Goal: Transaction & Acquisition: Book appointment/travel/reservation

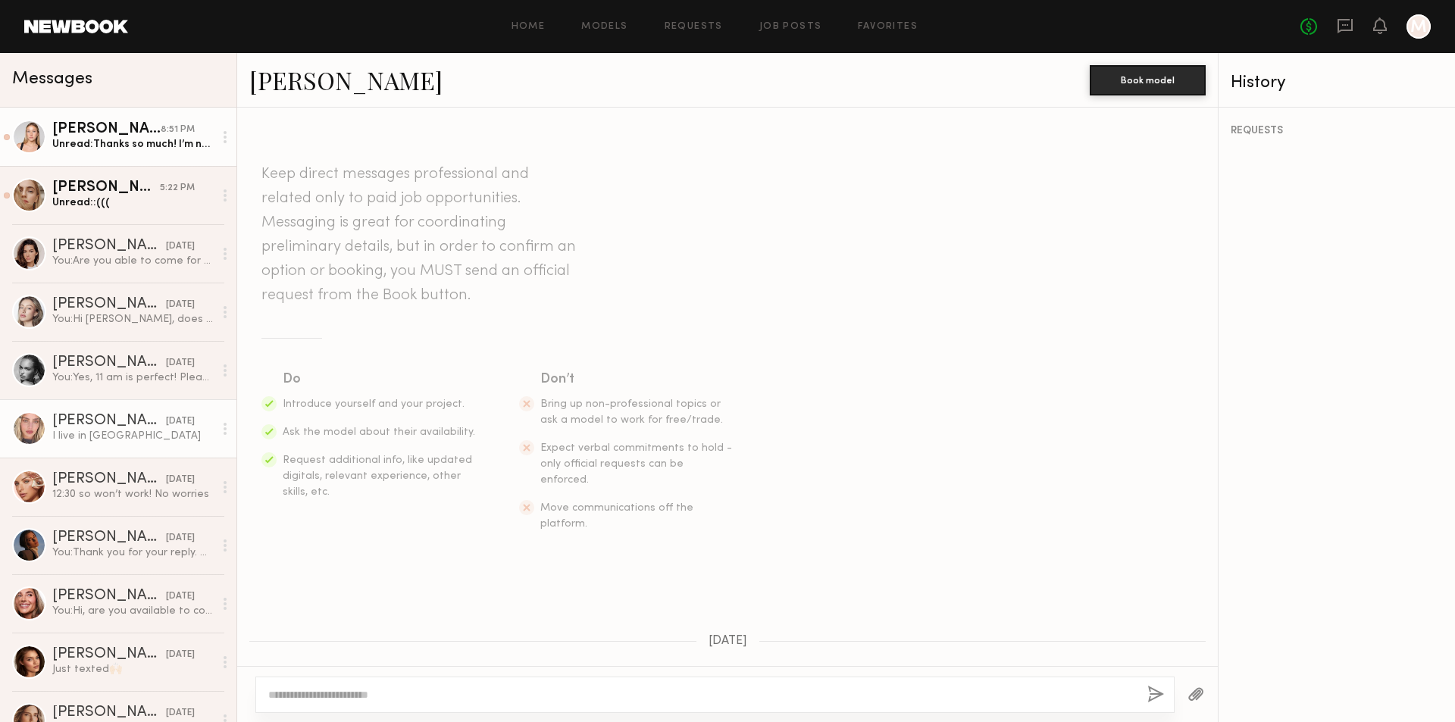
scroll to position [1437, 0]
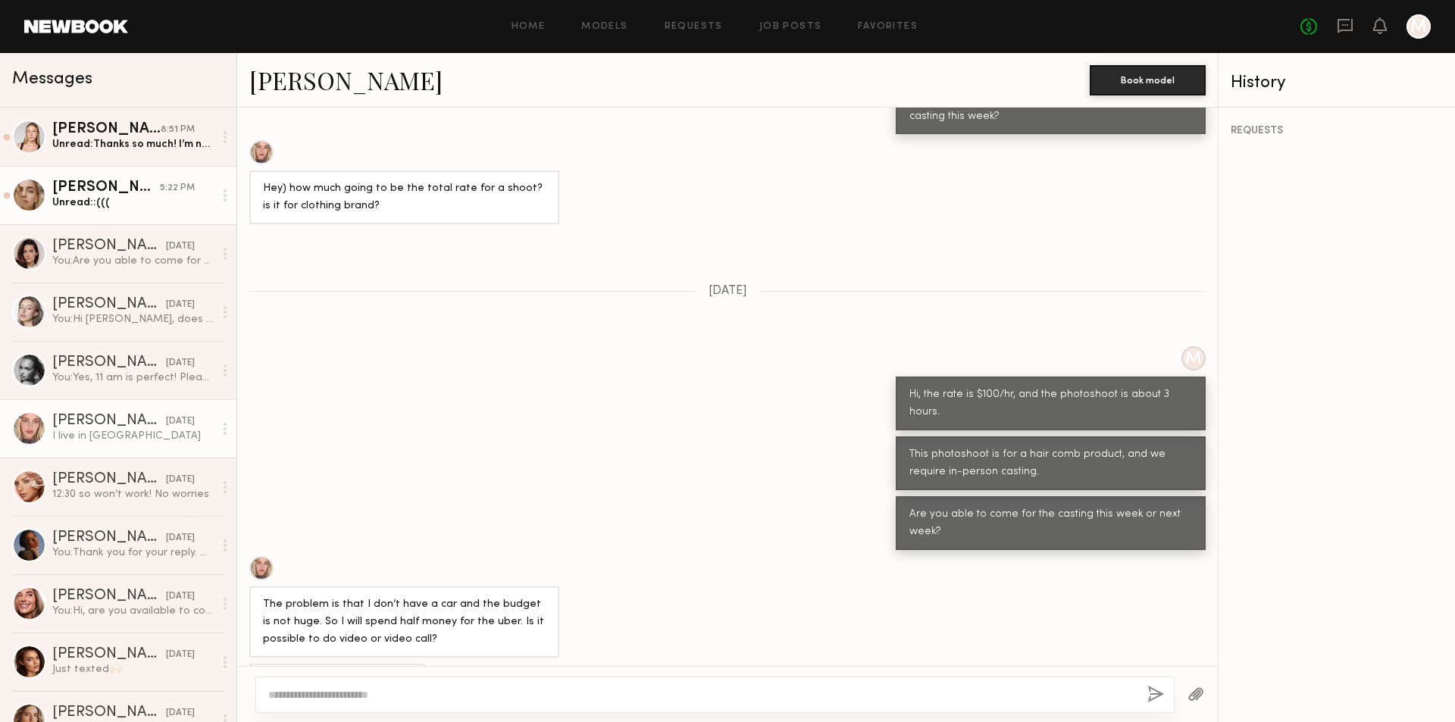
click at [132, 194] on div "Anzhela D." at bounding box center [106, 187] width 108 height 15
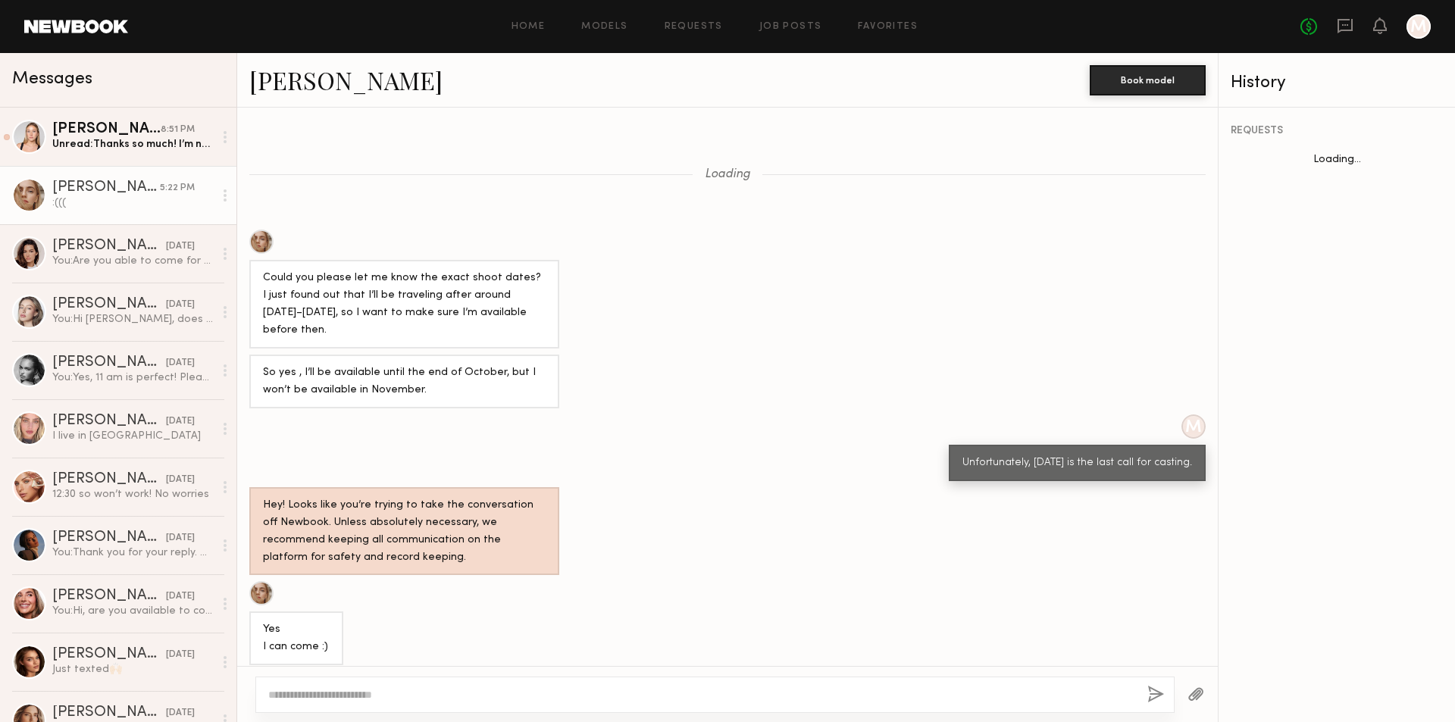
scroll to position [366, 0]
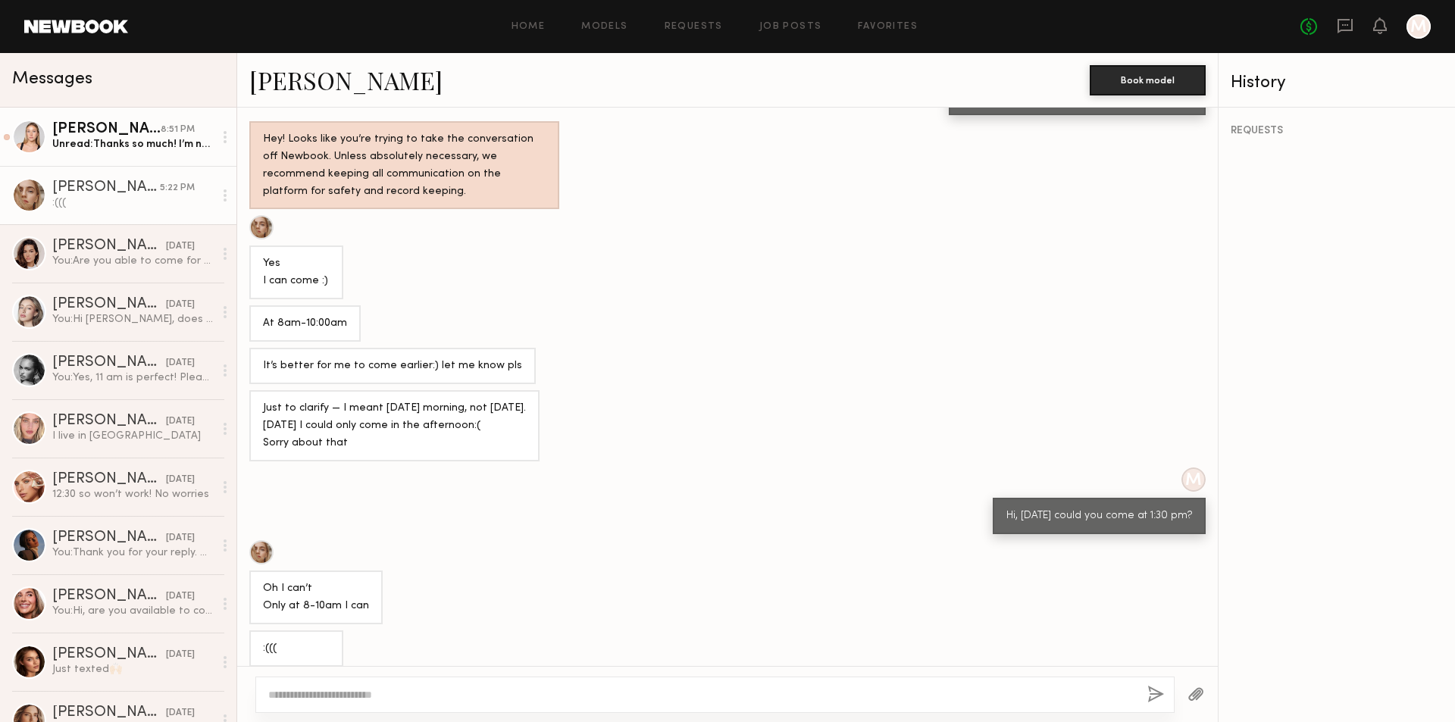
click at [124, 136] on div "Natalie C." at bounding box center [106, 129] width 108 height 15
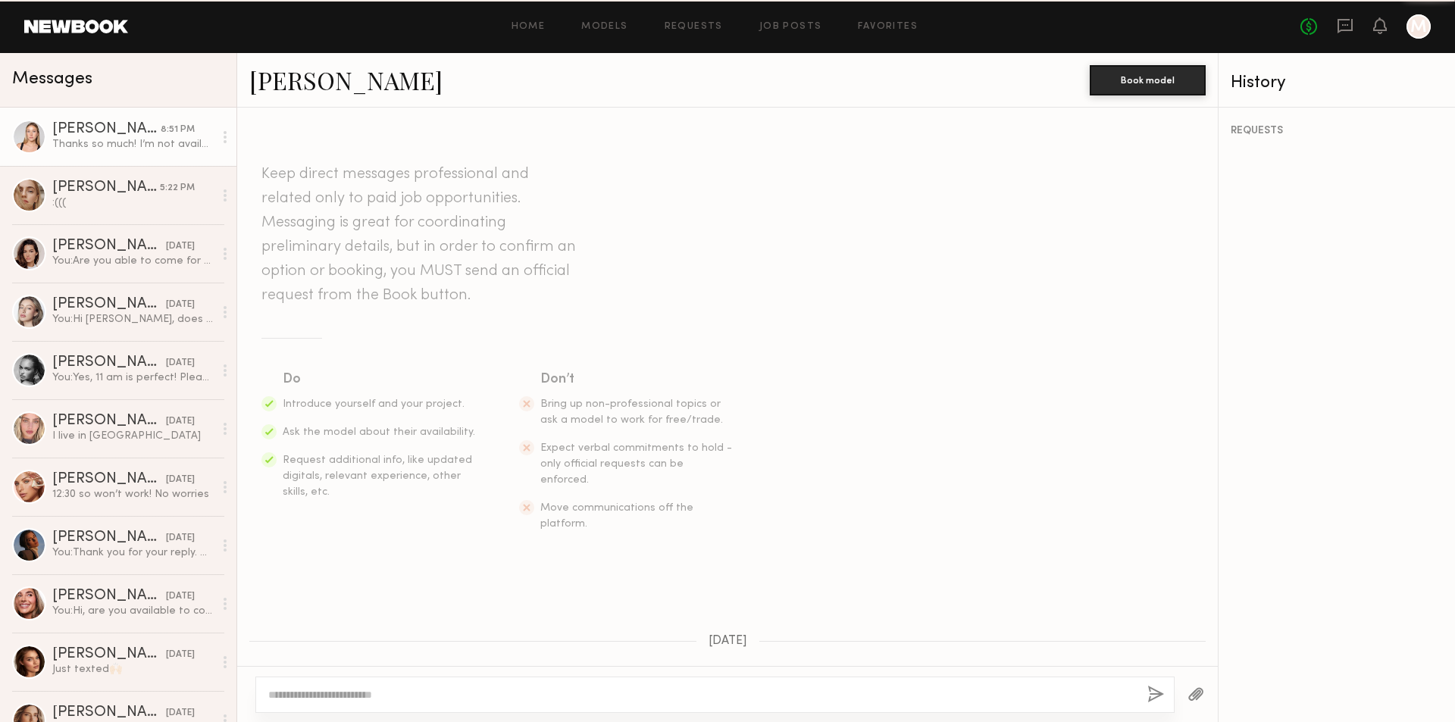
scroll to position [1153, 0]
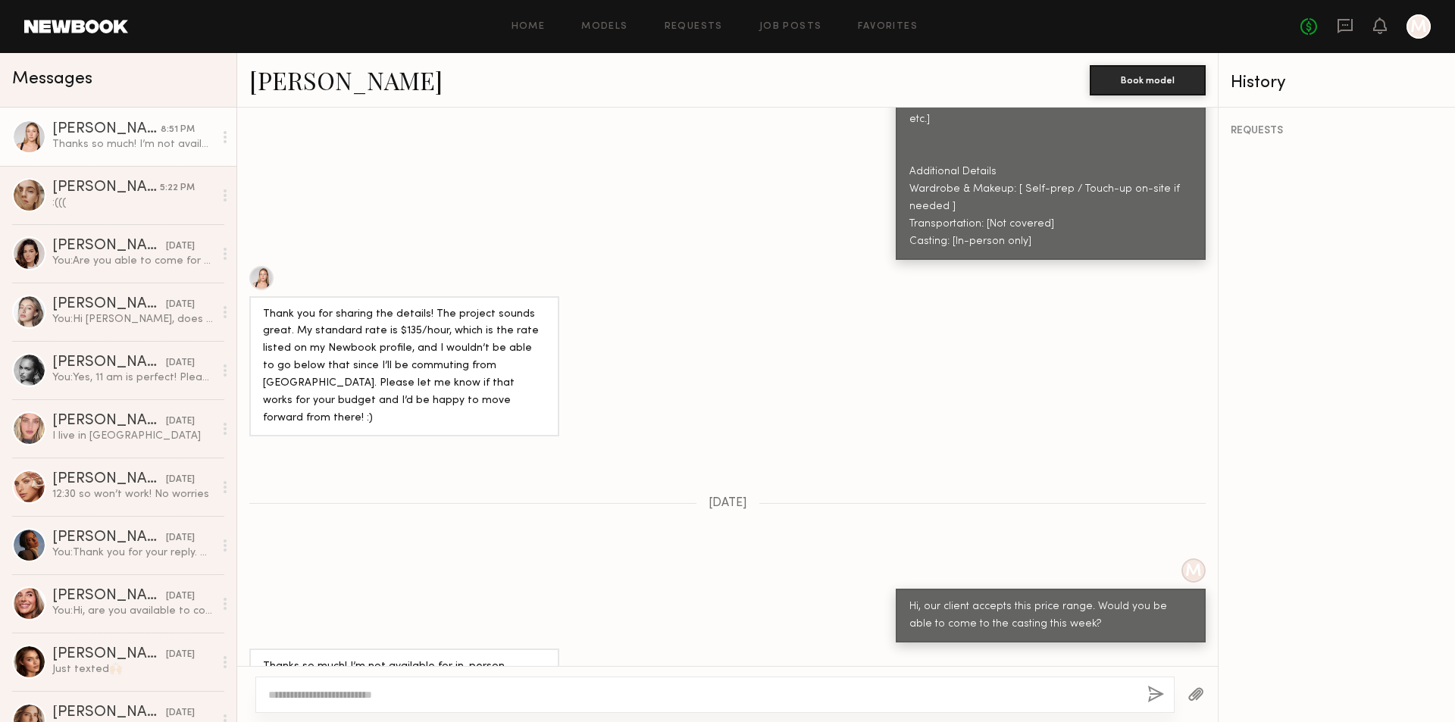
click at [301, 88] on link "Natalie C." at bounding box center [345, 80] width 193 height 33
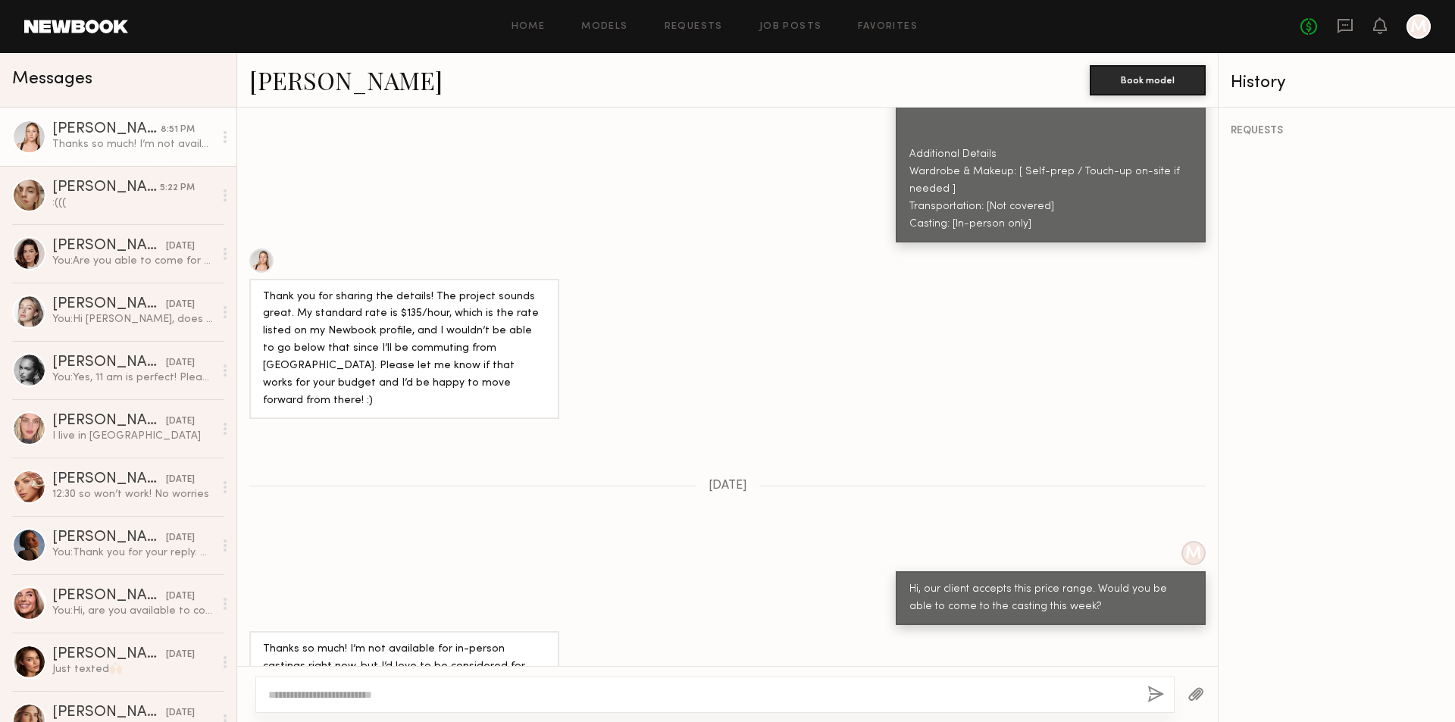
scroll to position [1153, 0]
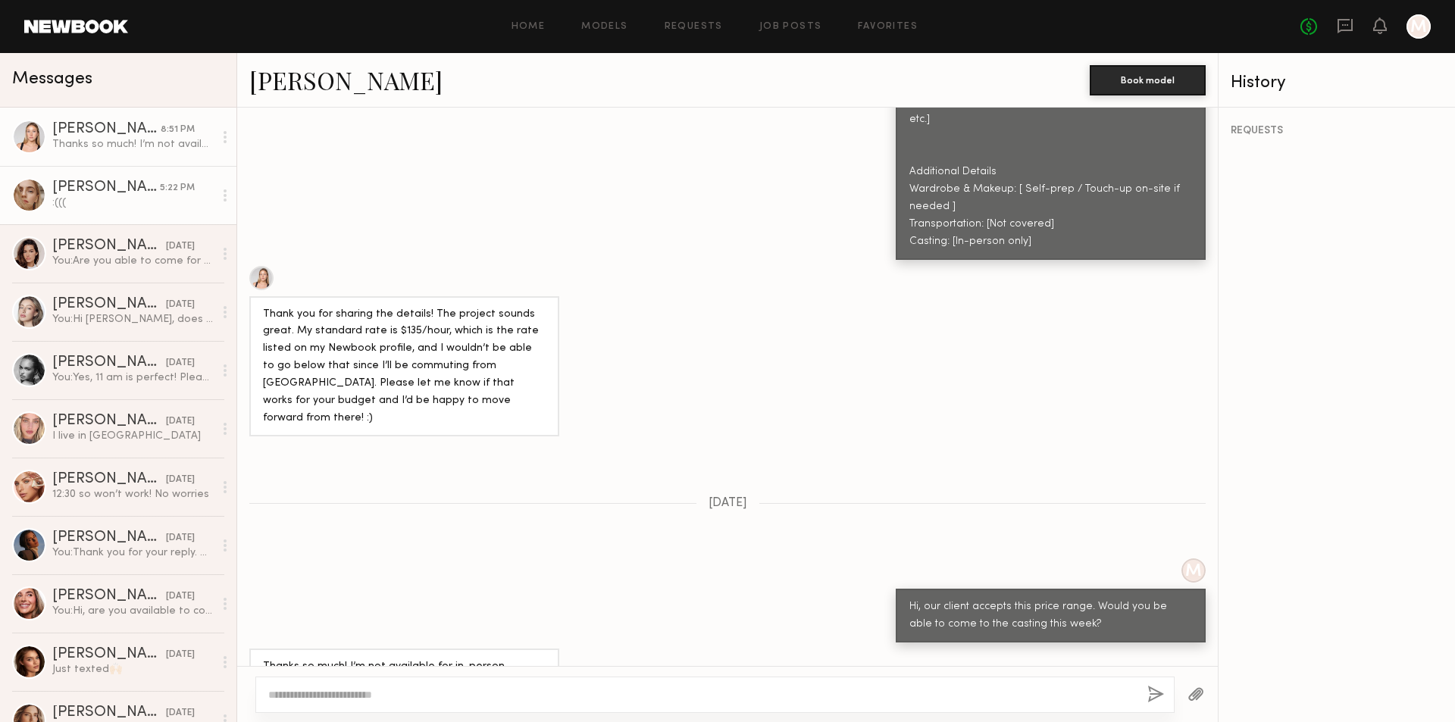
click at [93, 203] on div ":(((" at bounding box center [132, 203] width 161 height 14
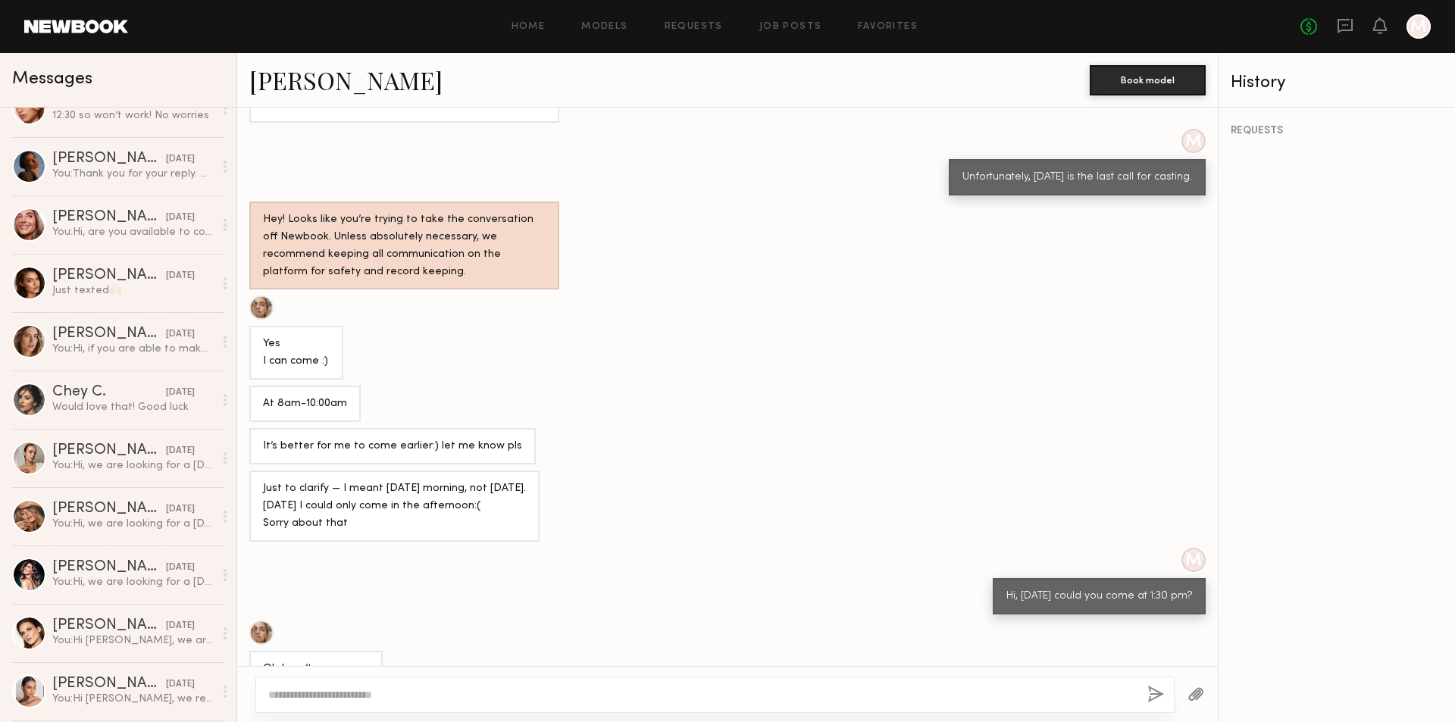
scroll to position [366, 0]
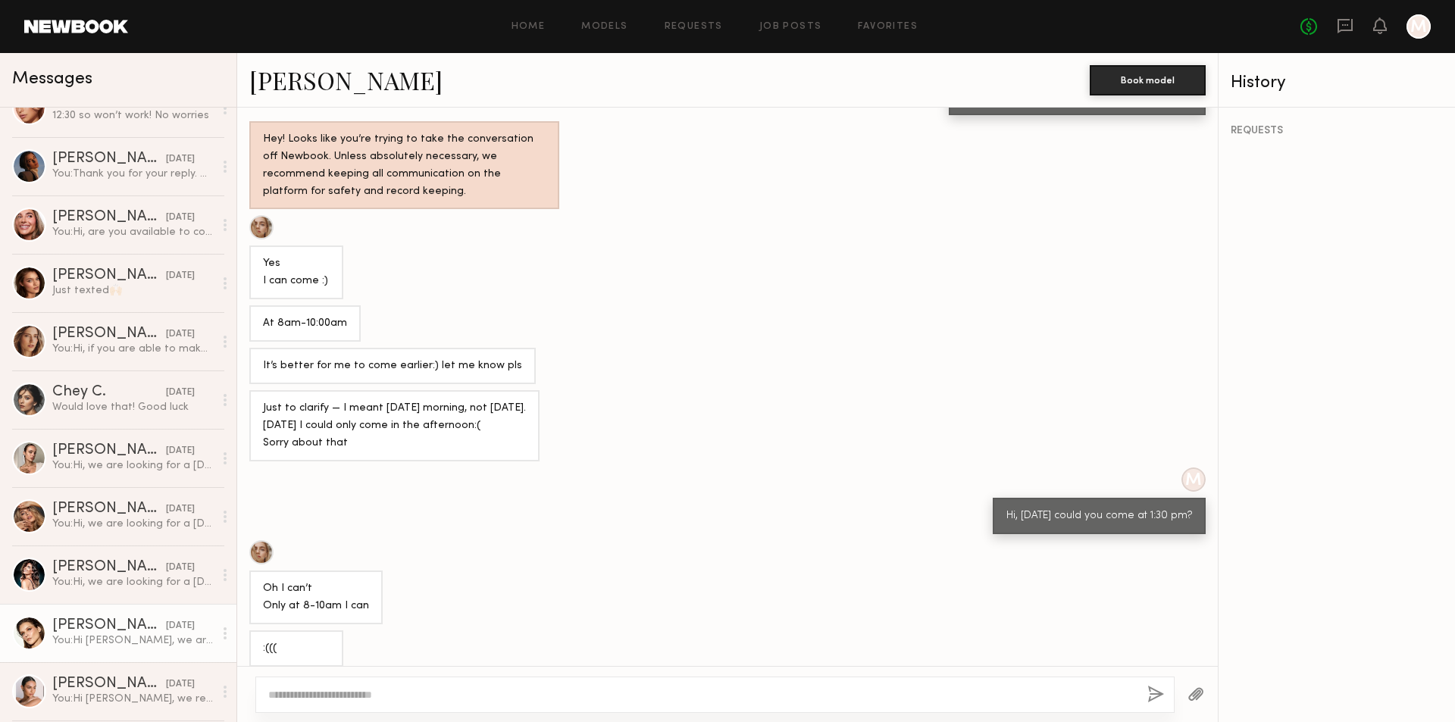
click at [174, 642] on div "You: Hi Mariia, we are still looking for a female model to shoot for a hair car…" at bounding box center [132, 640] width 161 height 14
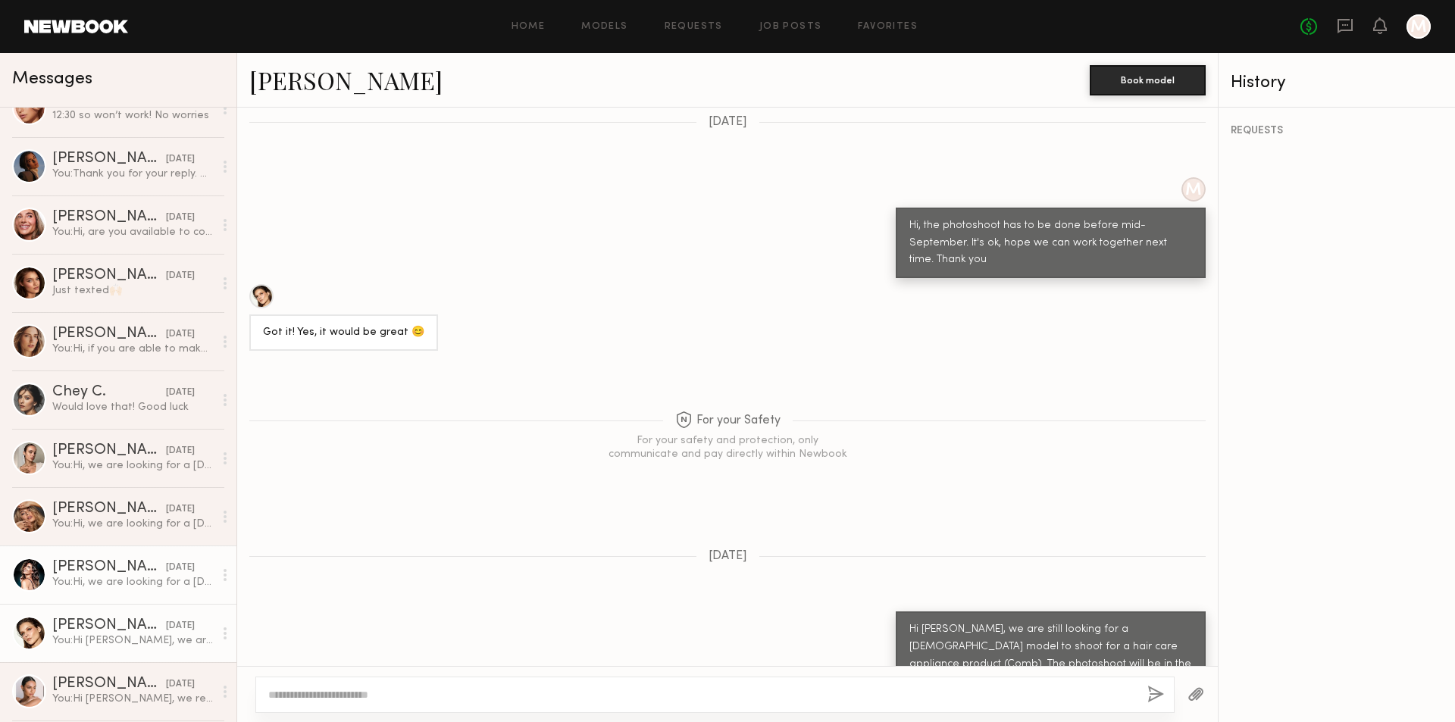
scroll to position [530, 0]
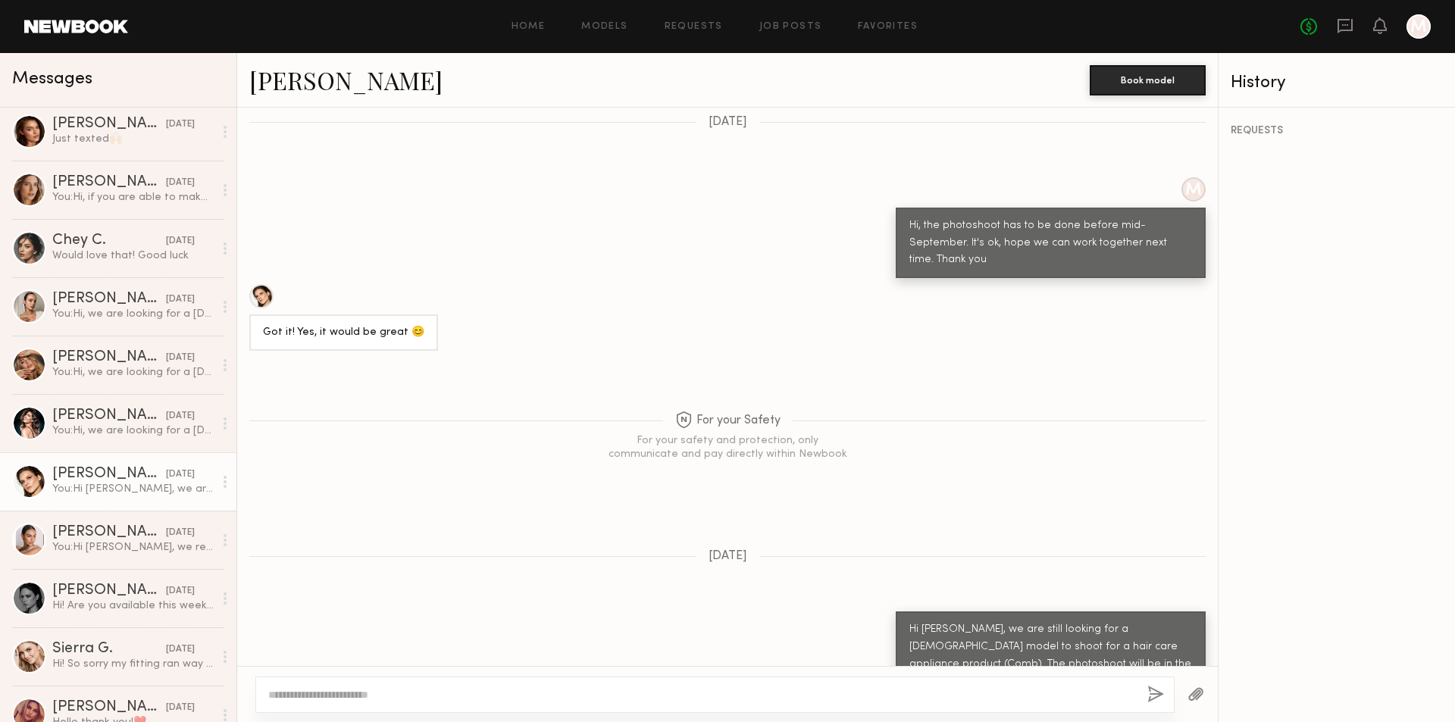
click at [291, 86] on link "Mariia K." at bounding box center [345, 80] width 193 height 33
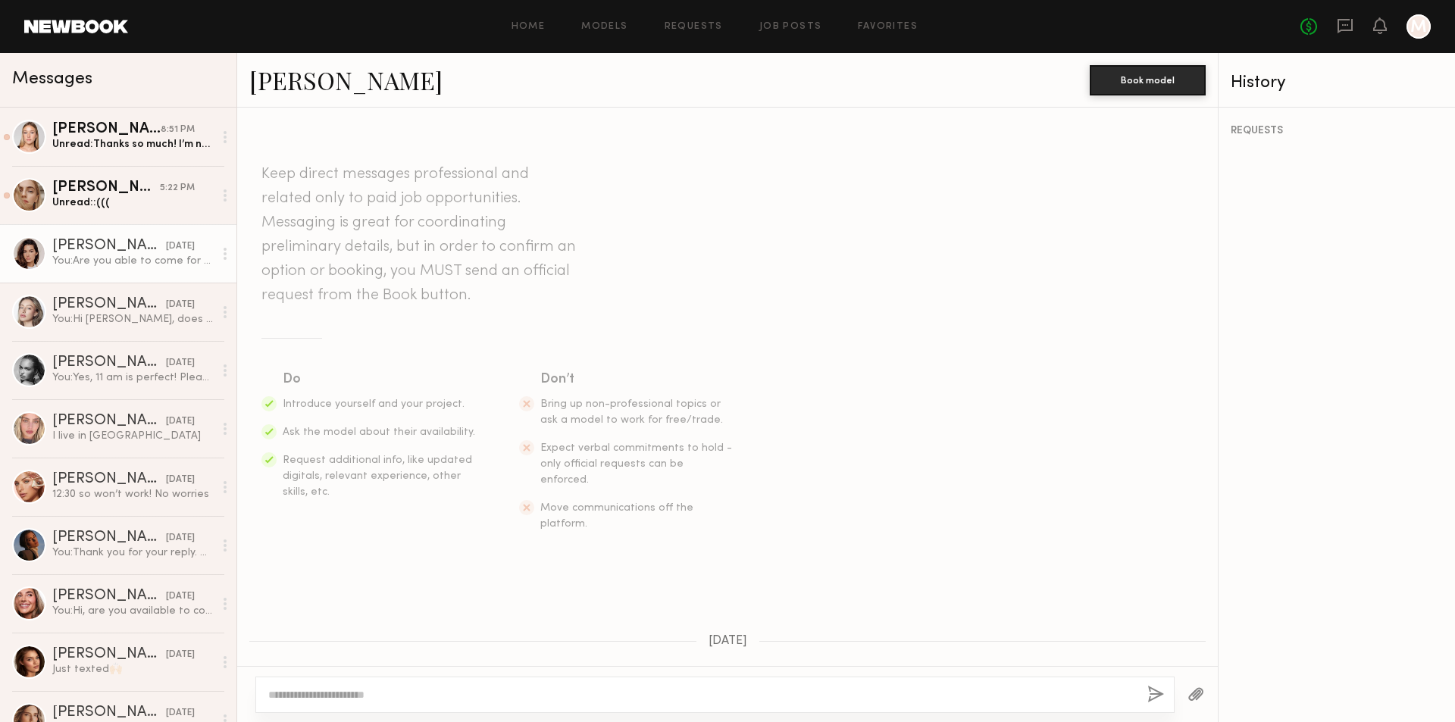
scroll to position [587, 0]
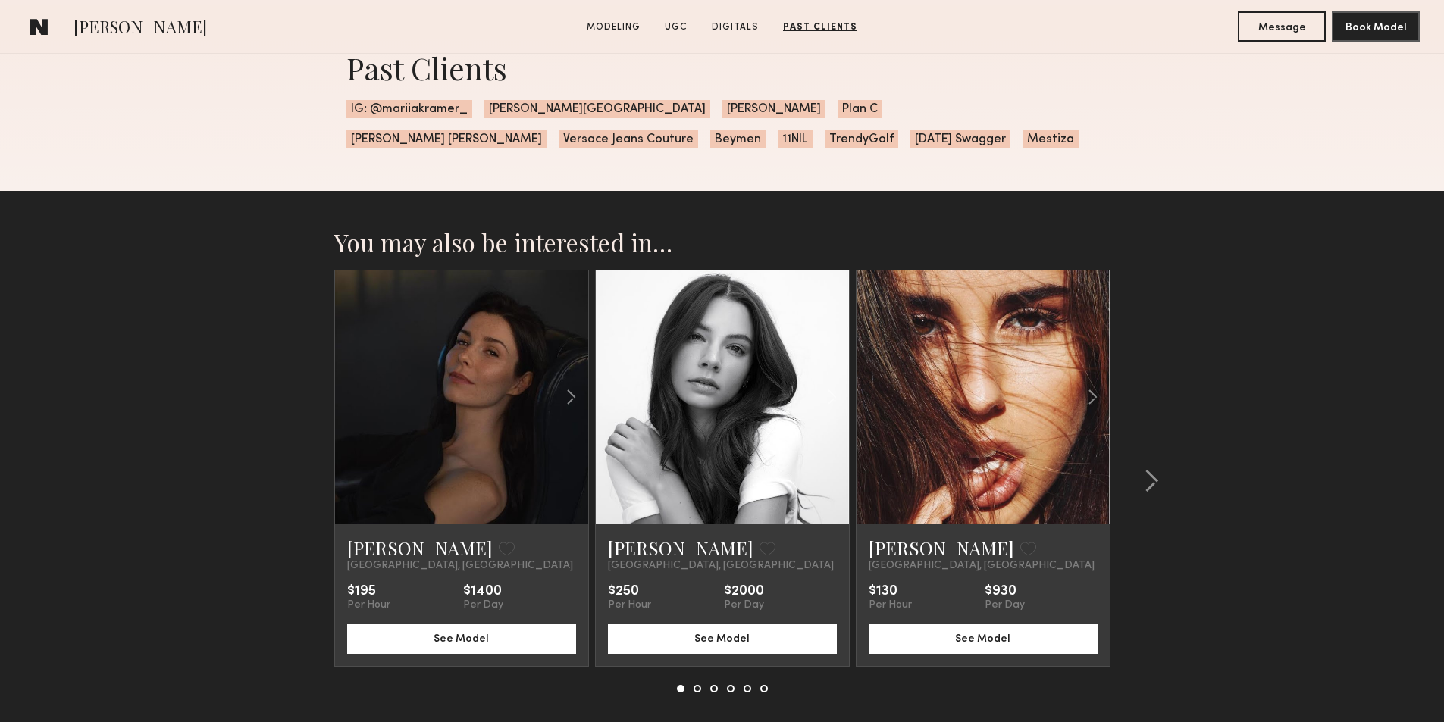
scroll to position [2691, 0]
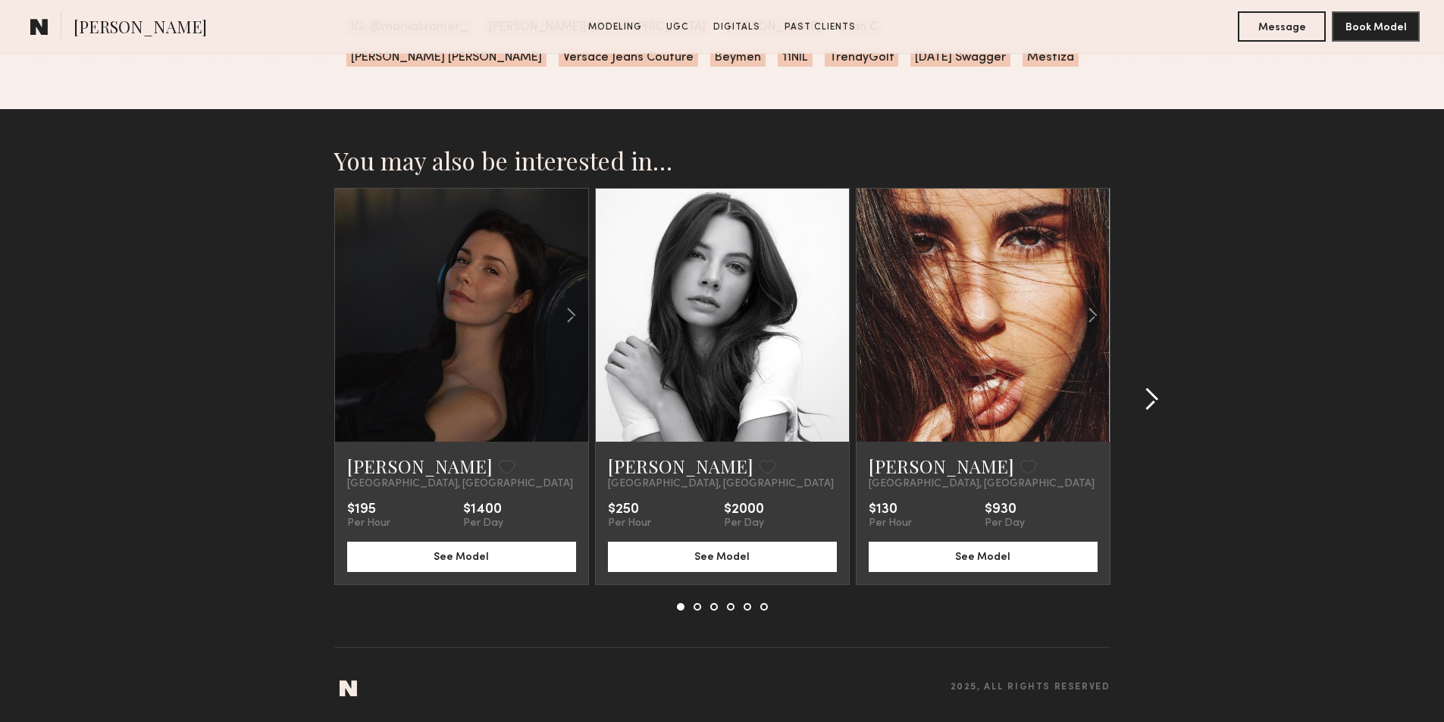
click at [1151, 399] on common-icon at bounding box center [1150, 399] width 15 height 24
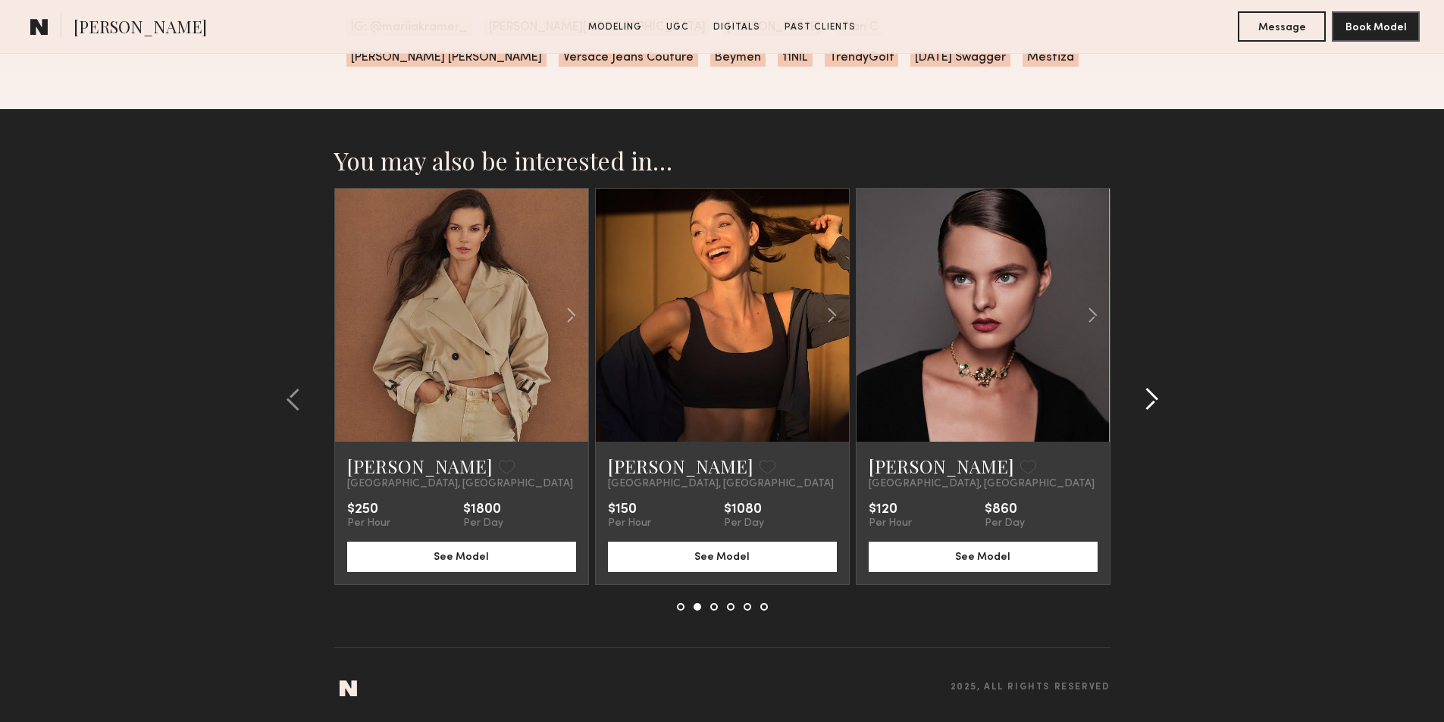
click at [1151, 399] on common-icon at bounding box center [1150, 399] width 15 height 24
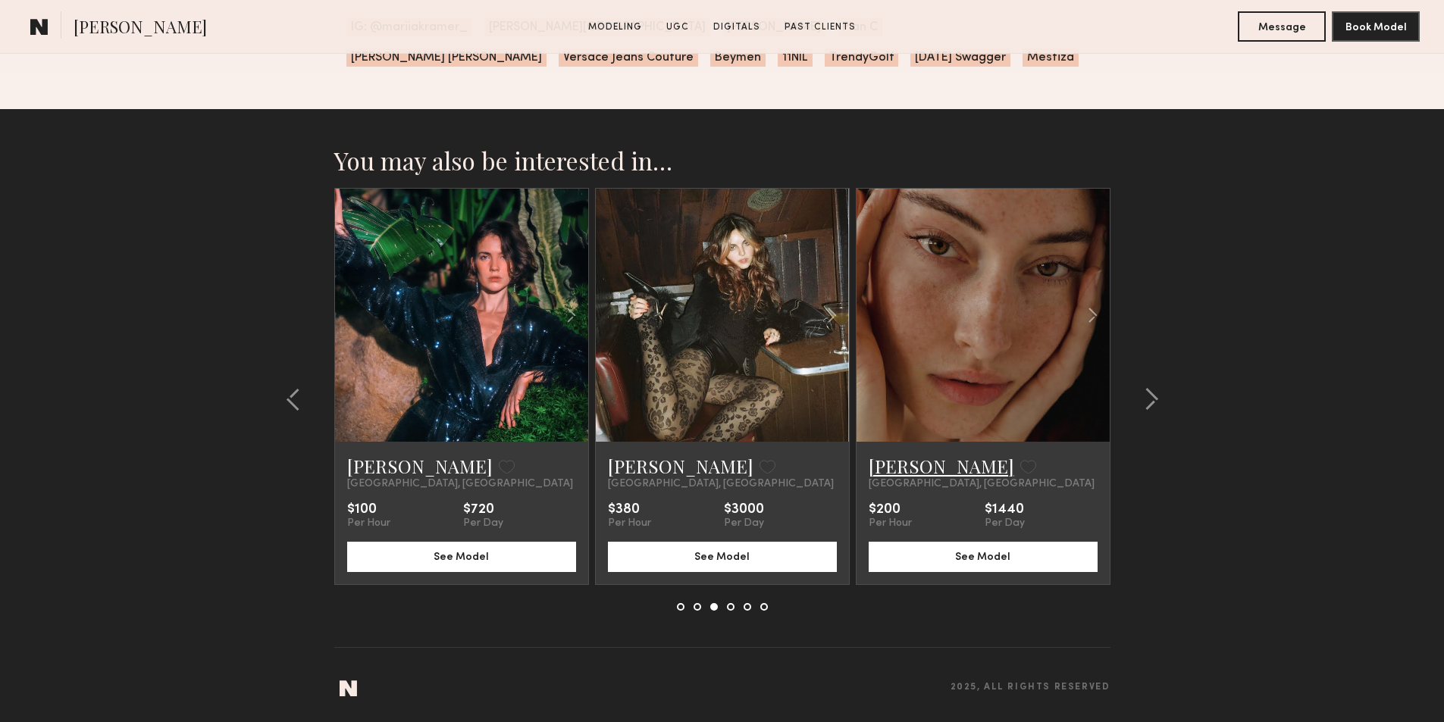
click at [910, 462] on link "Abigail V." at bounding box center [940, 466] width 145 height 24
click at [1156, 398] on common-icon at bounding box center [1150, 399] width 15 height 24
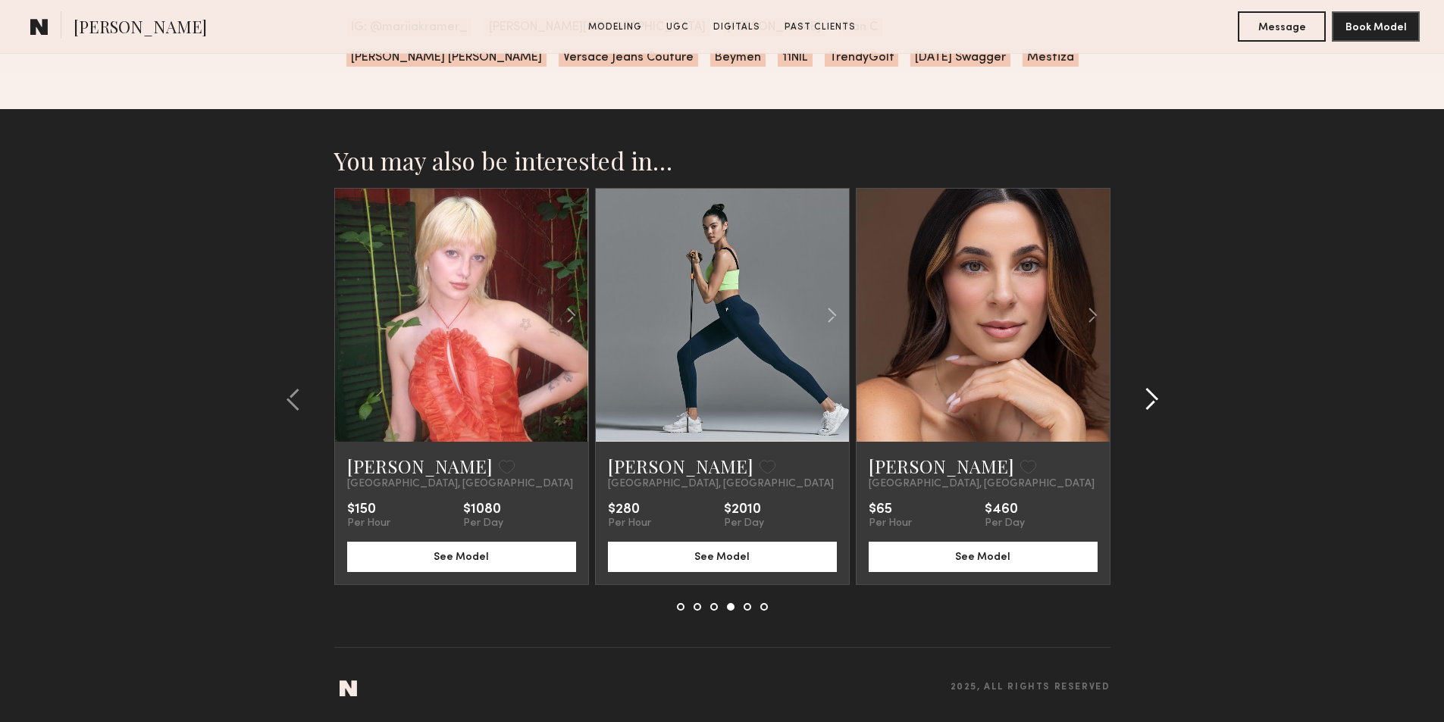
click at [1156, 398] on common-icon at bounding box center [1150, 399] width 15 height 24
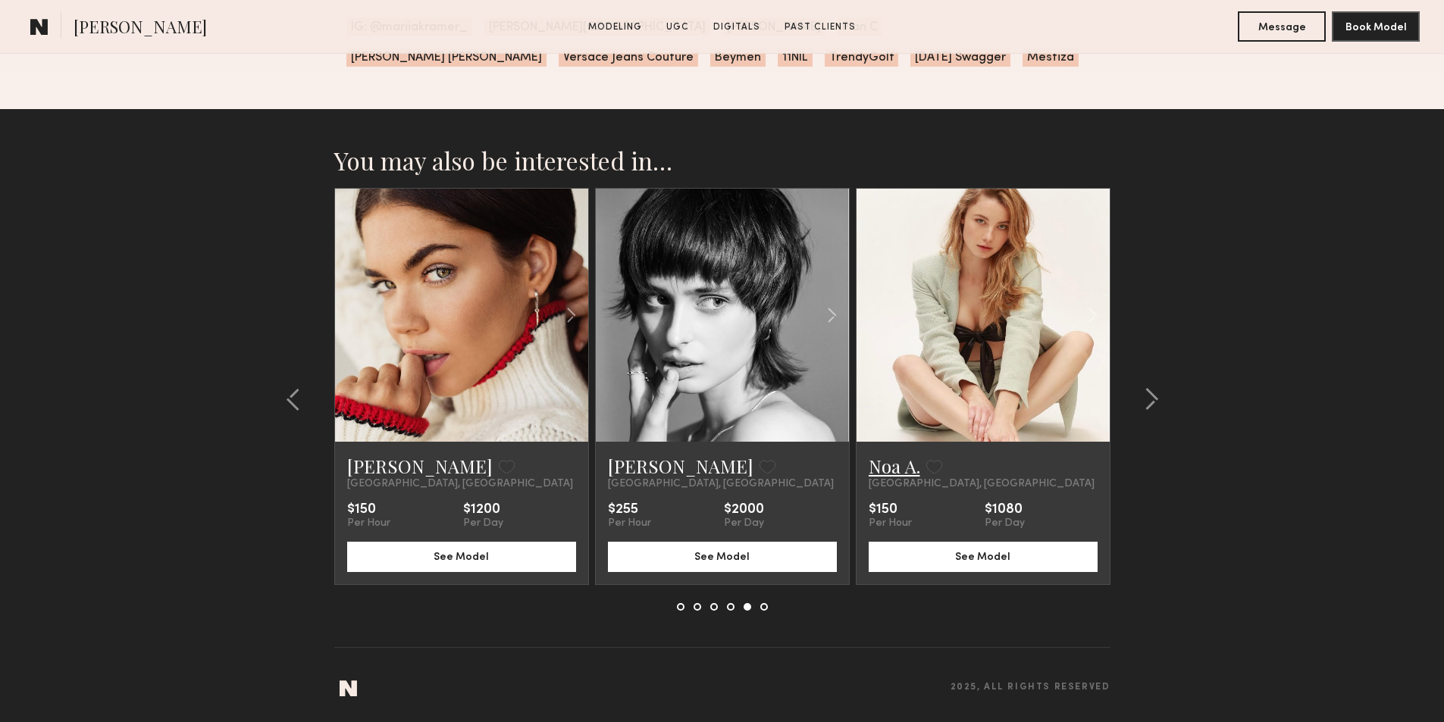
click at [903, 469] on link "Noa A." at bounding box center [894, 466] width 52 height 24
click at [1157, 402] on common-icon at bounding box center [1150, 399] width 15 height 24
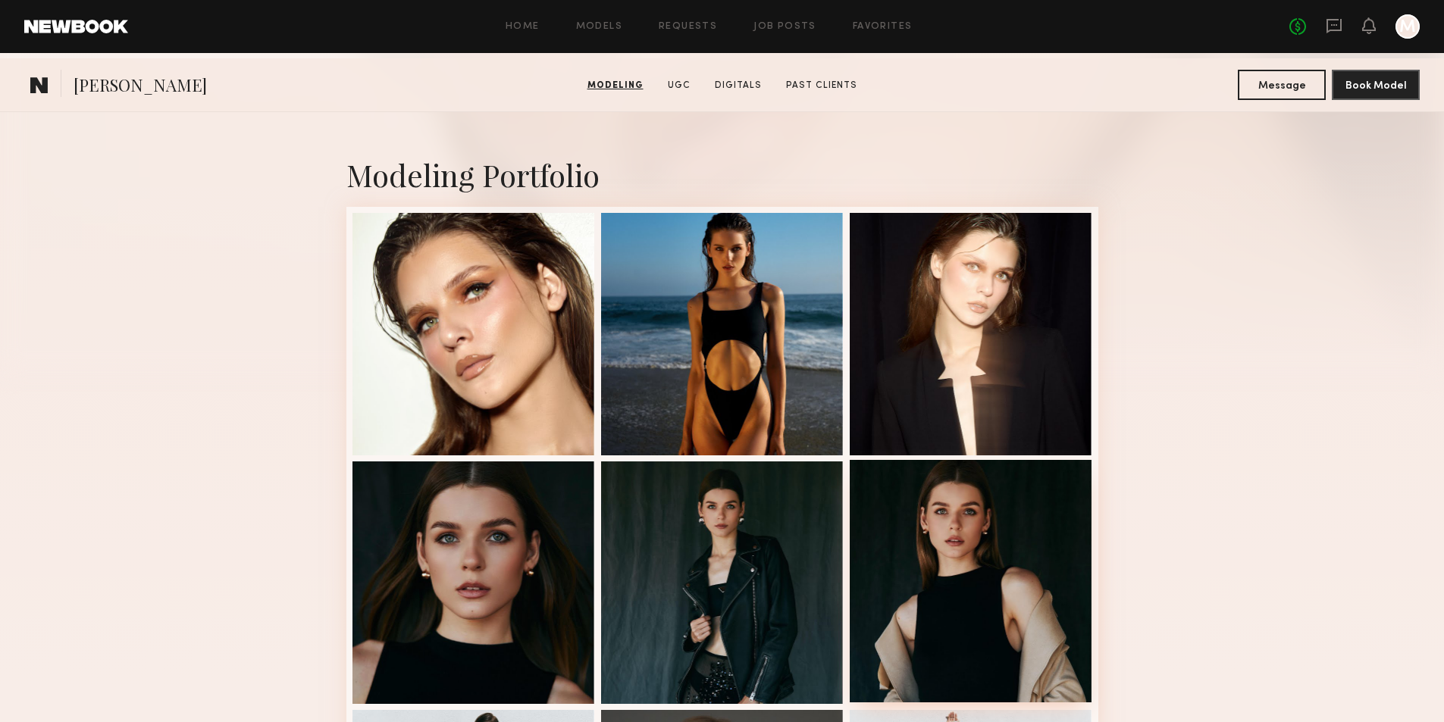
scroll to position [0, 0]
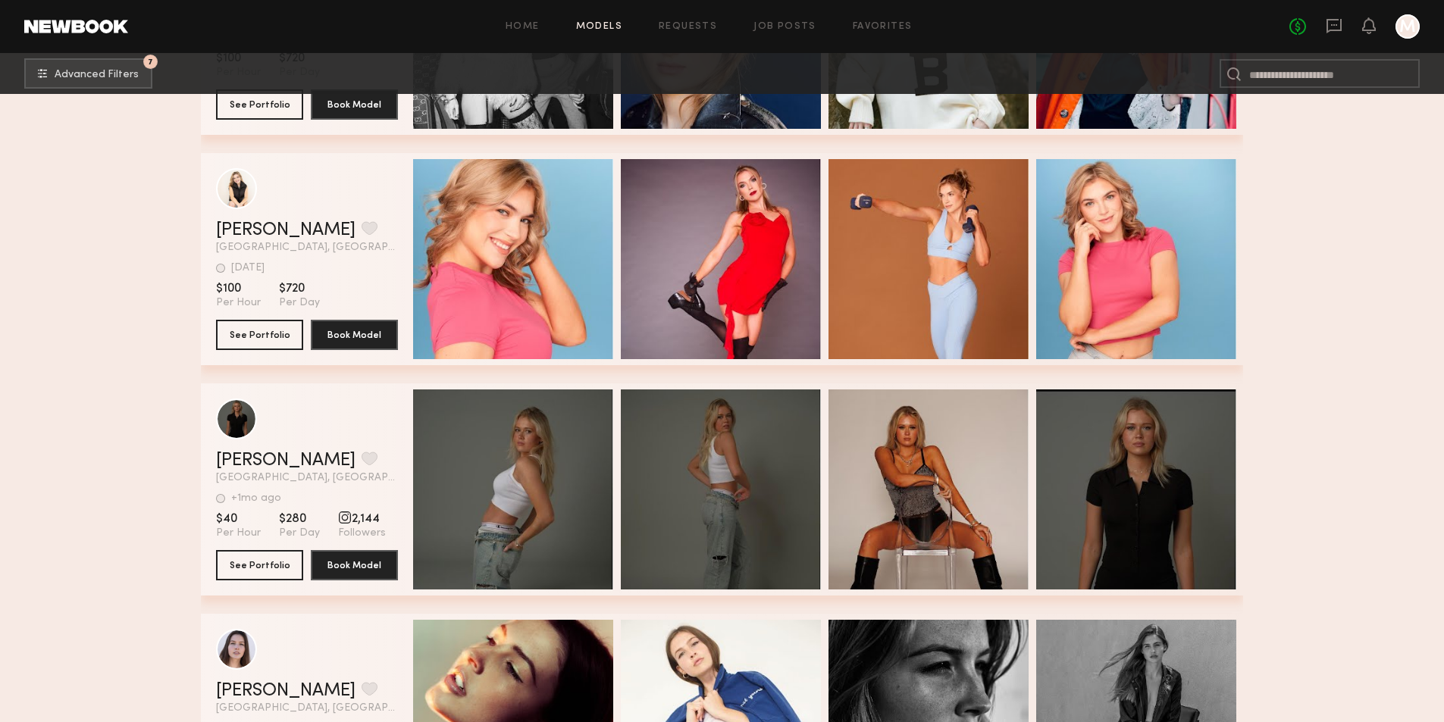
scroll to position [105012, 0]
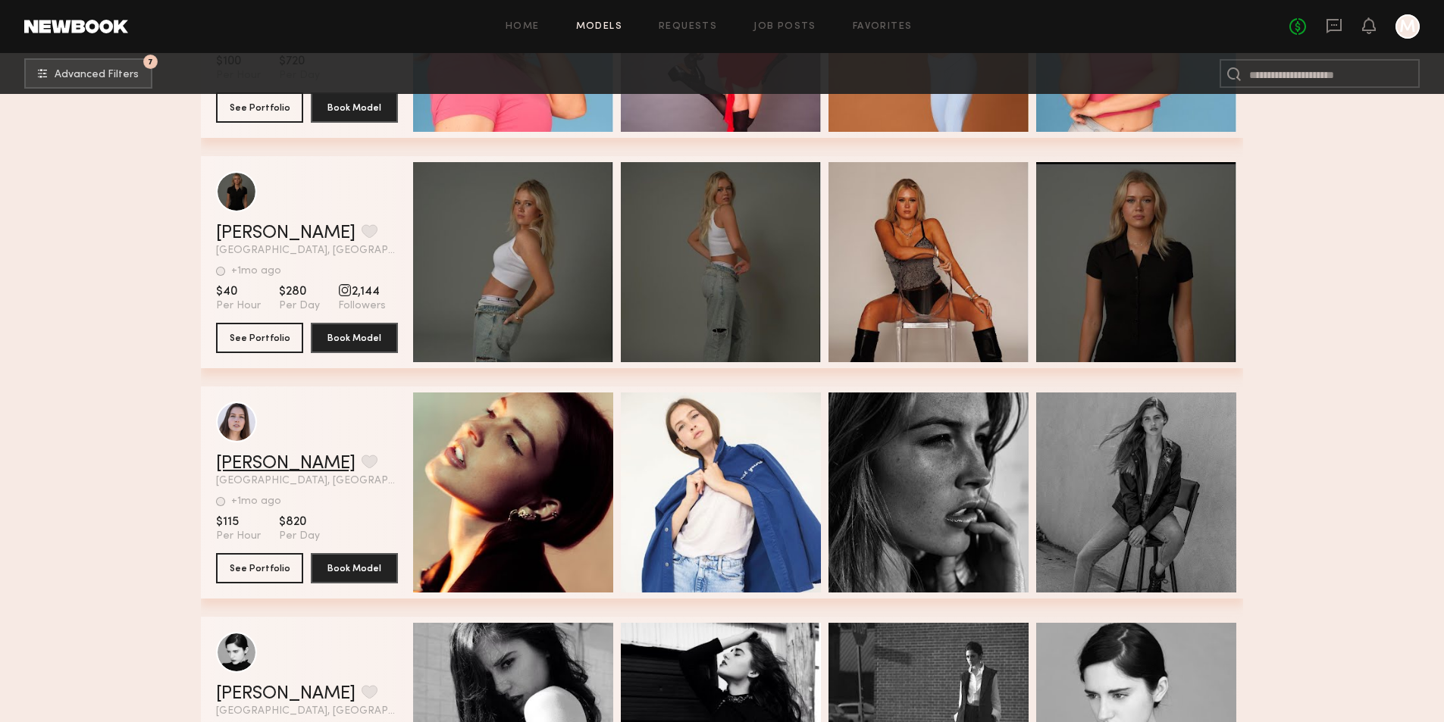
click at [221, 472] on link "Sofia R." at bounding box center [285, 464] width 139 height 18
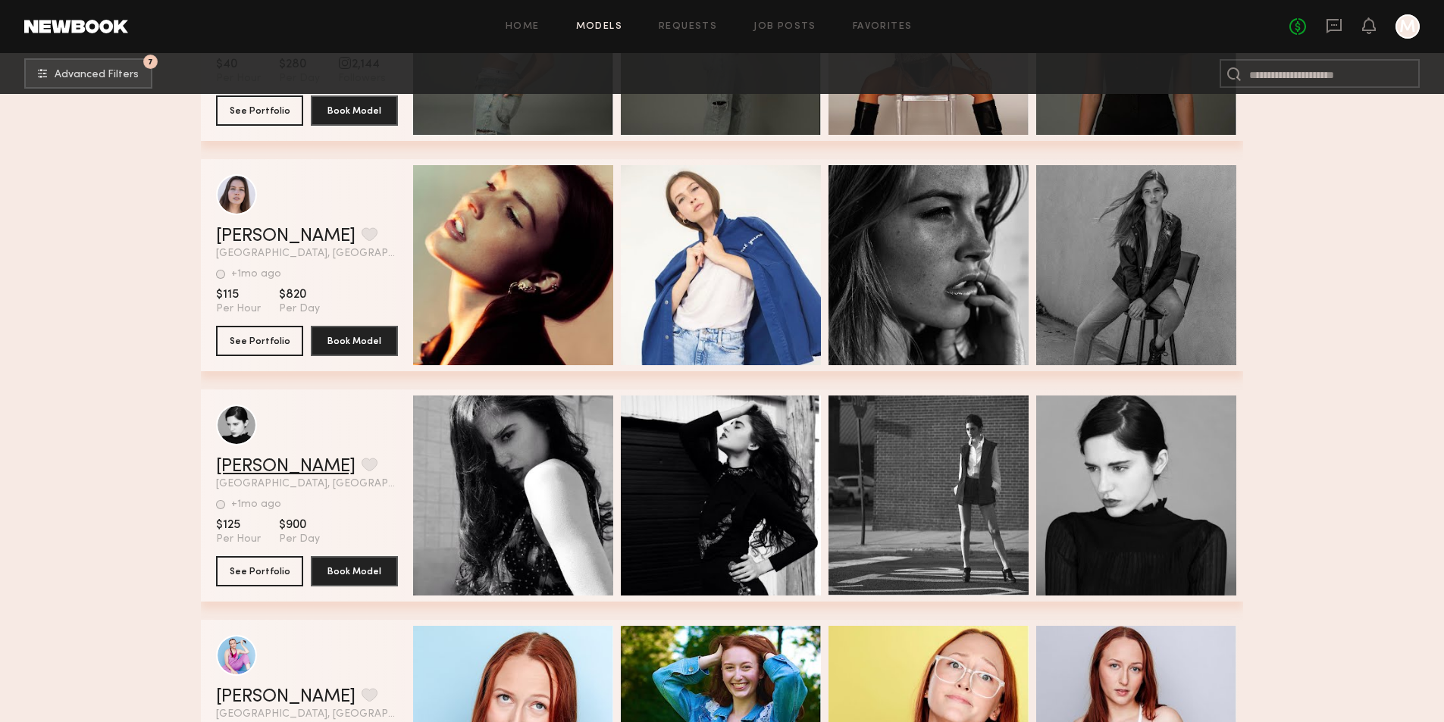
click at [252, 474] on link "Kelsey M." at bounding box center [285, 467] width 139 height 18
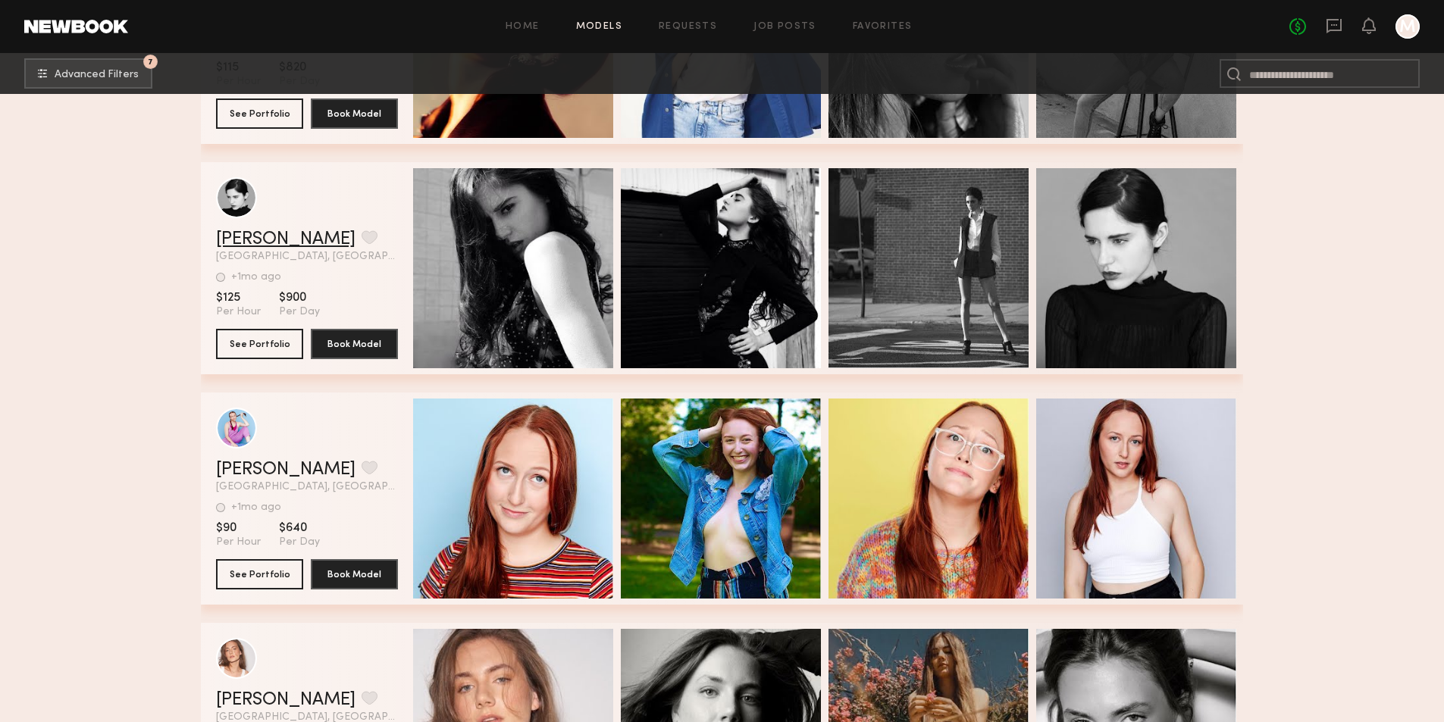
scroll to position [105618, 0]
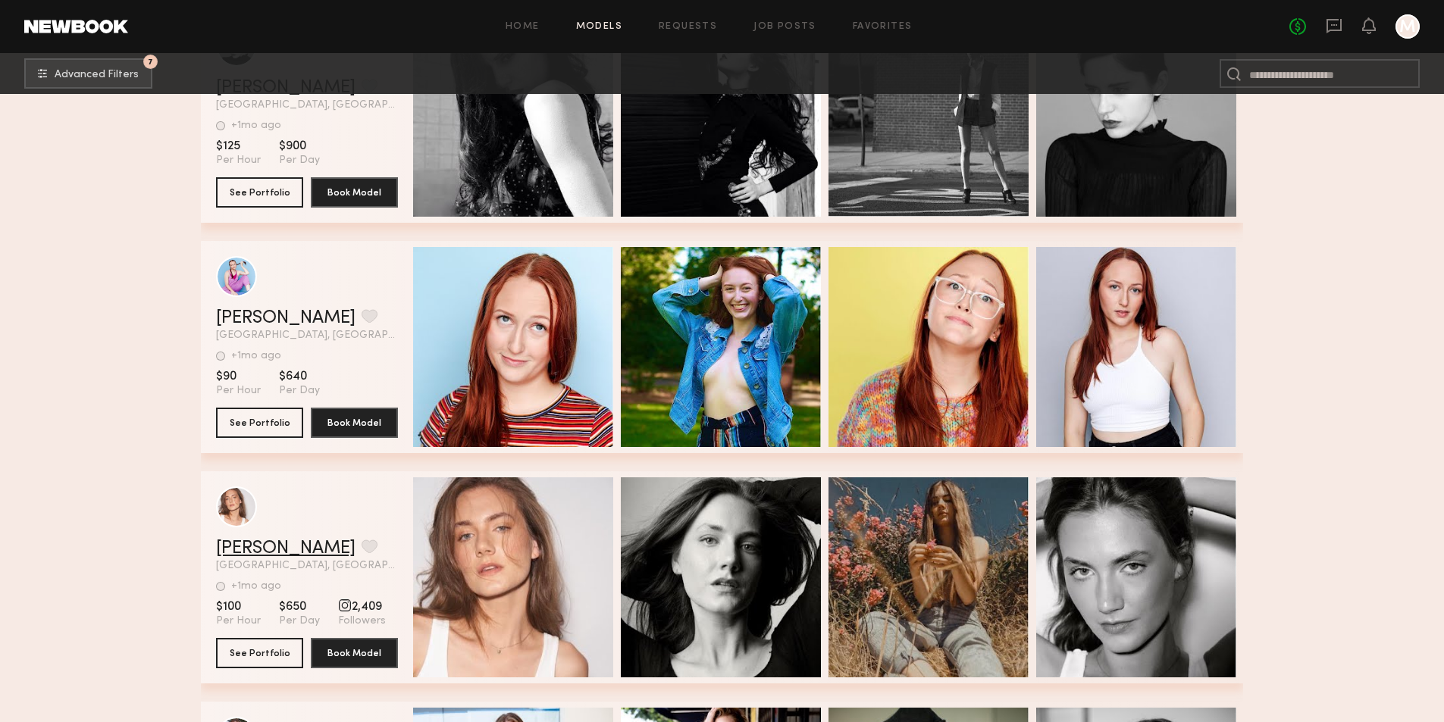
click at [258, 554] on link "[PERSON_NAME]" at bounding box center [285, 549] width 139 height 18
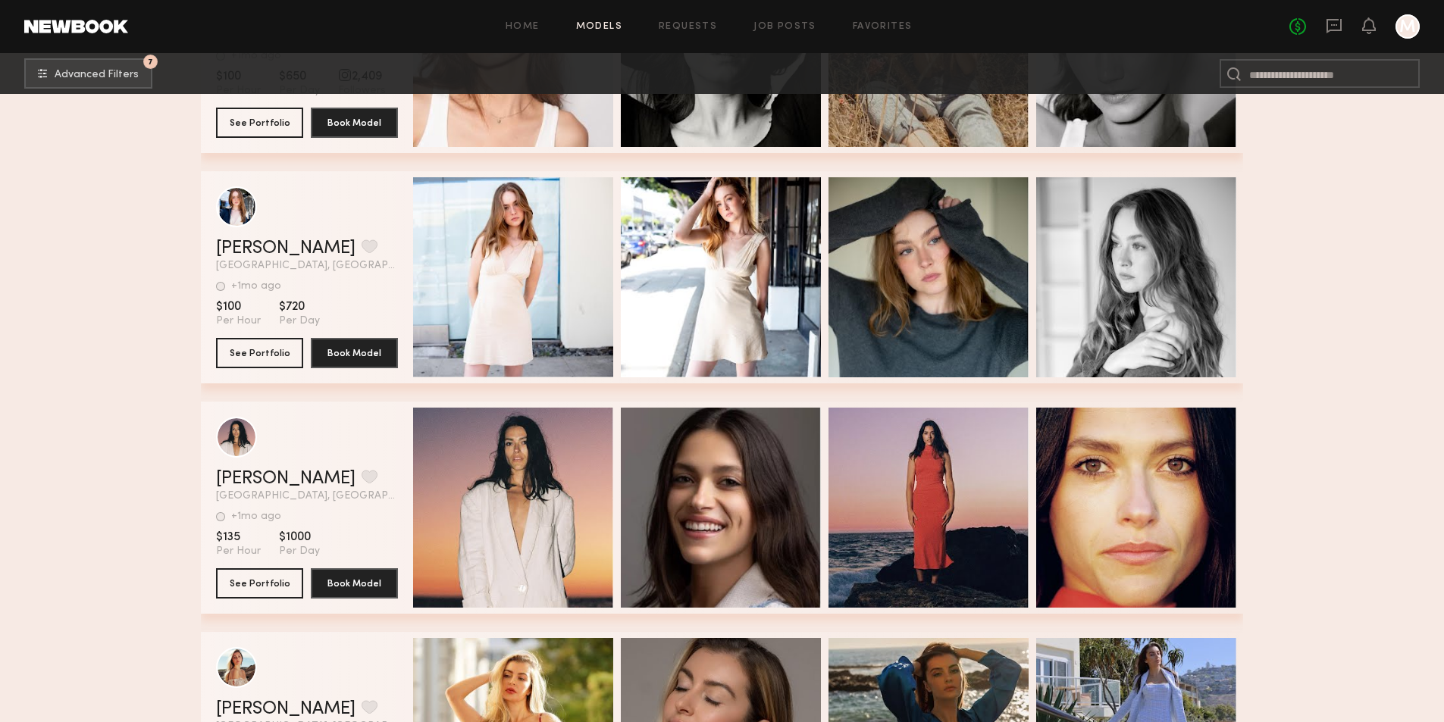
scroll to position [106300, 0]
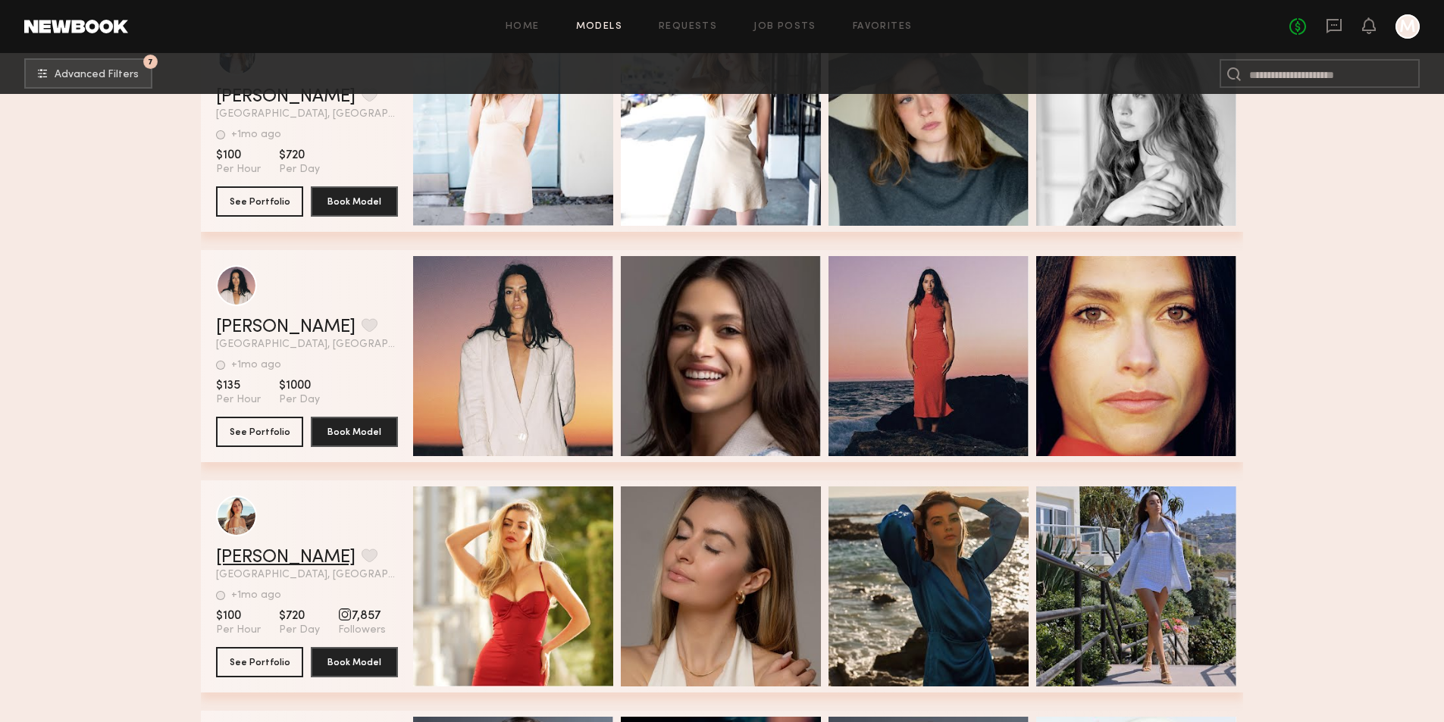
click at [237, 562] on link "Olena K." at bounding box center [285, 558] width 139 height 18
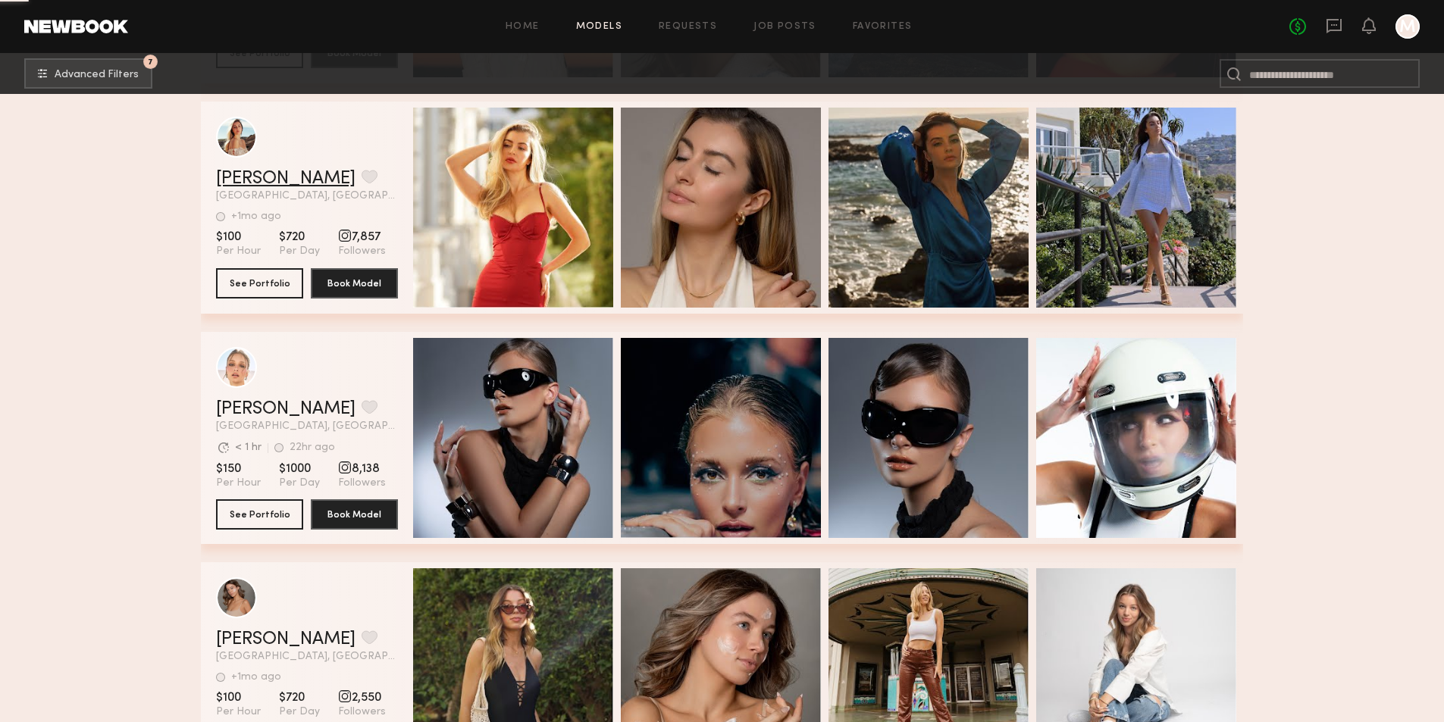
scroll to position [106906, 0]
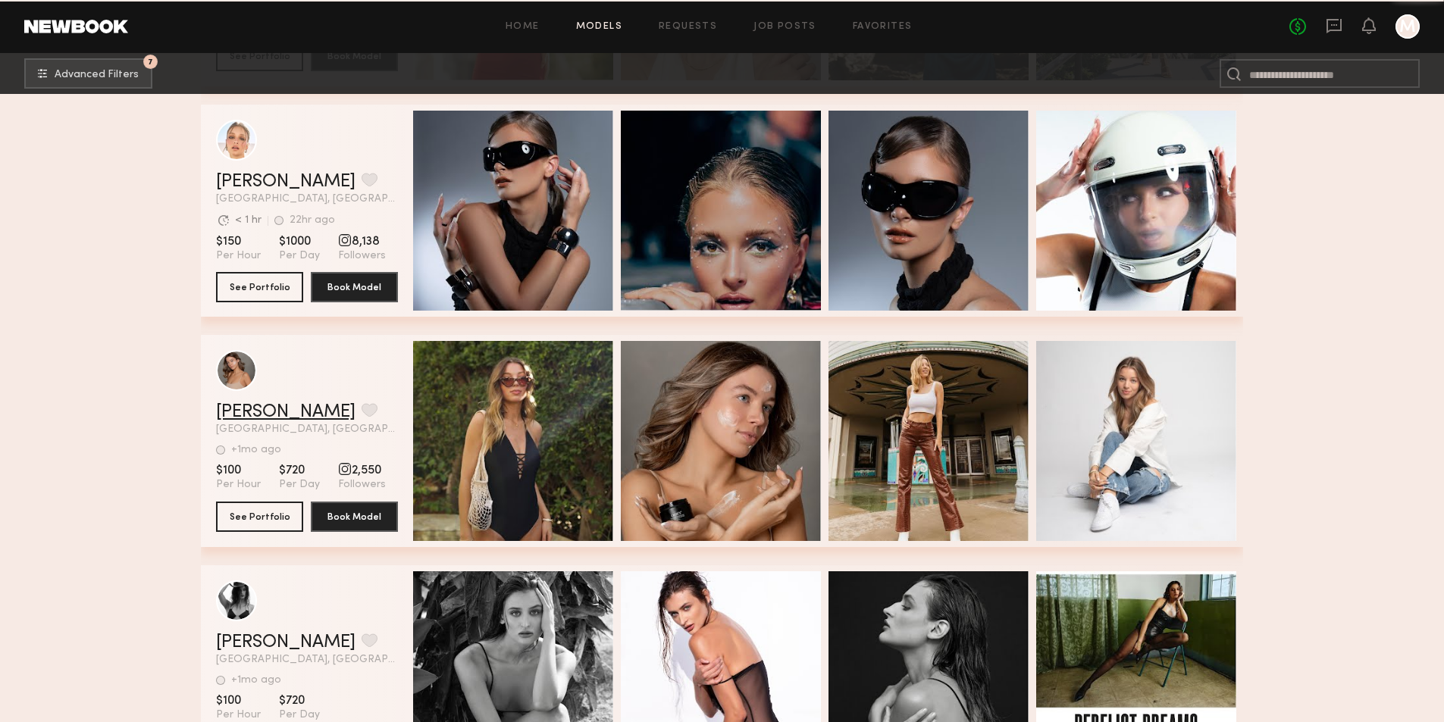
click at [231, 411] on link "Carly P." at bounding box center [285, 412] width 139 height 18
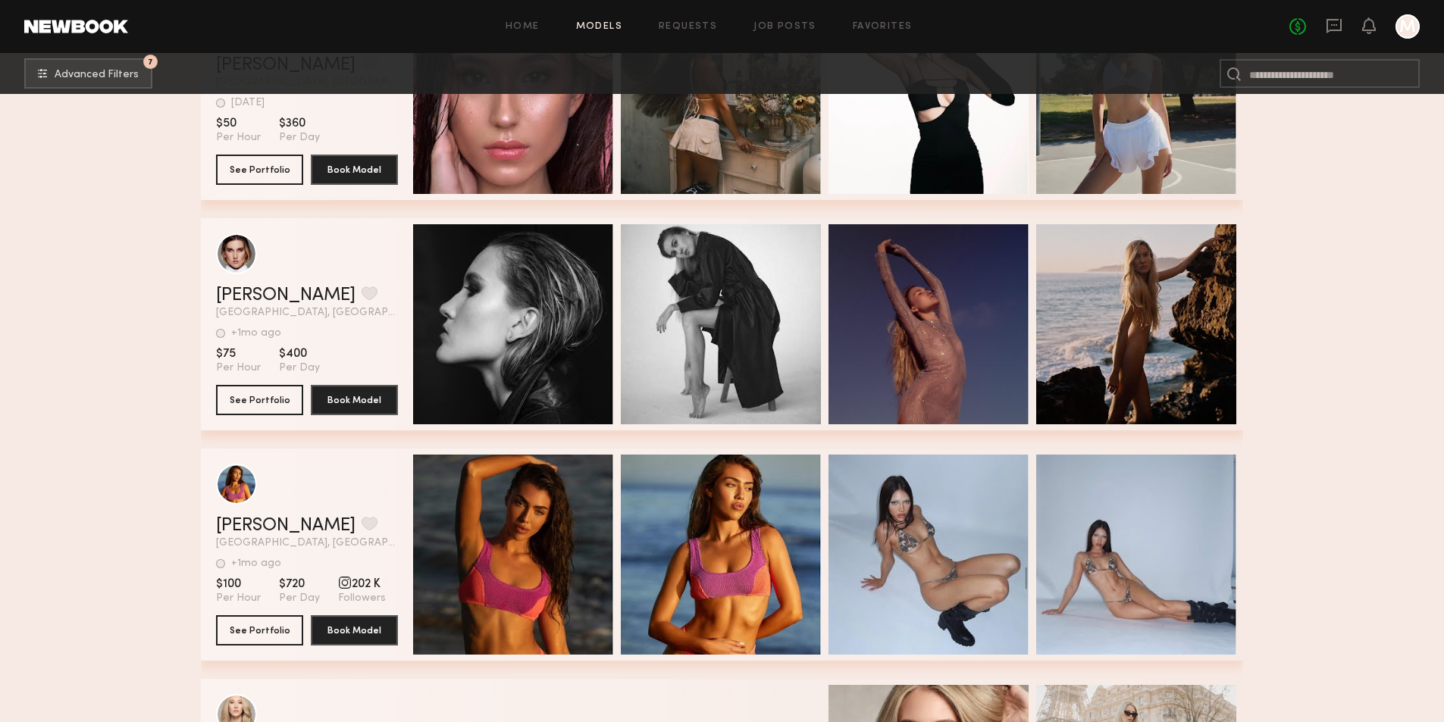
scroll to position [109331, 0]
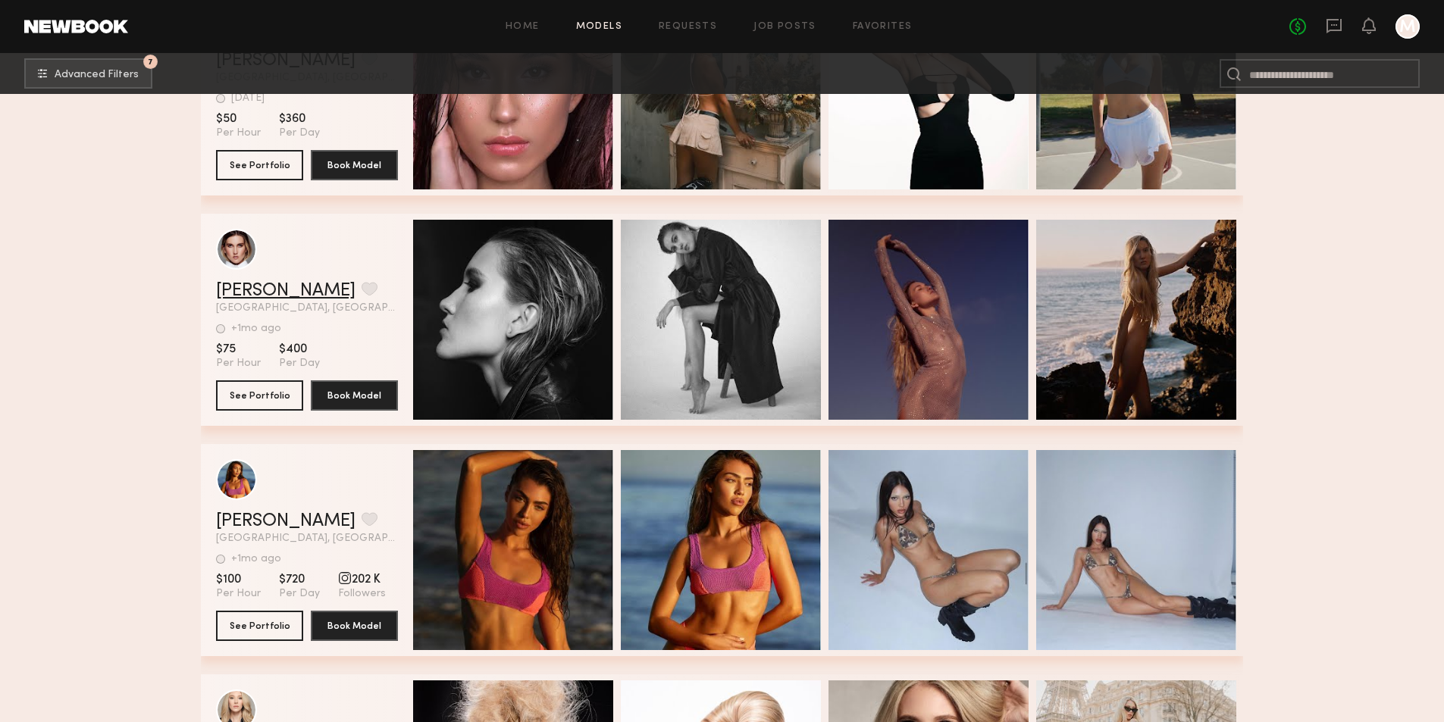
click at [257, 296] on link "Daria K." at bounding box center [285, 291] width 139 height 18
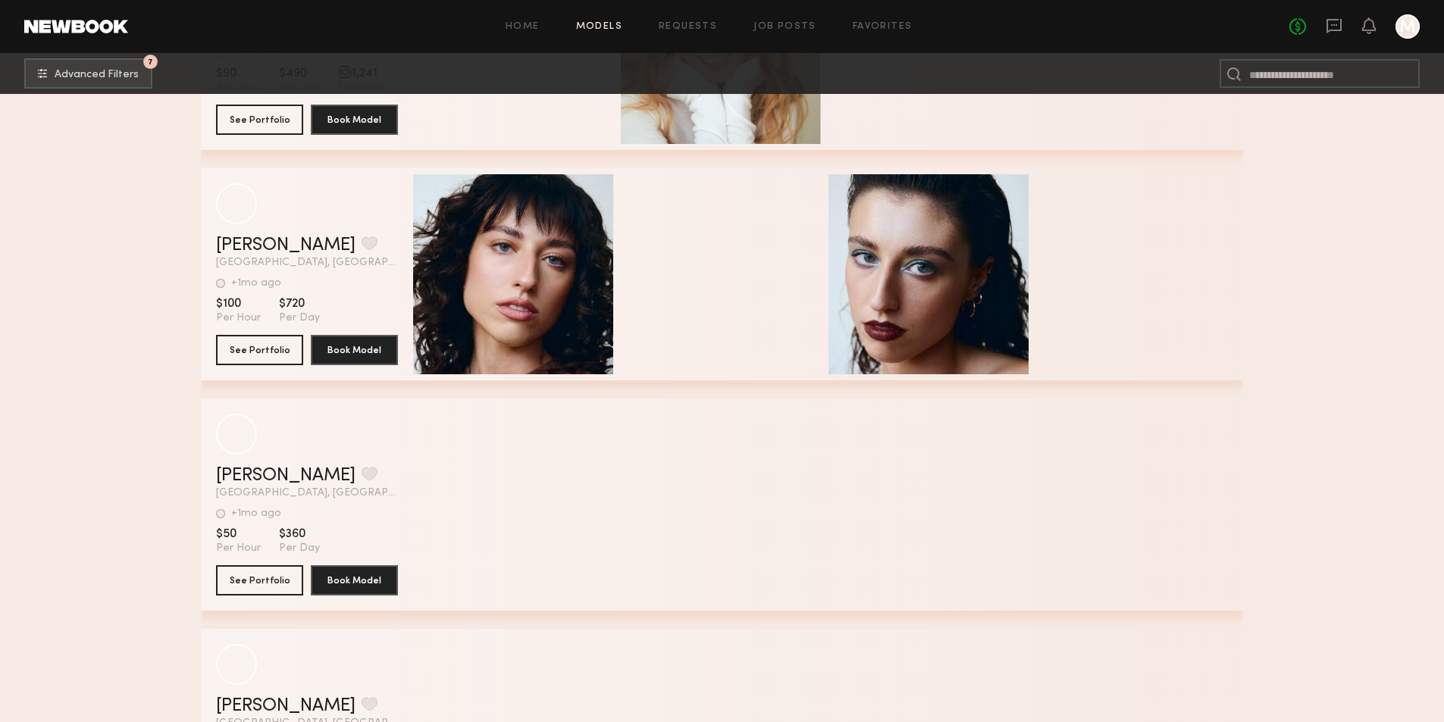
scroll to position [111832, 0]
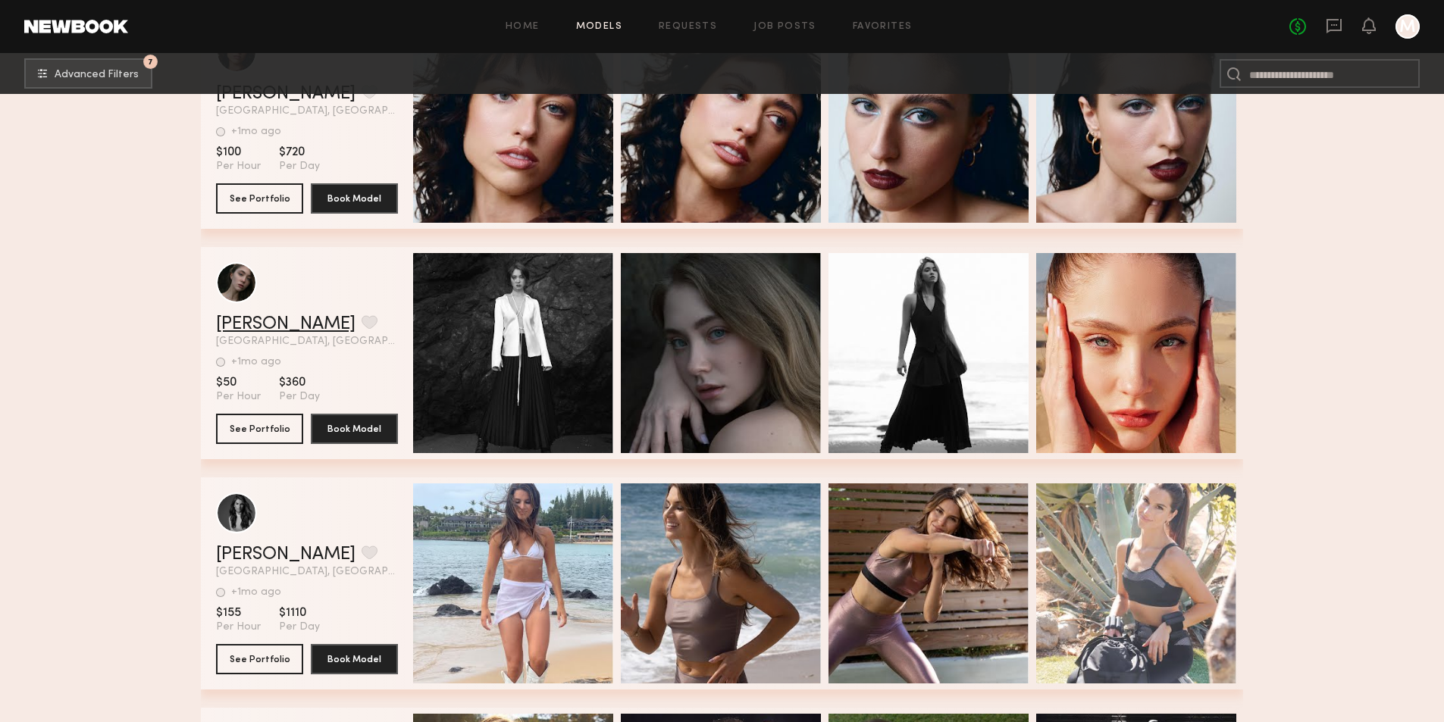
click at [239, 333] on link "[PERSON_NAME]" at bounding box center [285, 324] width 139 height 18
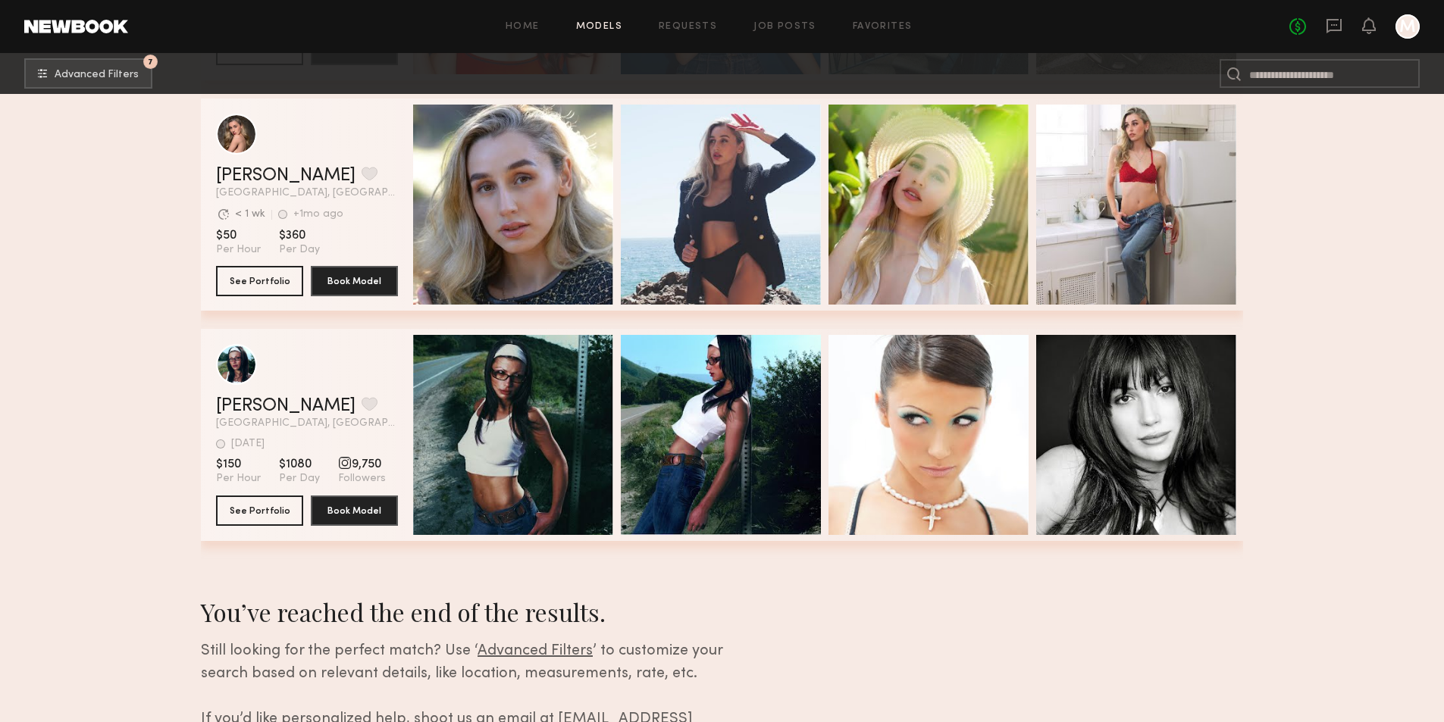
scroll to position [114787, 0]
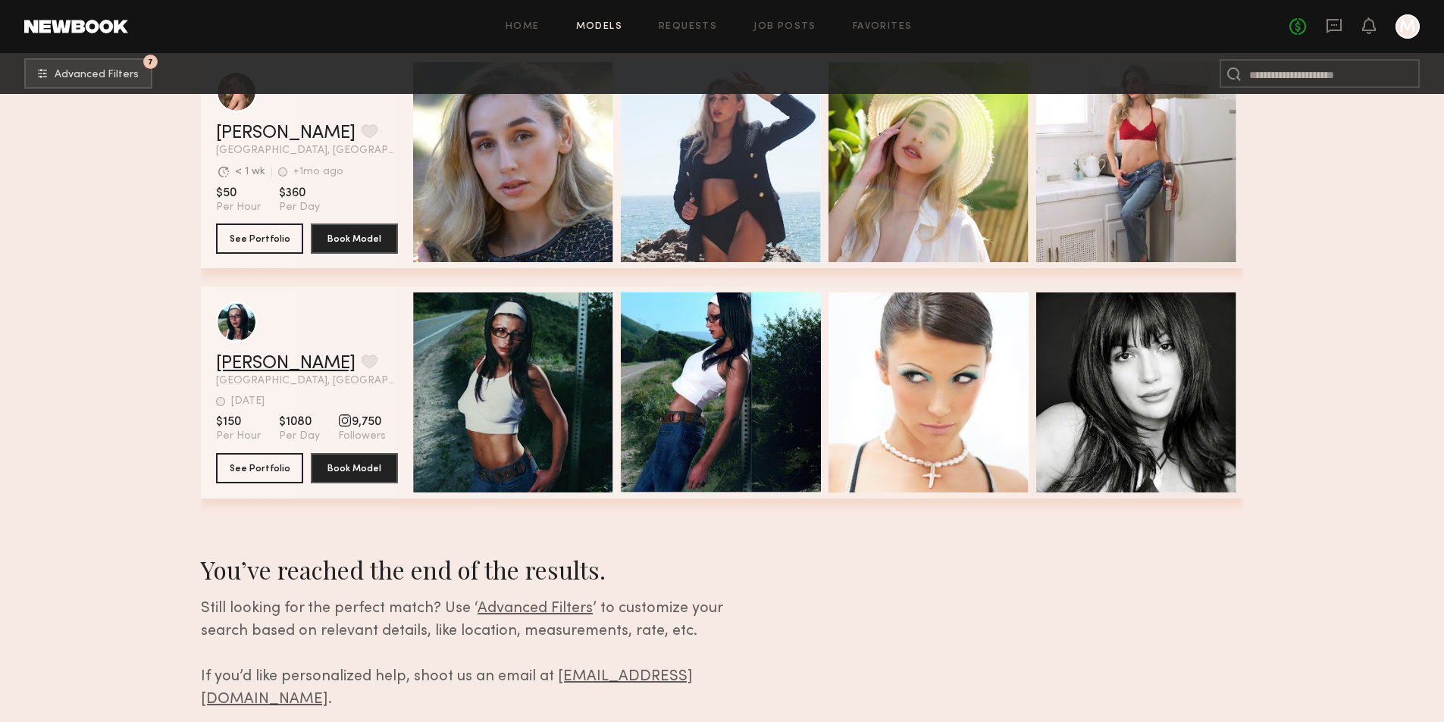
click at [266, 372] on link "Audrey A." at bounding box center [285, 364] width 139 height 18
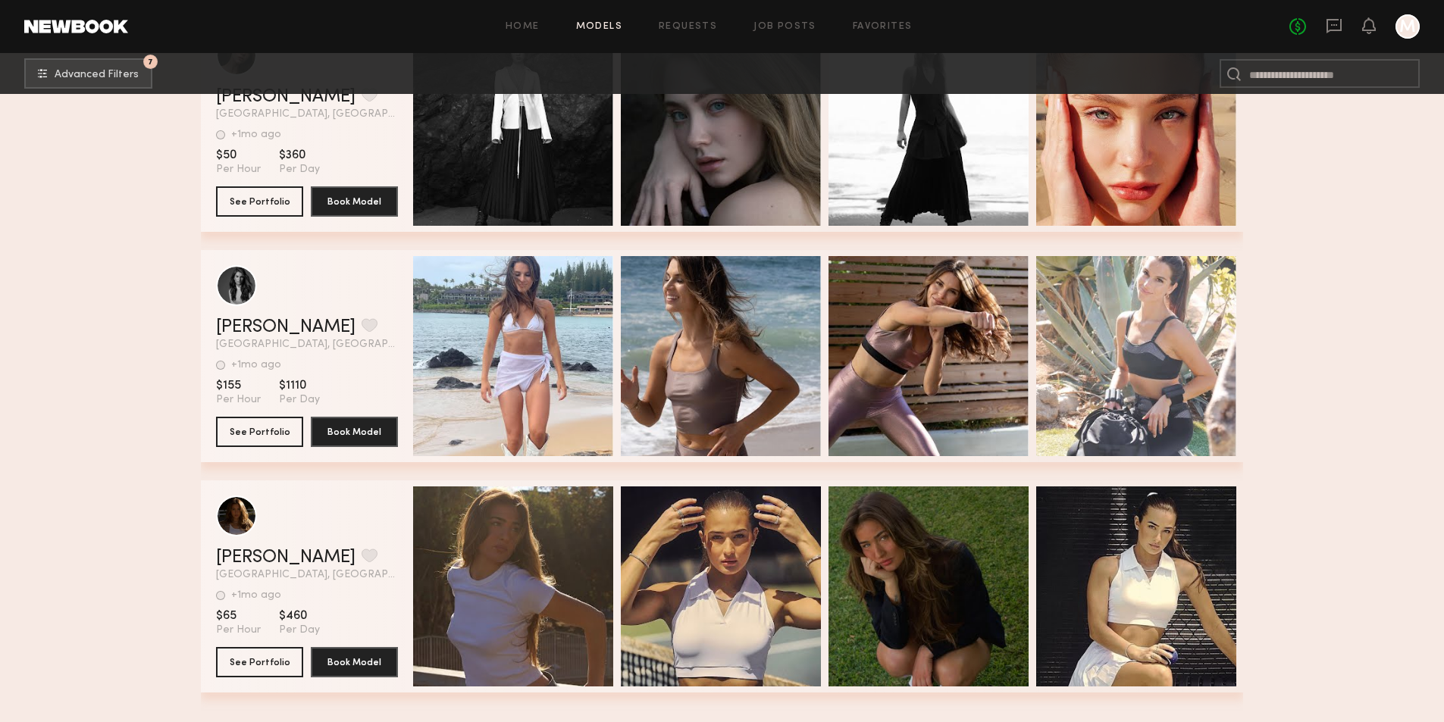
scroll to position [111756, 0]
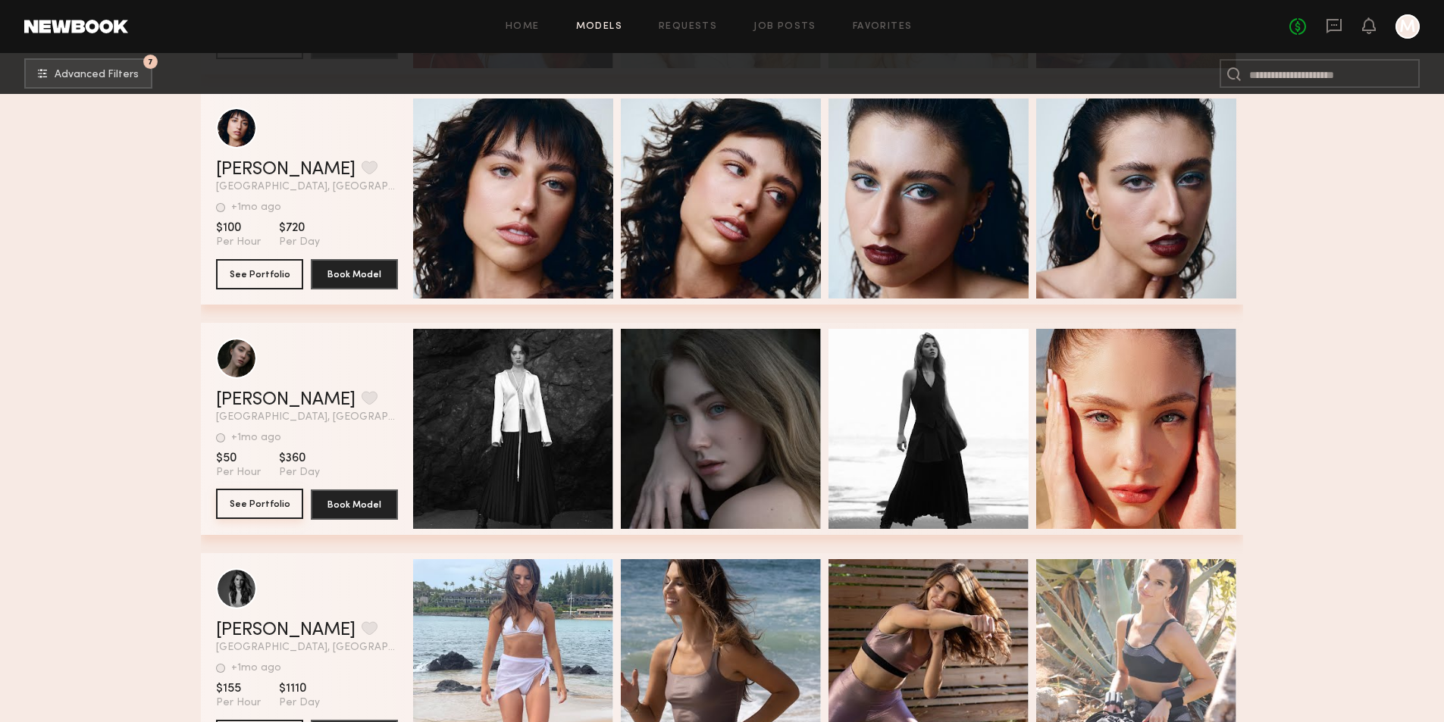
click at [251, 508] on button "See Portfolio" at bounding box center [259, 504] width 87 height 30
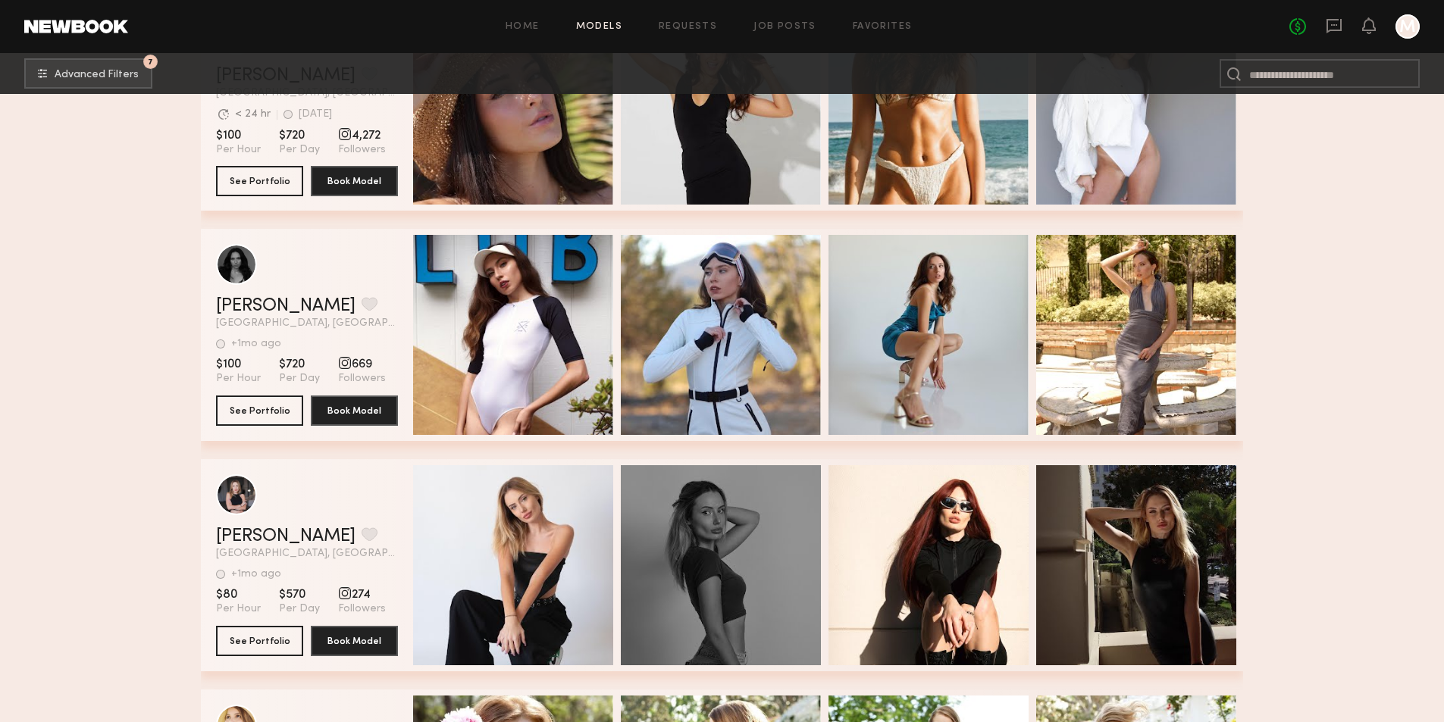
scroll to position [110240, 0]
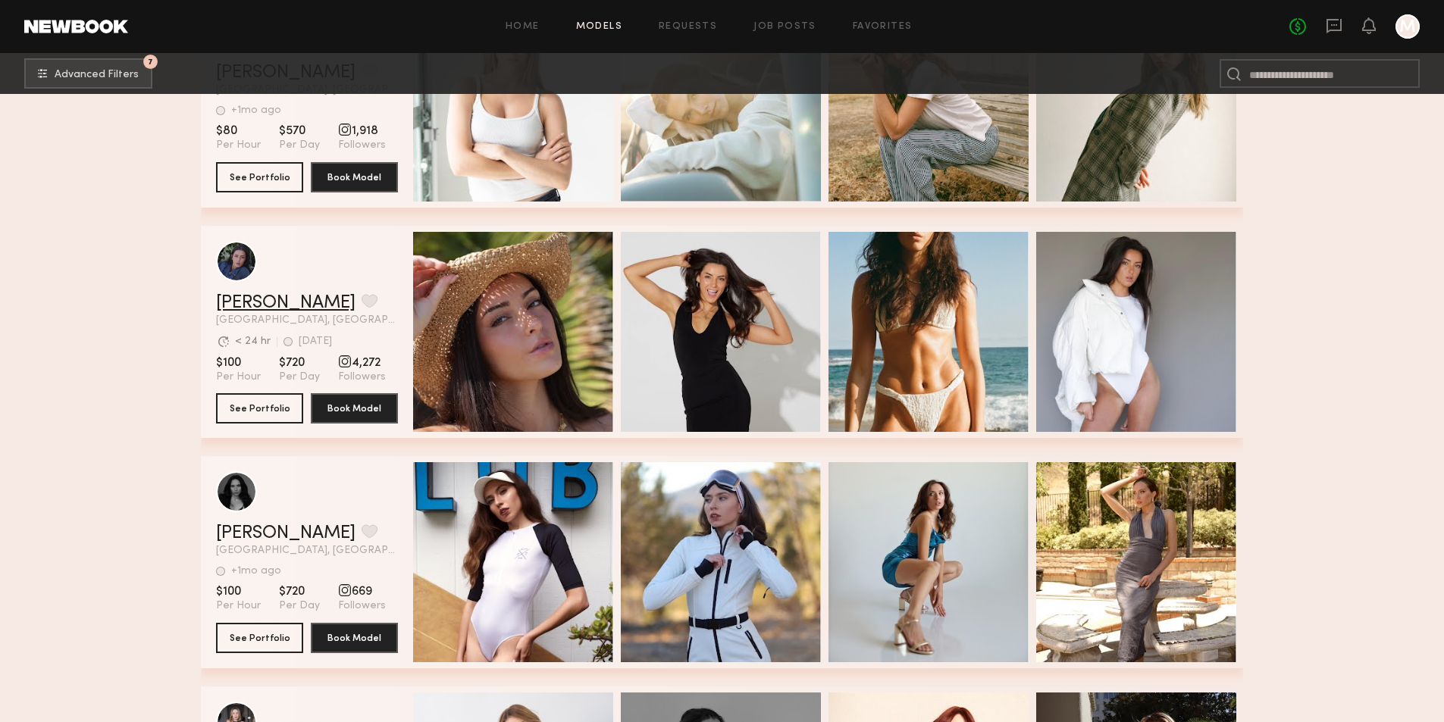
click at [237, 307] on link "Hannah O." at bounding box center [285, 303] width 139 height 18
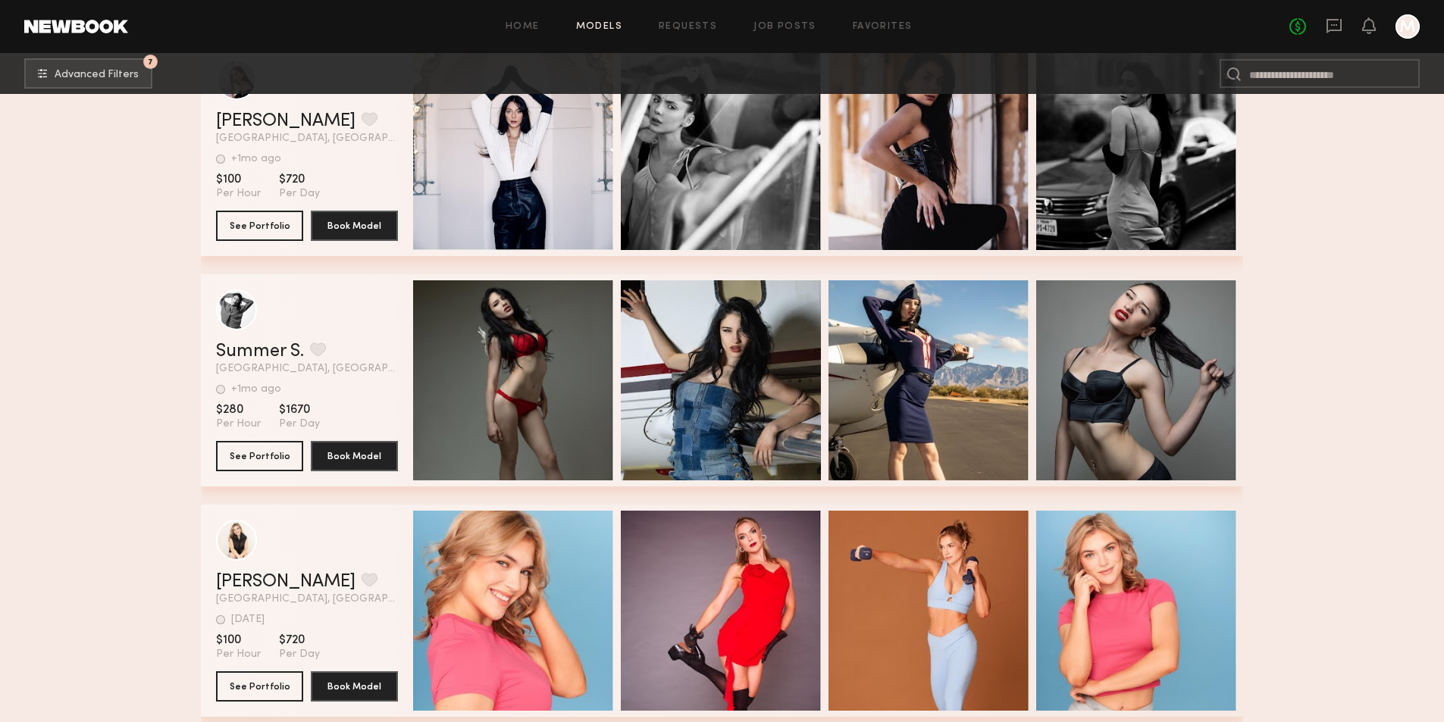
scroll to position [107815, 0]
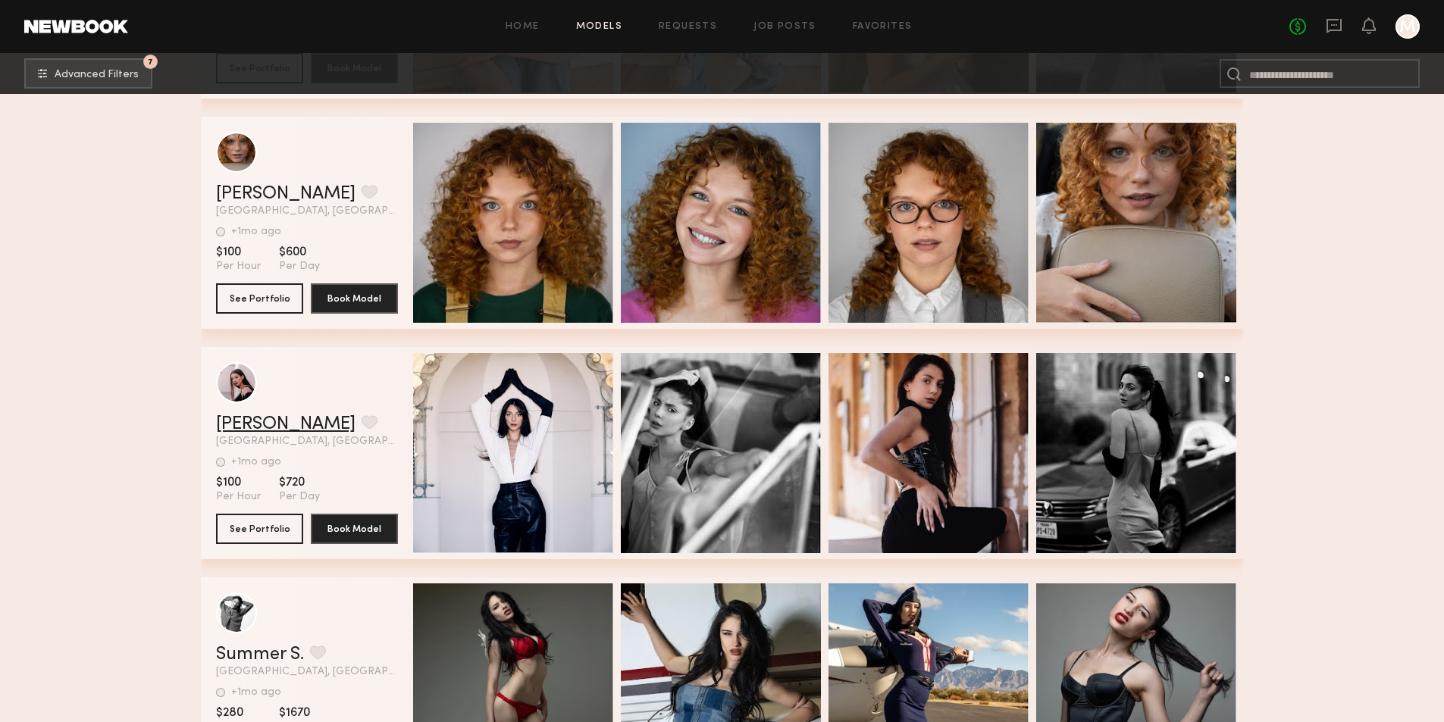
click at [267, 430] on link "Margo R." at bounding box center [285, 424] width 139 height 18
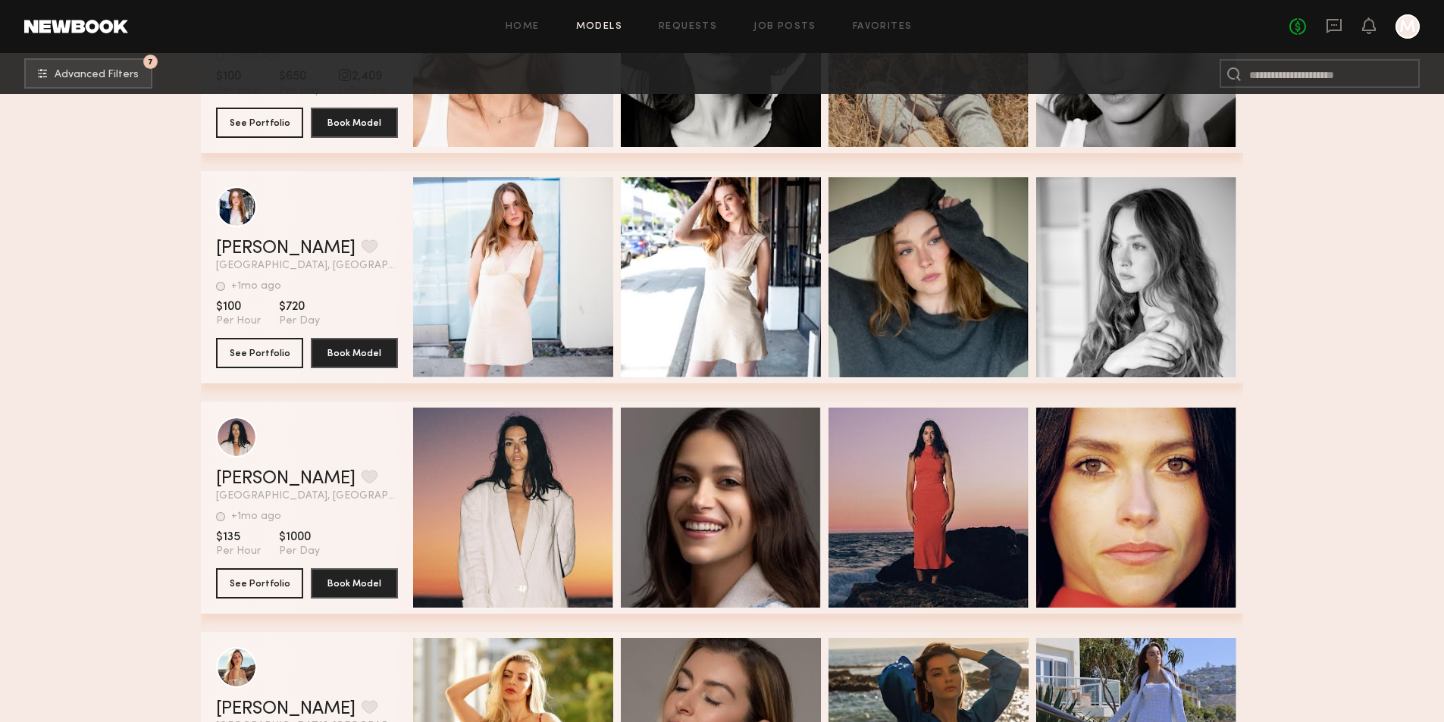
scroll to position [105997, 0]
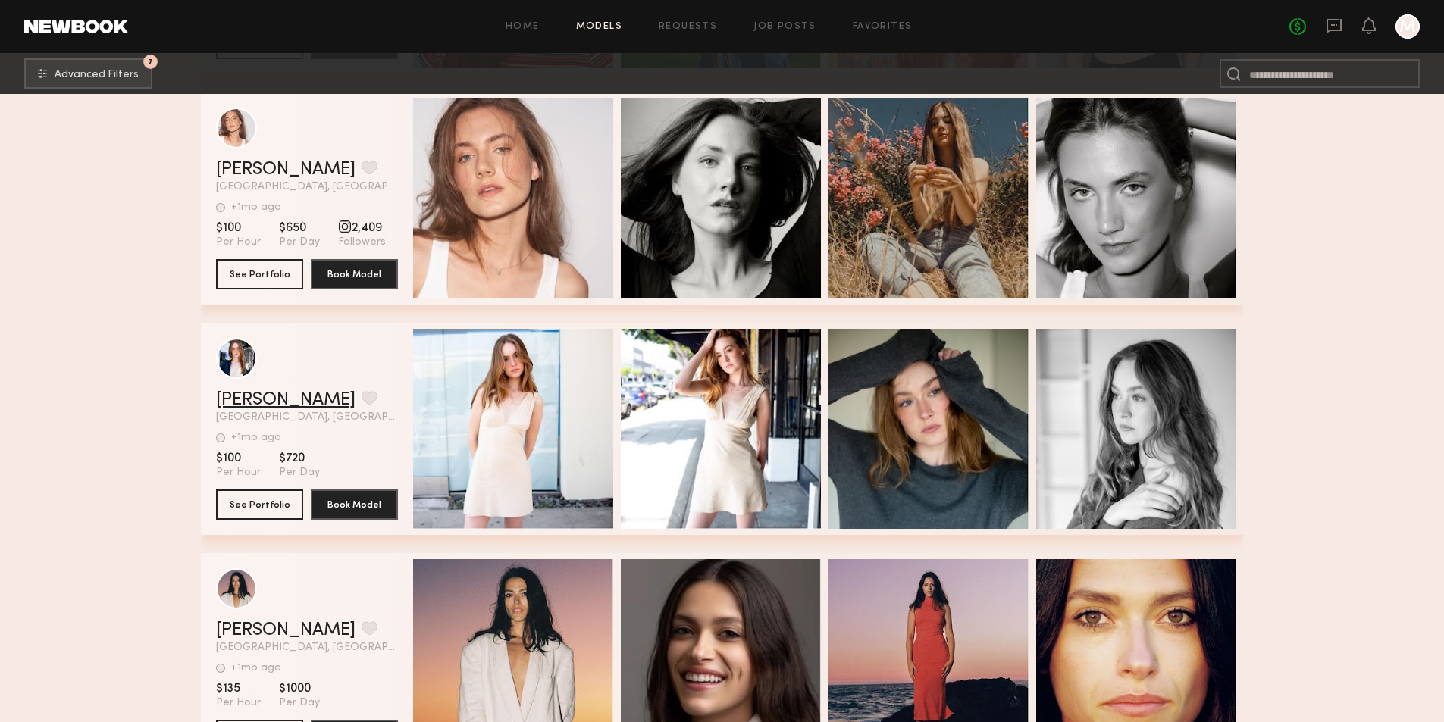
click at [251, 405] on link "[PERSON_NAME]" at bounding box center [285, 400] width 139 height 18
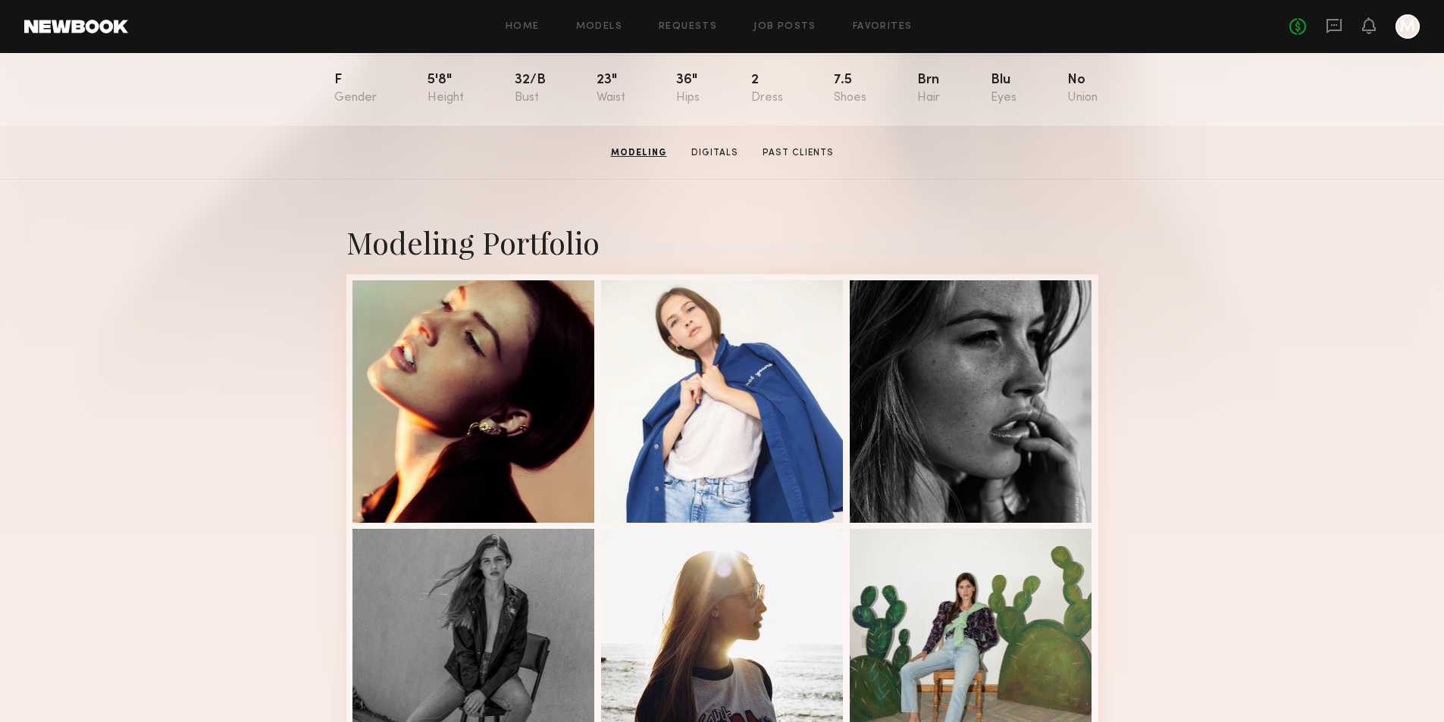
scroll to position [41, 0]
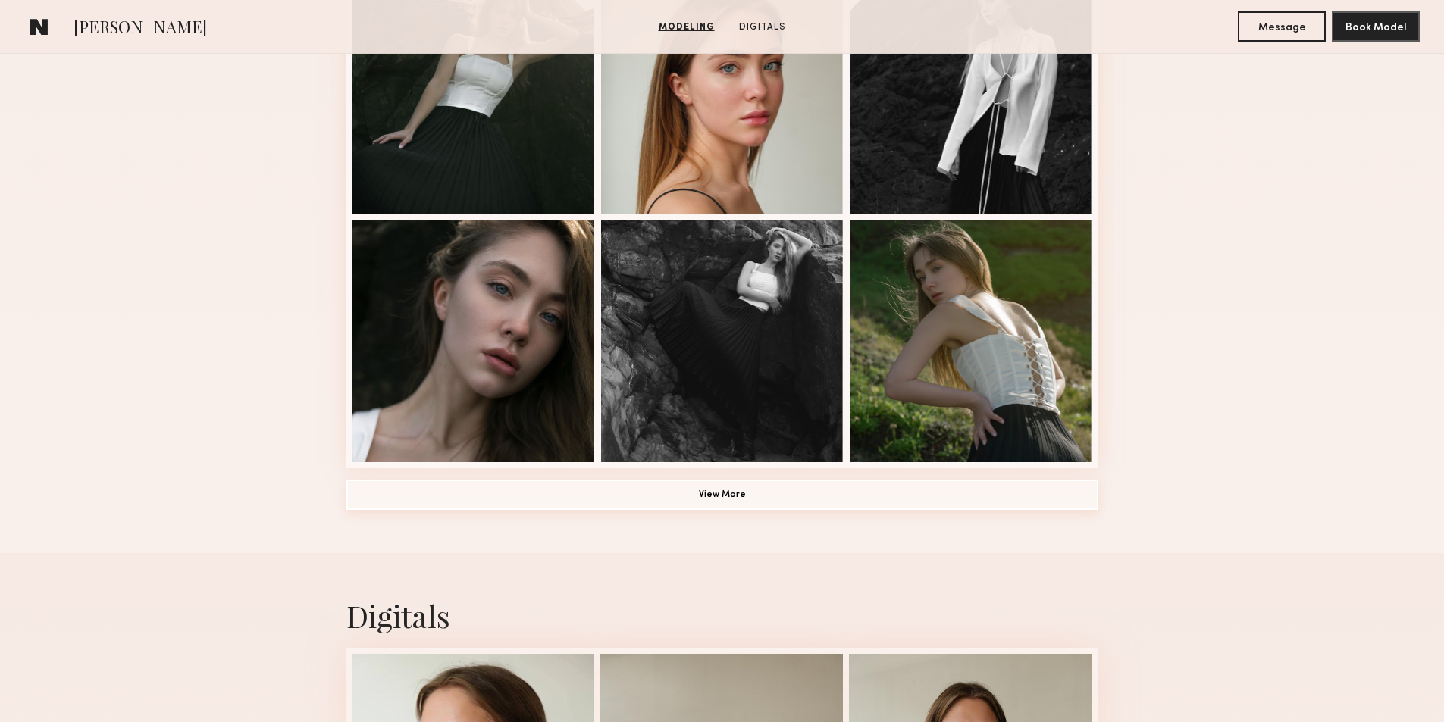
scroll to position [985, 0]
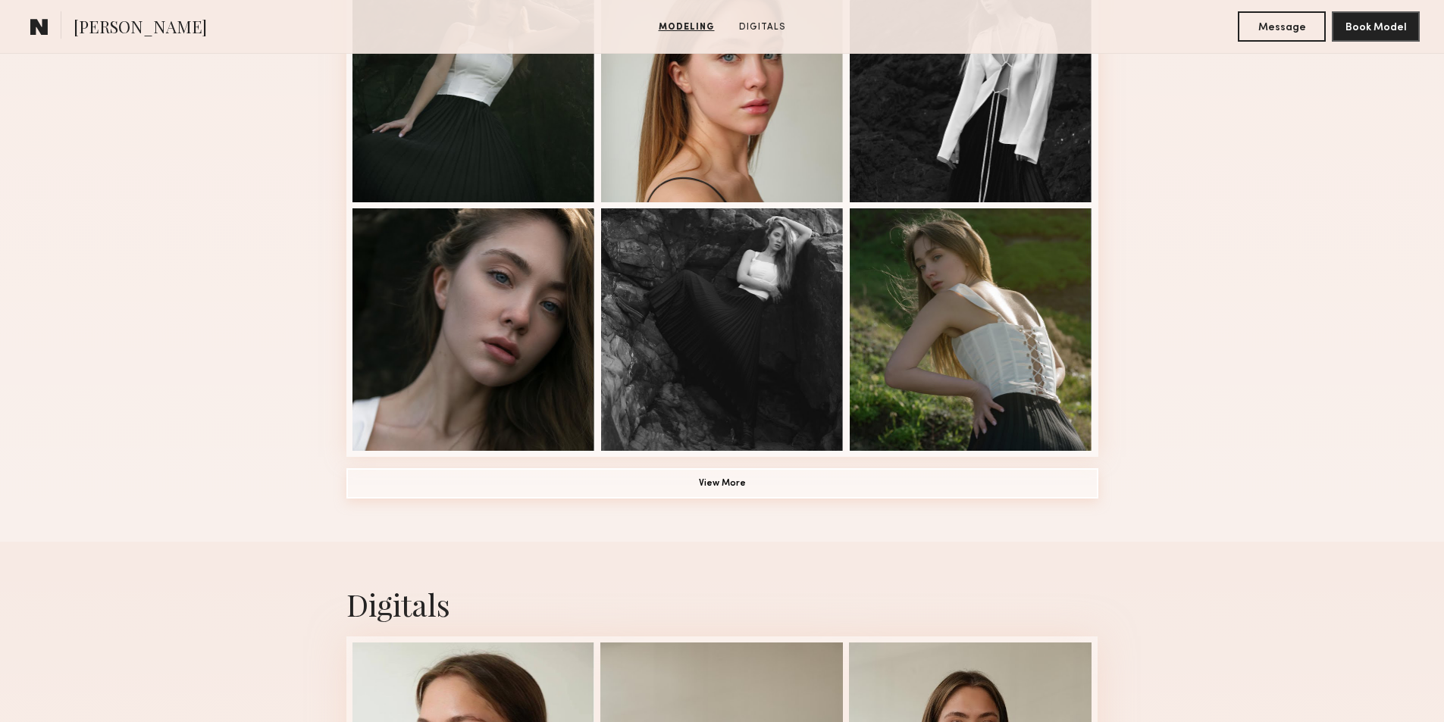
click at [702, 489] on button "View More" at bounding box center [722, 483] width 752 height 30
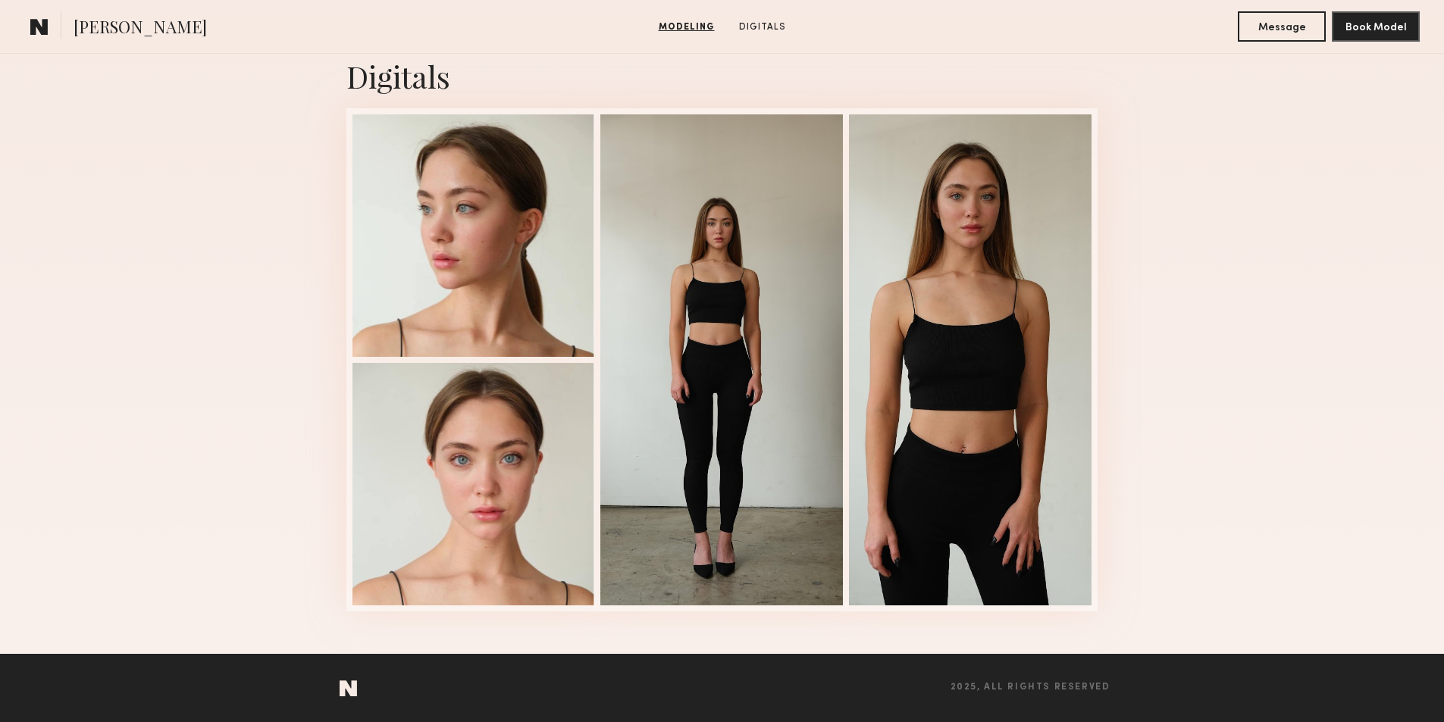
scroll to position [2470, 0]
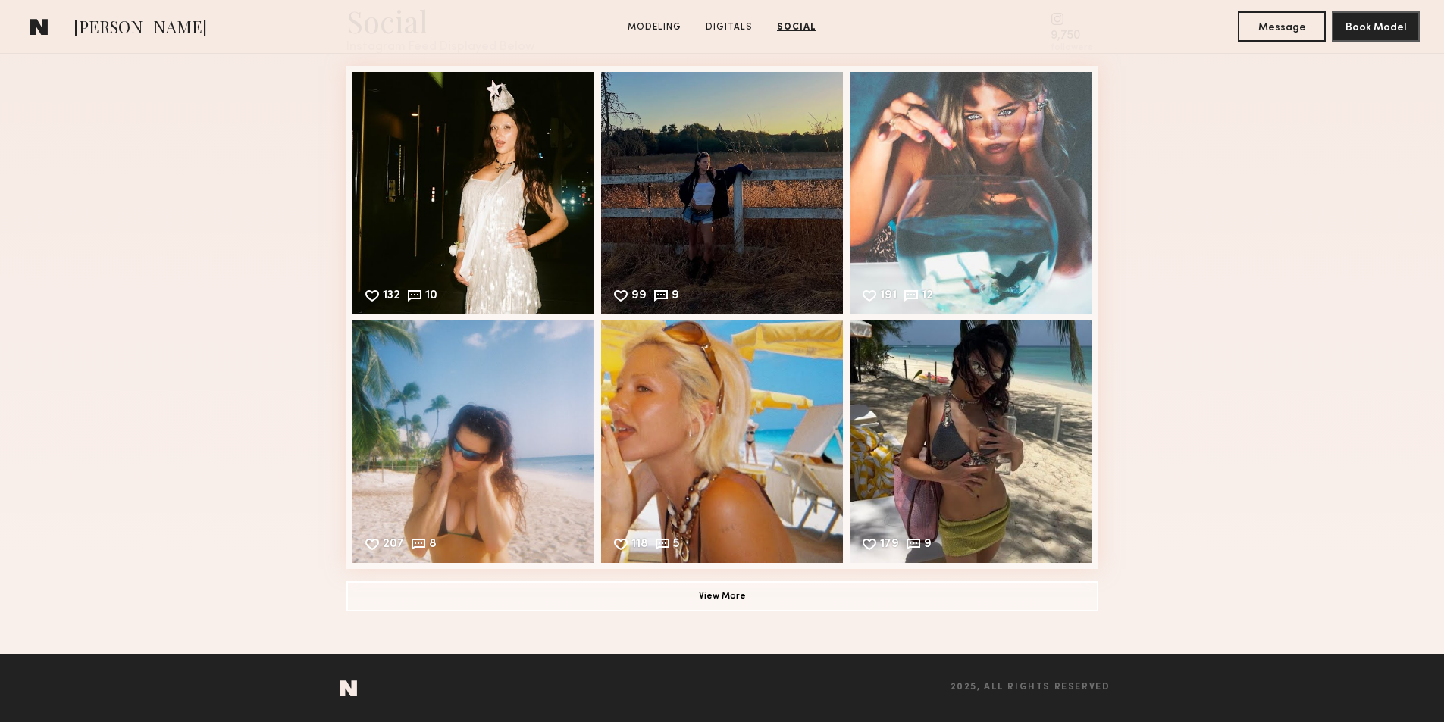
scroll to position [2216, 0]
click at [717, 587] on button "View More" at bounding box center [722, 595] width 752 height 30
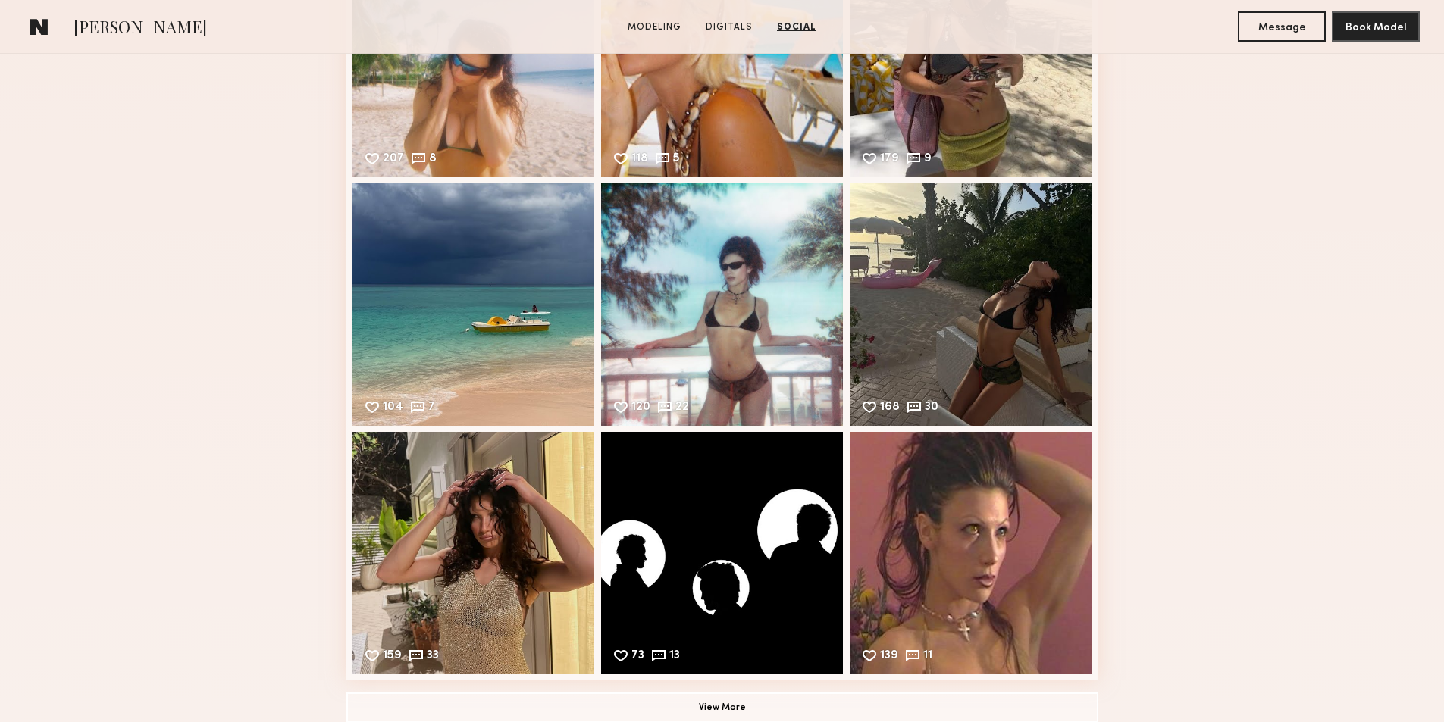
scroll to position [2714, 0]
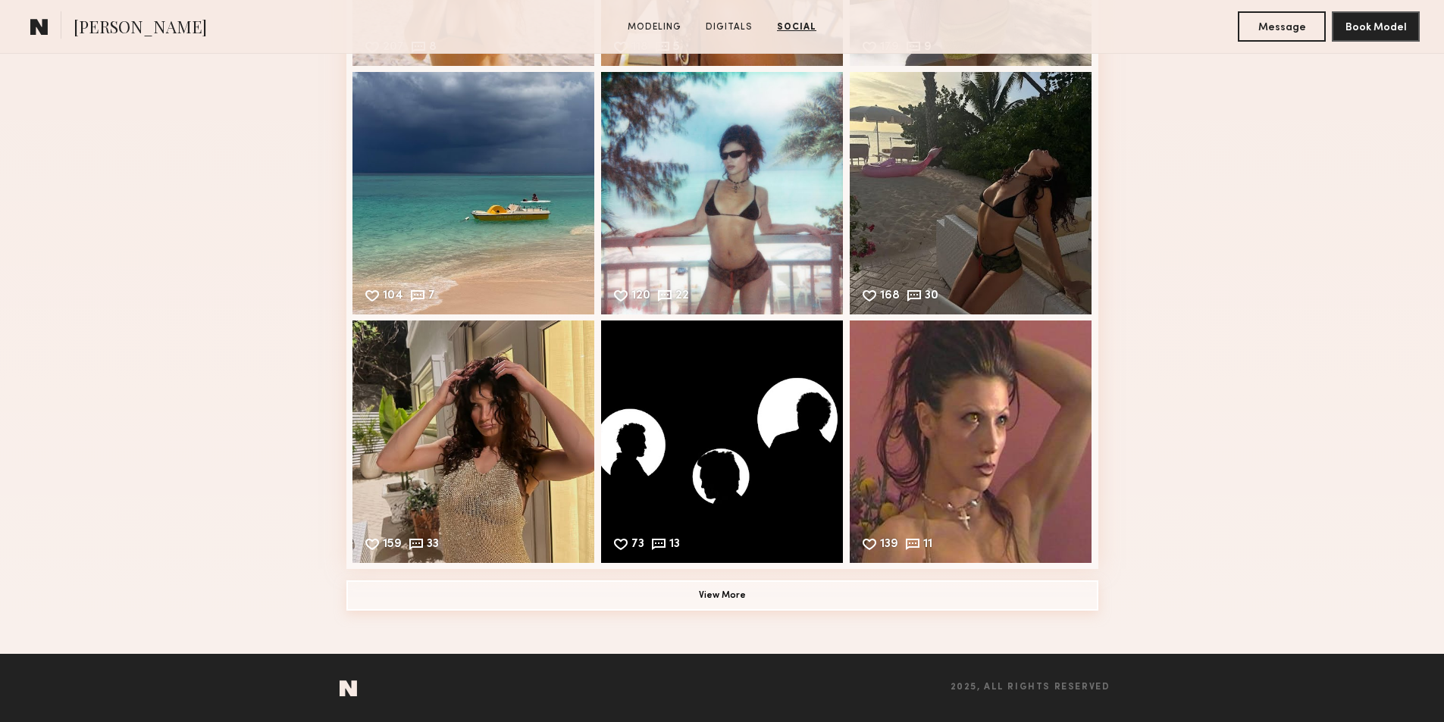
click at [701, 583] on button "View More" at bounding box center [722, 595] width 752 height 30
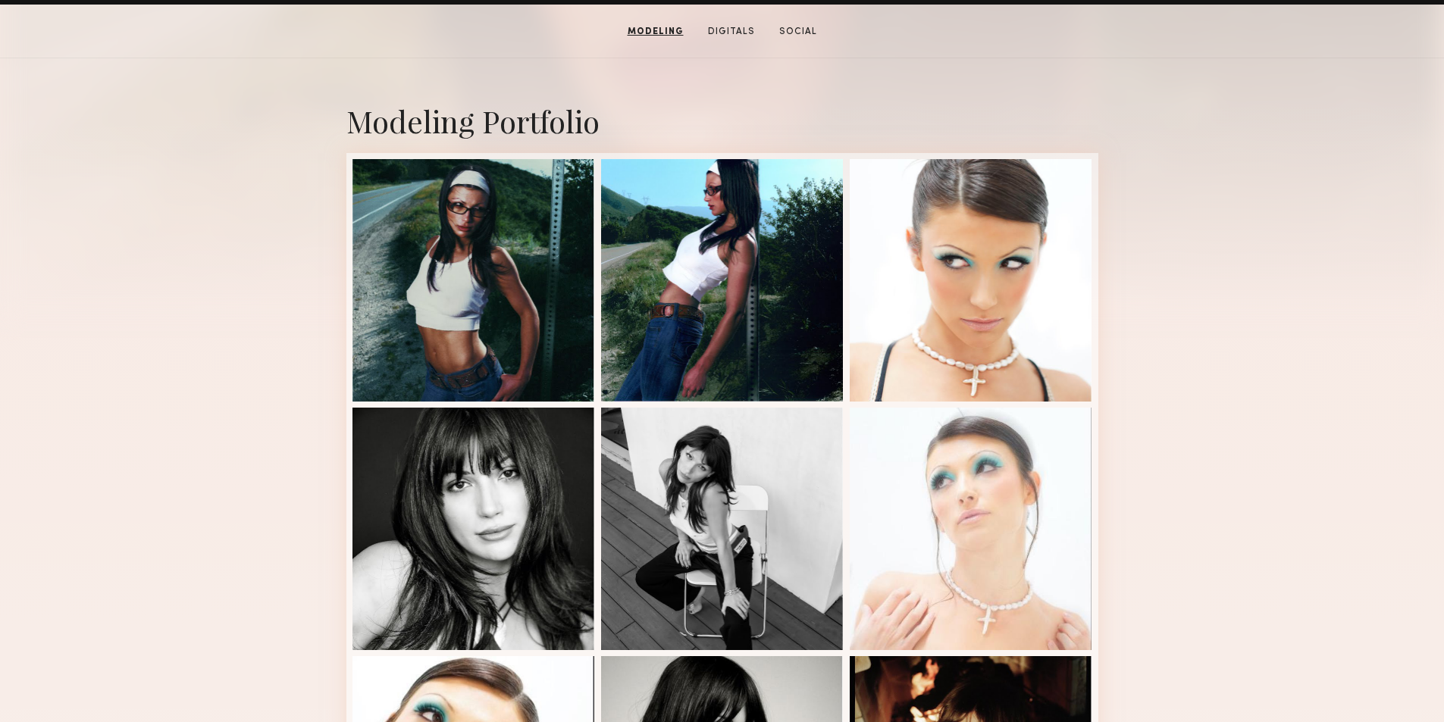
scroll to position [0, 0]
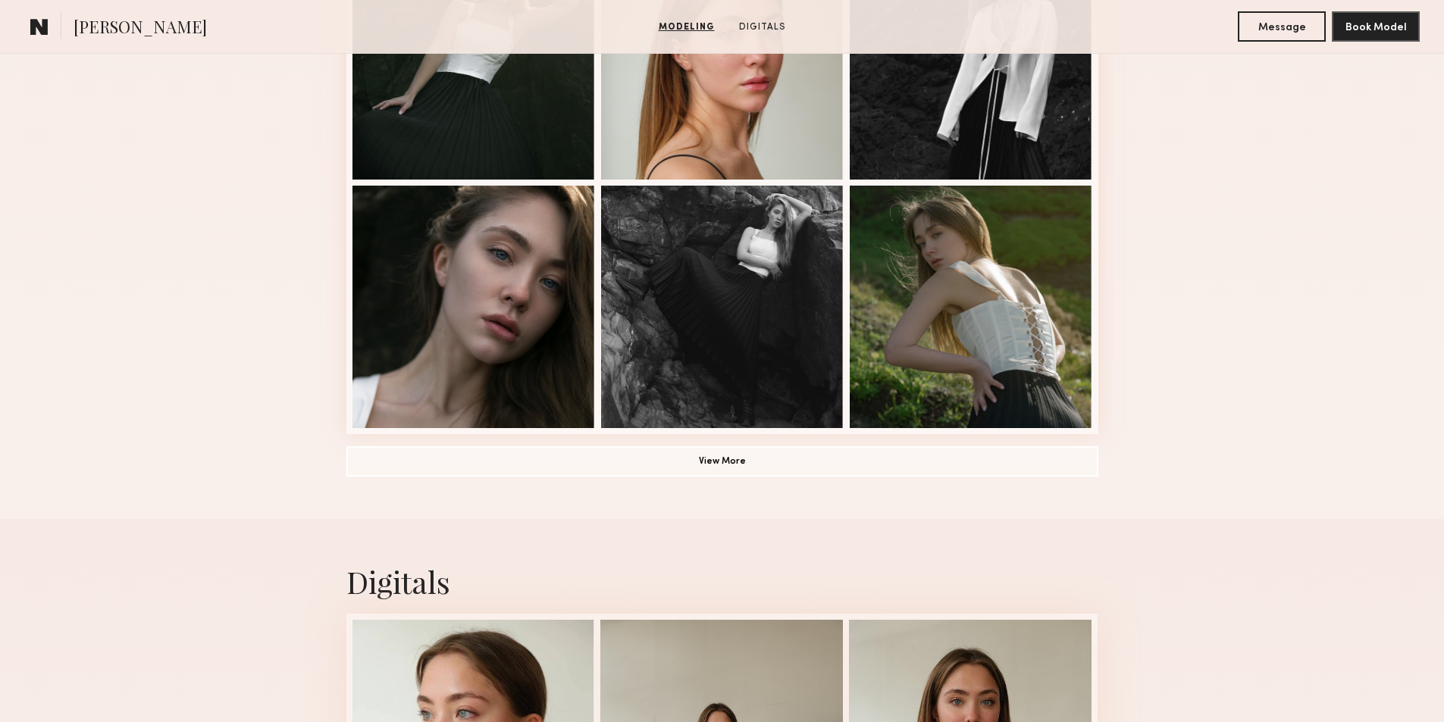
scroll to position [1061, 0]
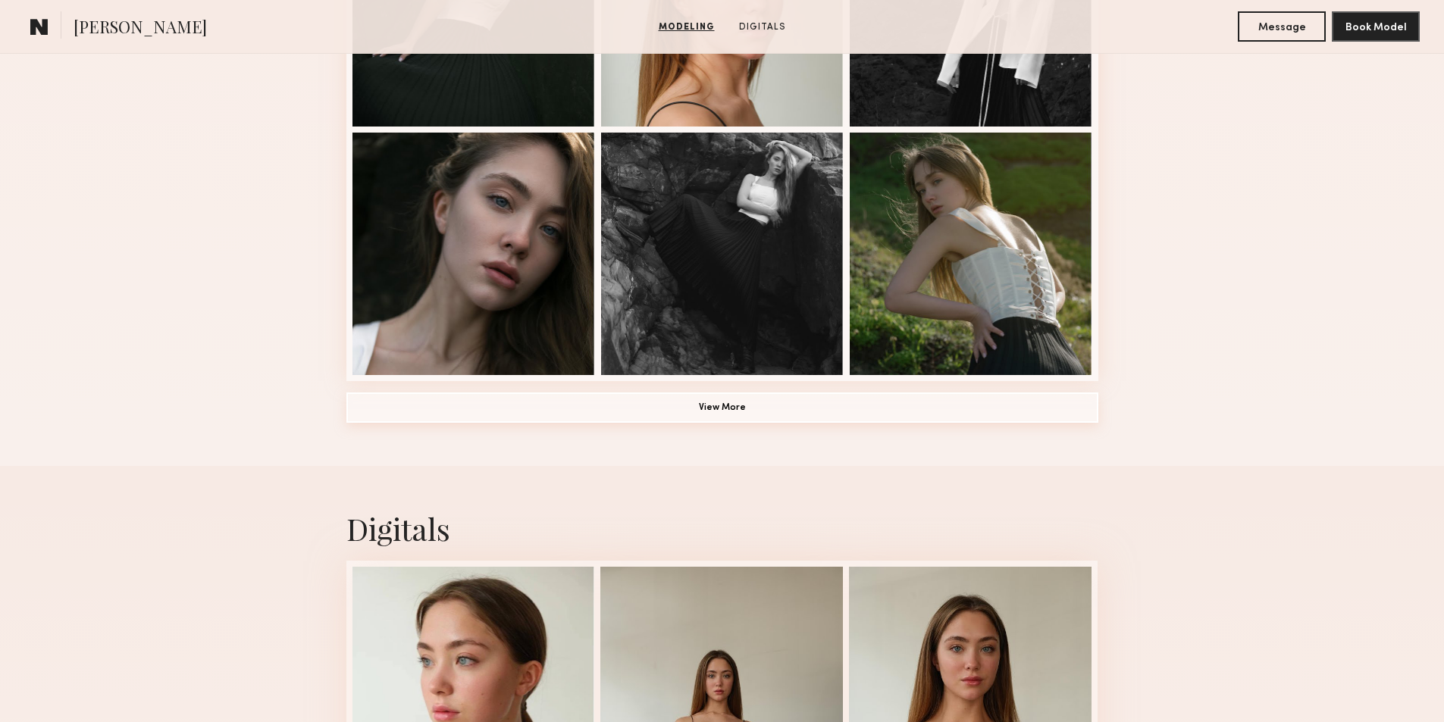
click at [687, 416] on button "View More" at bounding box center [722, 408] width 752 height 30
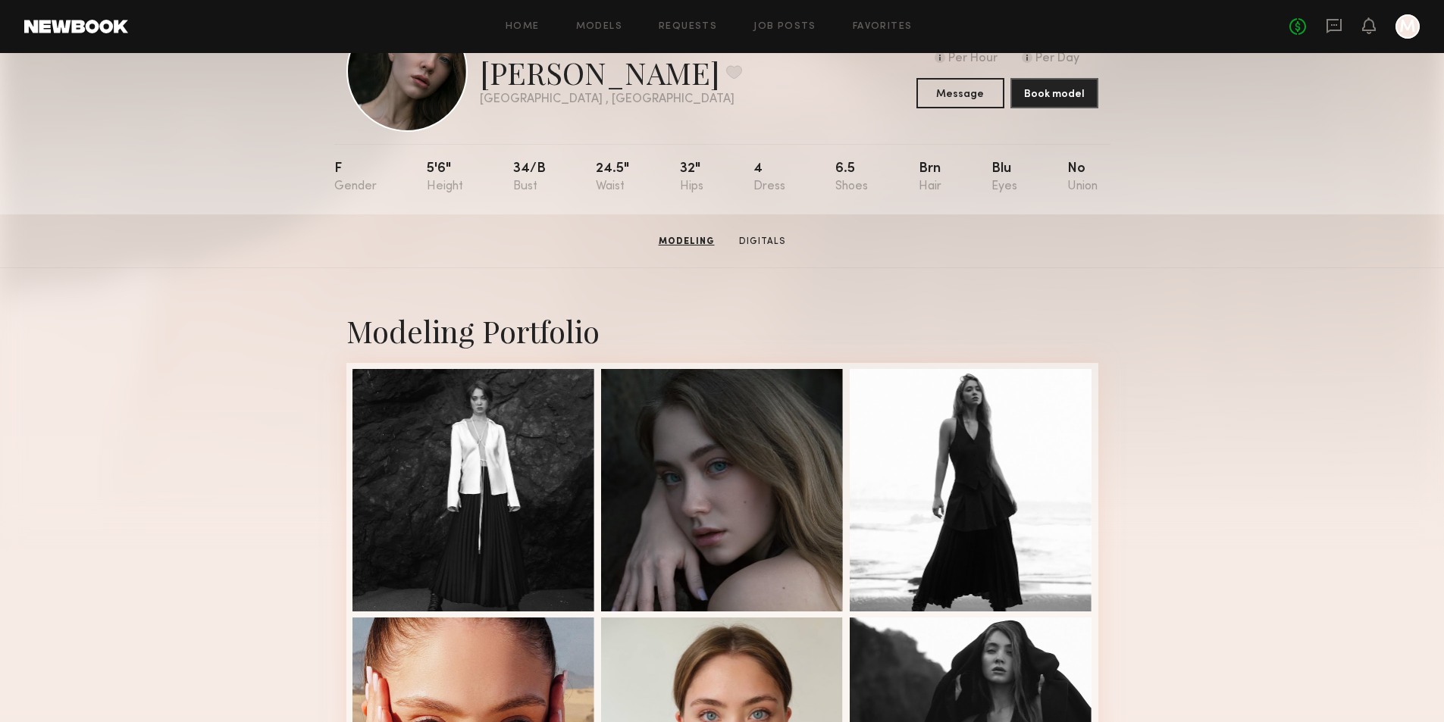
scroll to position [0, 0]
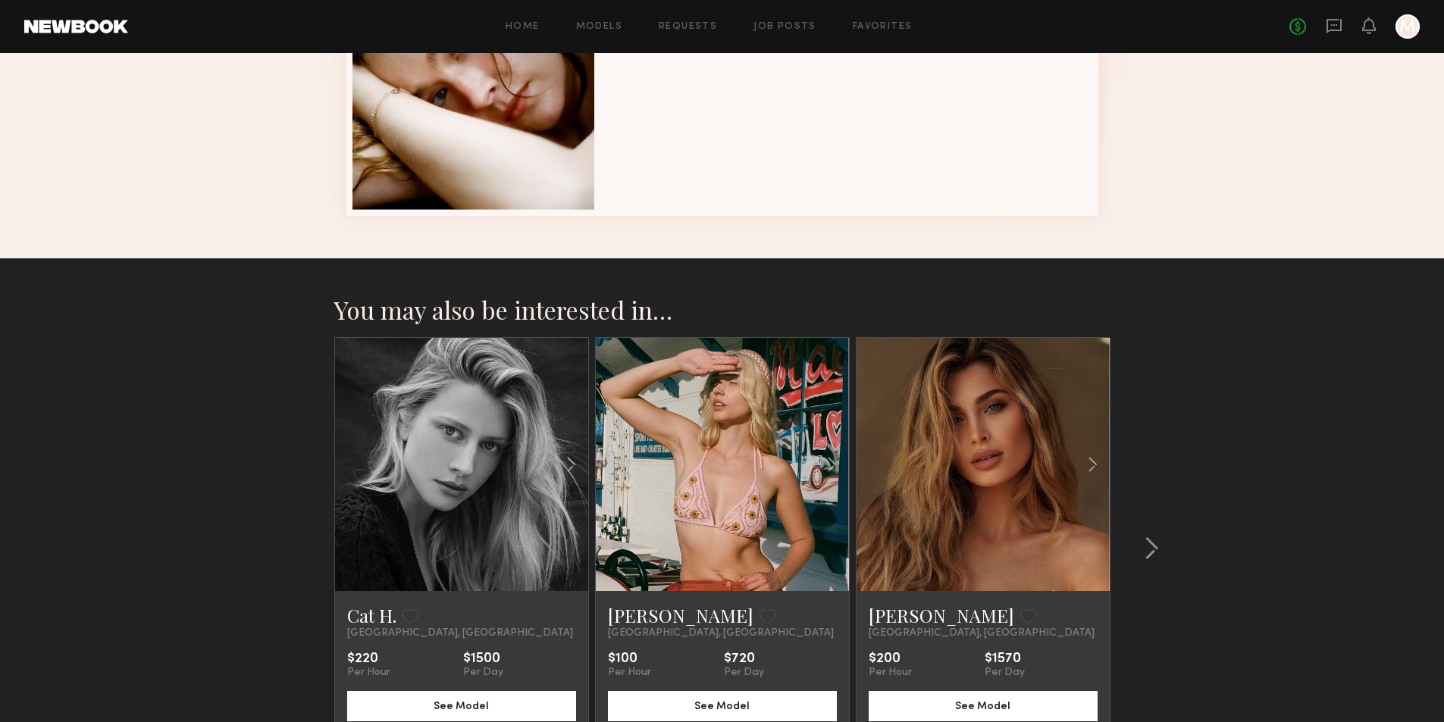
scroll to position [1078, 0]
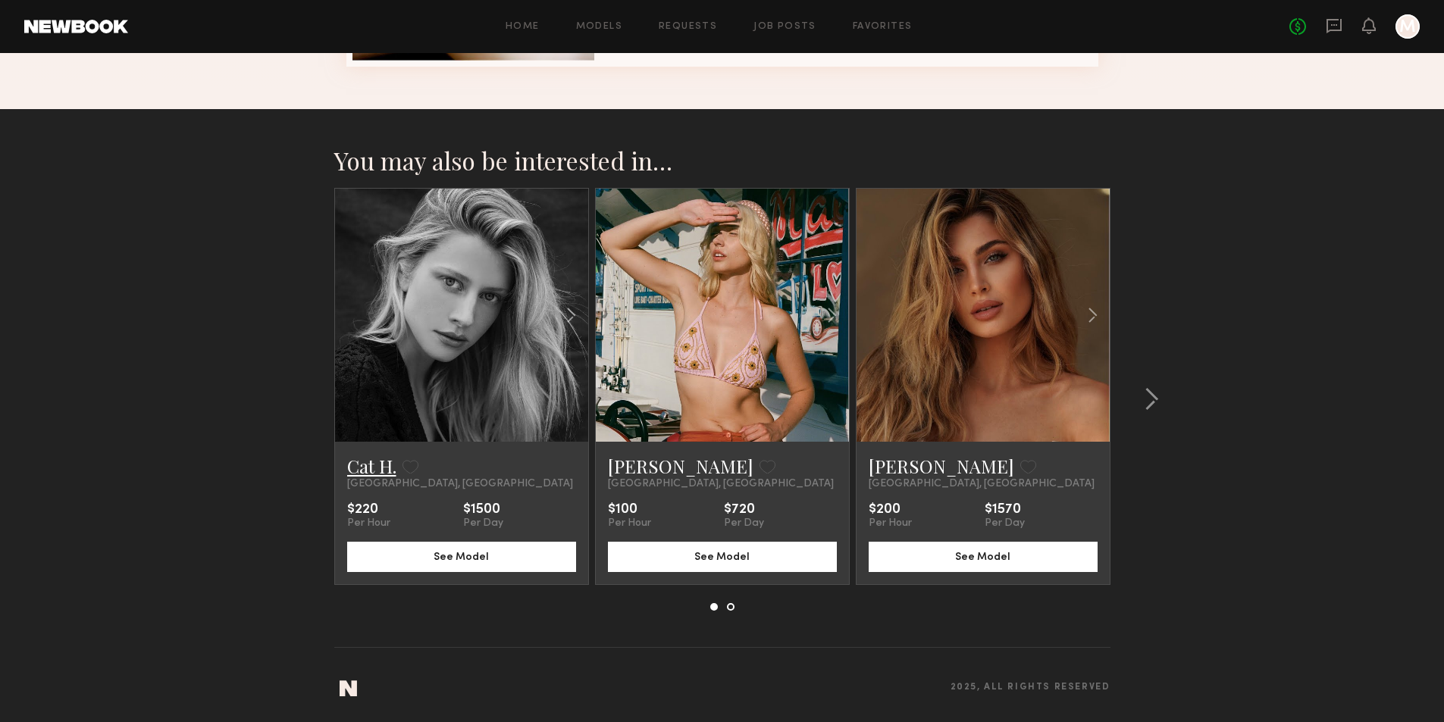
click at [361, 468] on link "Cat H." at bounding box center [371, 466] width 49 height 24
click at [901, 465] on link "[PERSON_NAME]" at bounding box center [940, 466] width 145 height 24
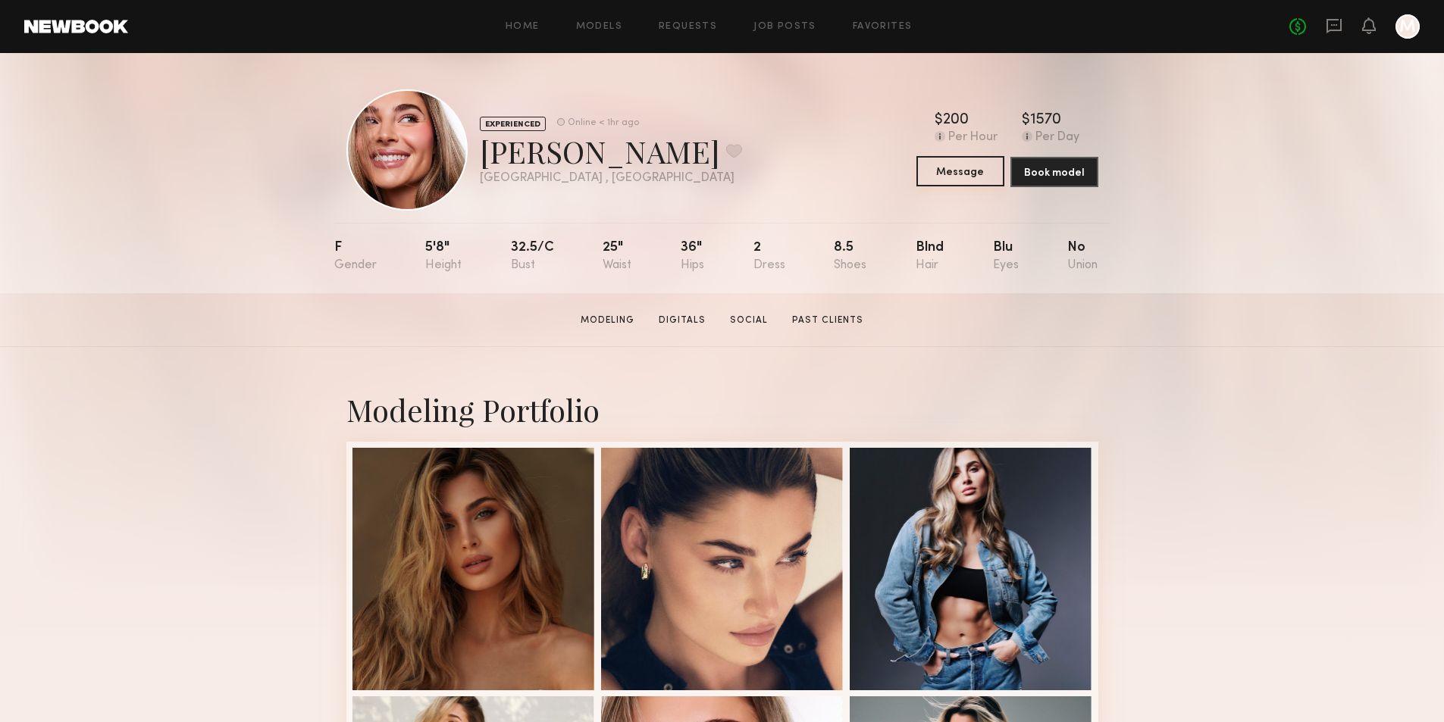
click at [939, 170] on button "Message" at bounding box center [960, 171] width 88 height 30
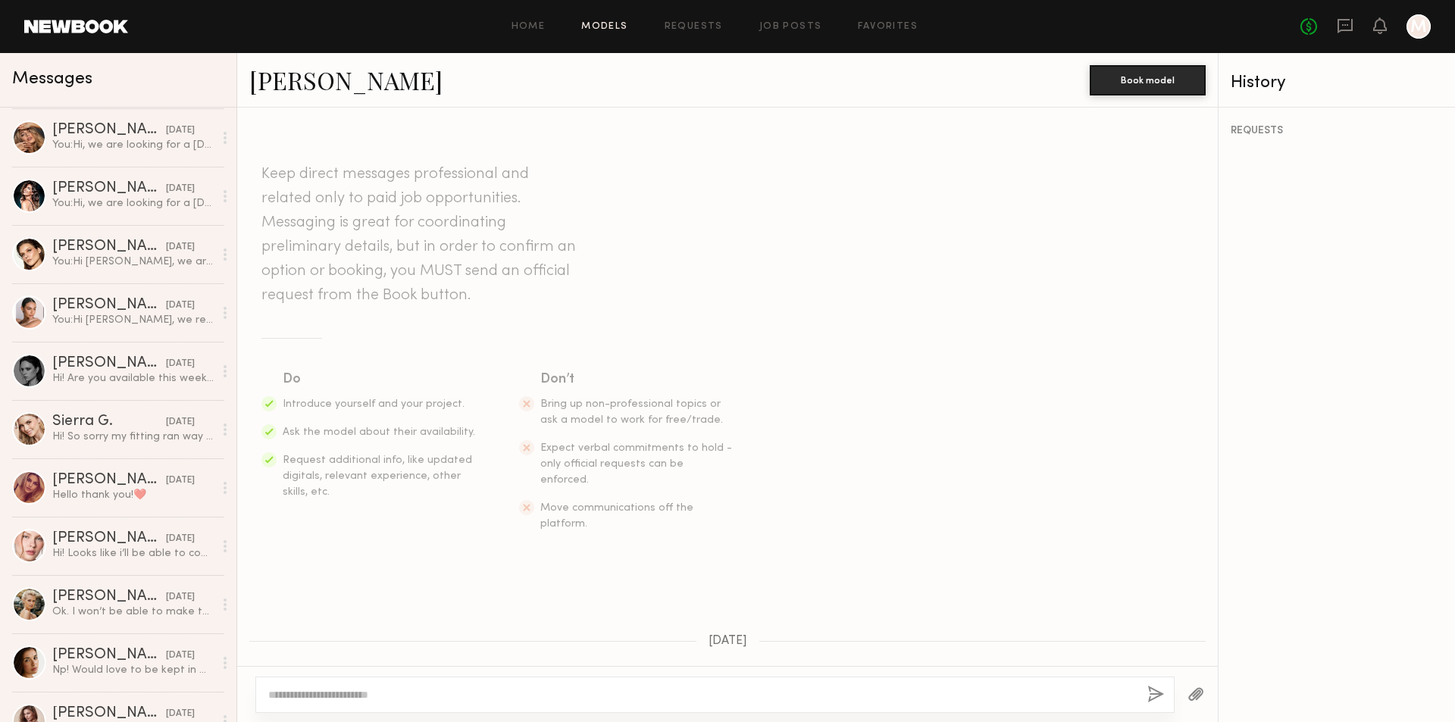
click at [597, 27] on link "Models" at bounding box center [604, 27] width 46 height 10
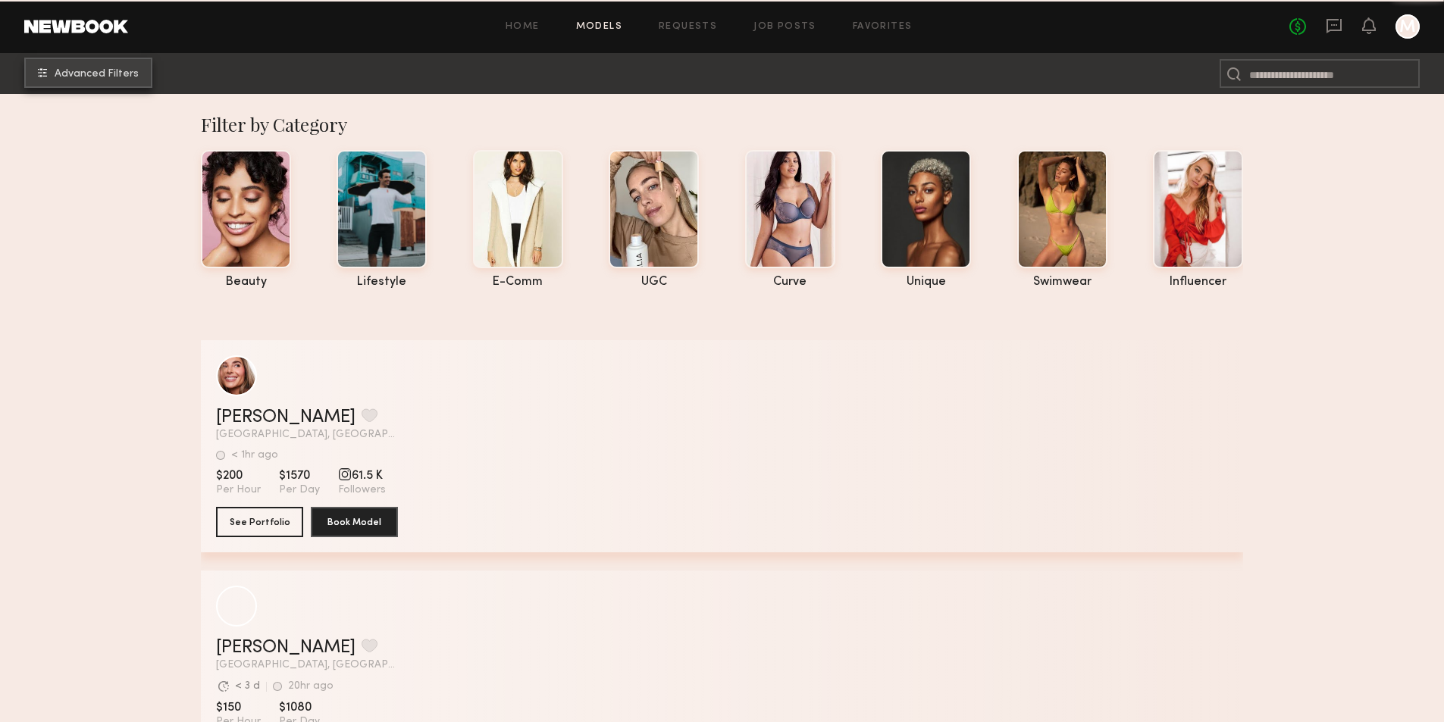
click at [95, 74] on span "Advanced Filters" at bounding box center [97, 74] width 84 height 11
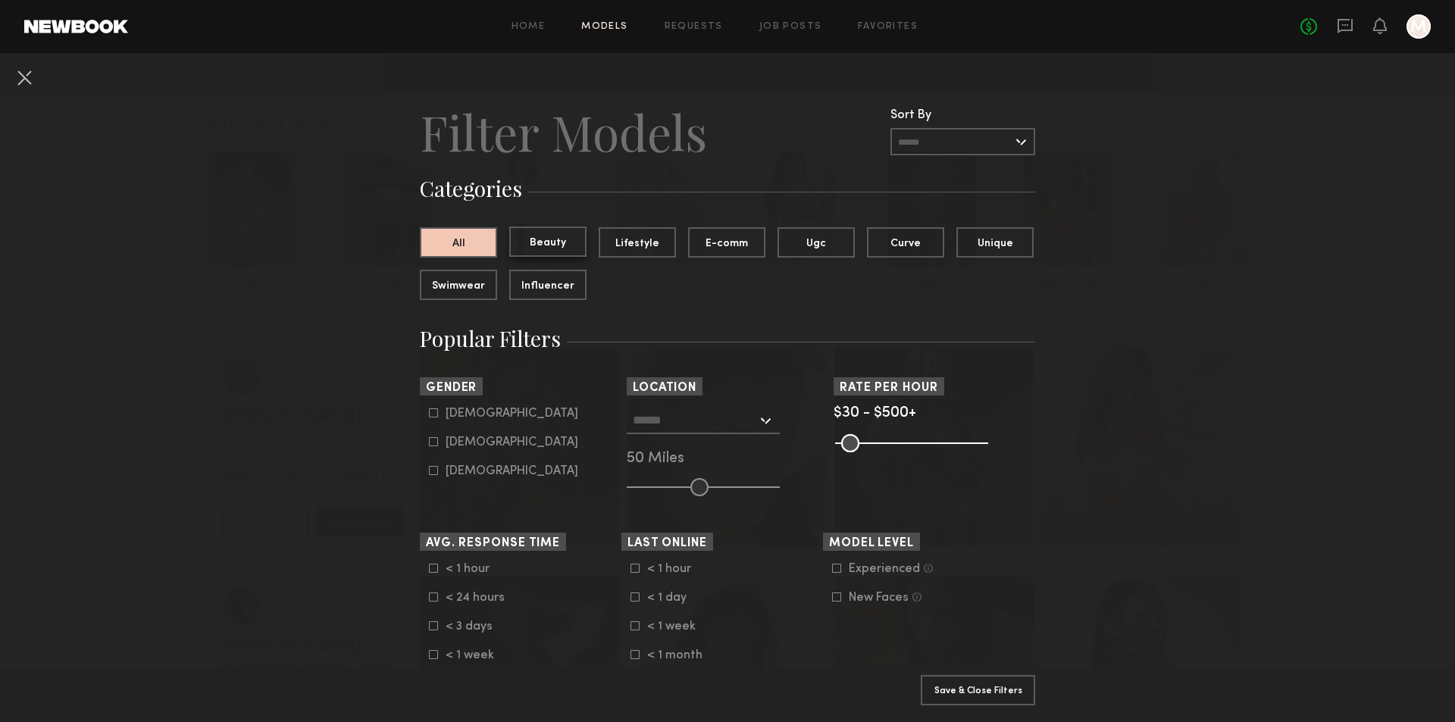
click at [552, 236] on button "Beauty" at bounding box center [547, 242] width 77 height 30
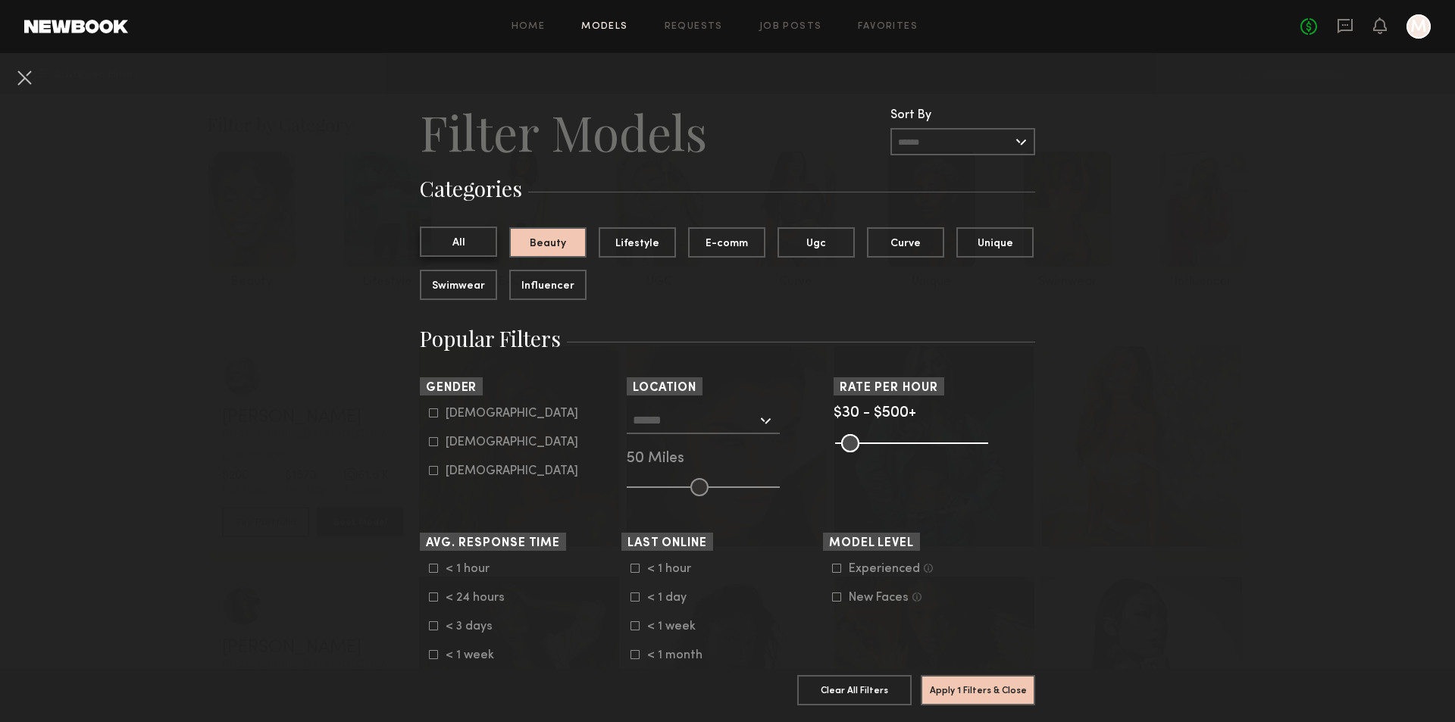
click at [477, 241] on button "All" at bounding box center [458, 242] width 77 height 30
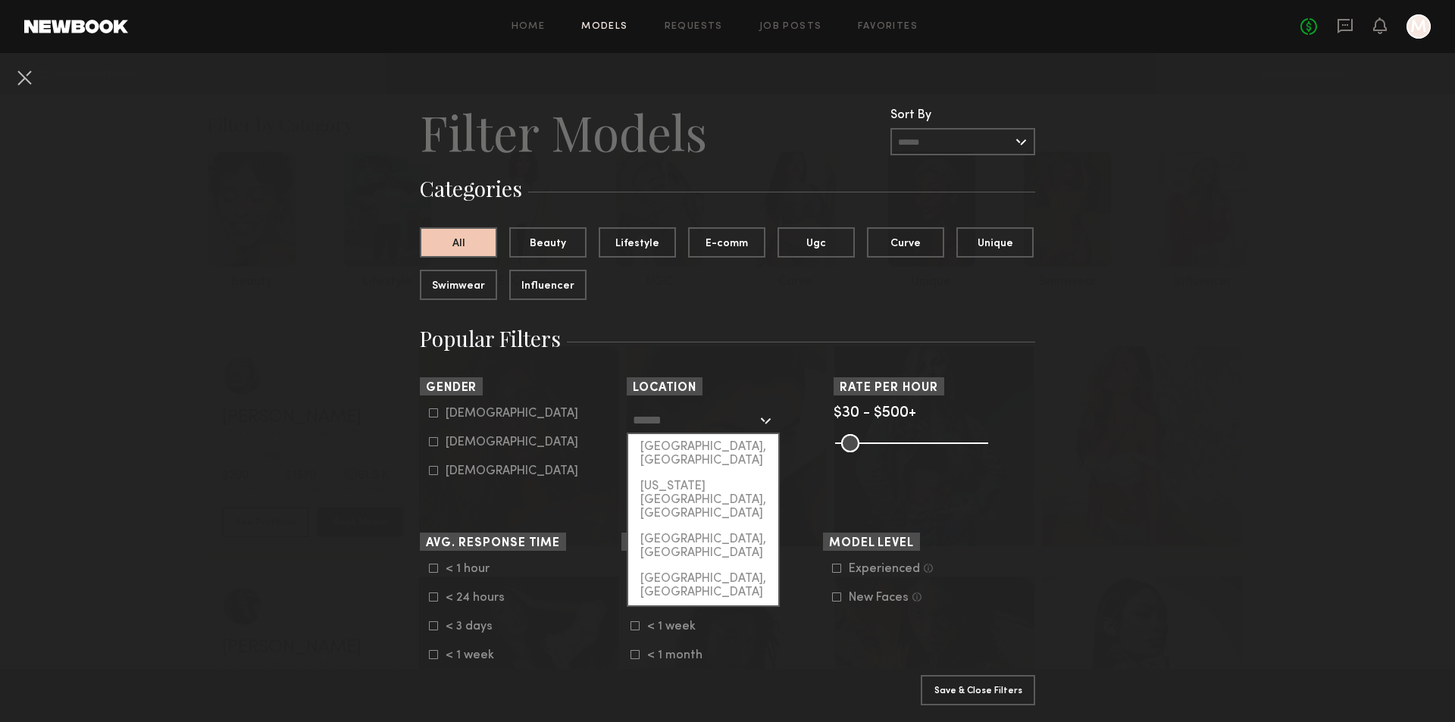
click at [744, 424] on input "text" at bounding box center [695, 420] width 124 height 26
click at [682, 446] on div "[GEOGRAPHIC_DATA], [GEOGRAPHIC_DATA]" at bounding box center [703, 453] width 150 height 39
type input "**********"
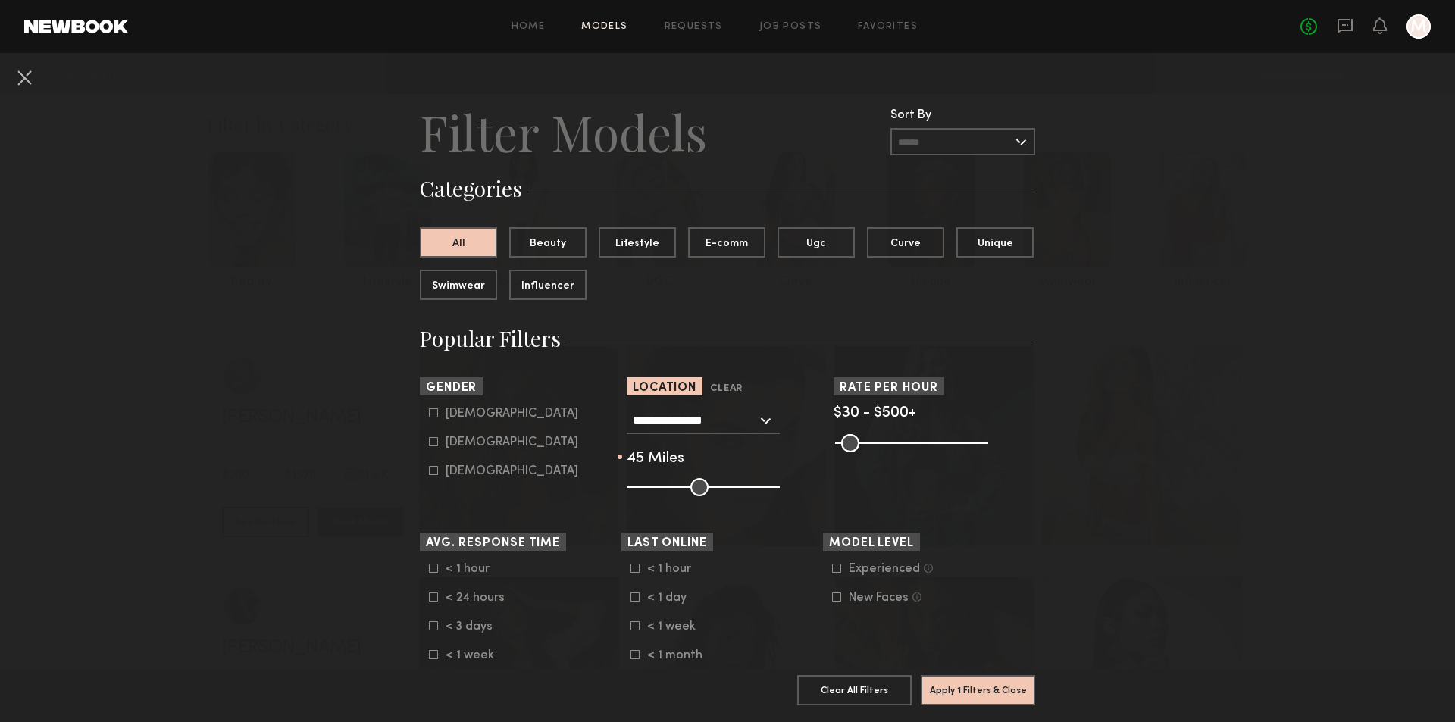
type input "**"
click at [689, 487] on input "range" at bounding box center [703, 487] width 153 height 18
click at [446, 447] on div "Female" at bounding box center [512, 442] width 133 height 9
type input "**"
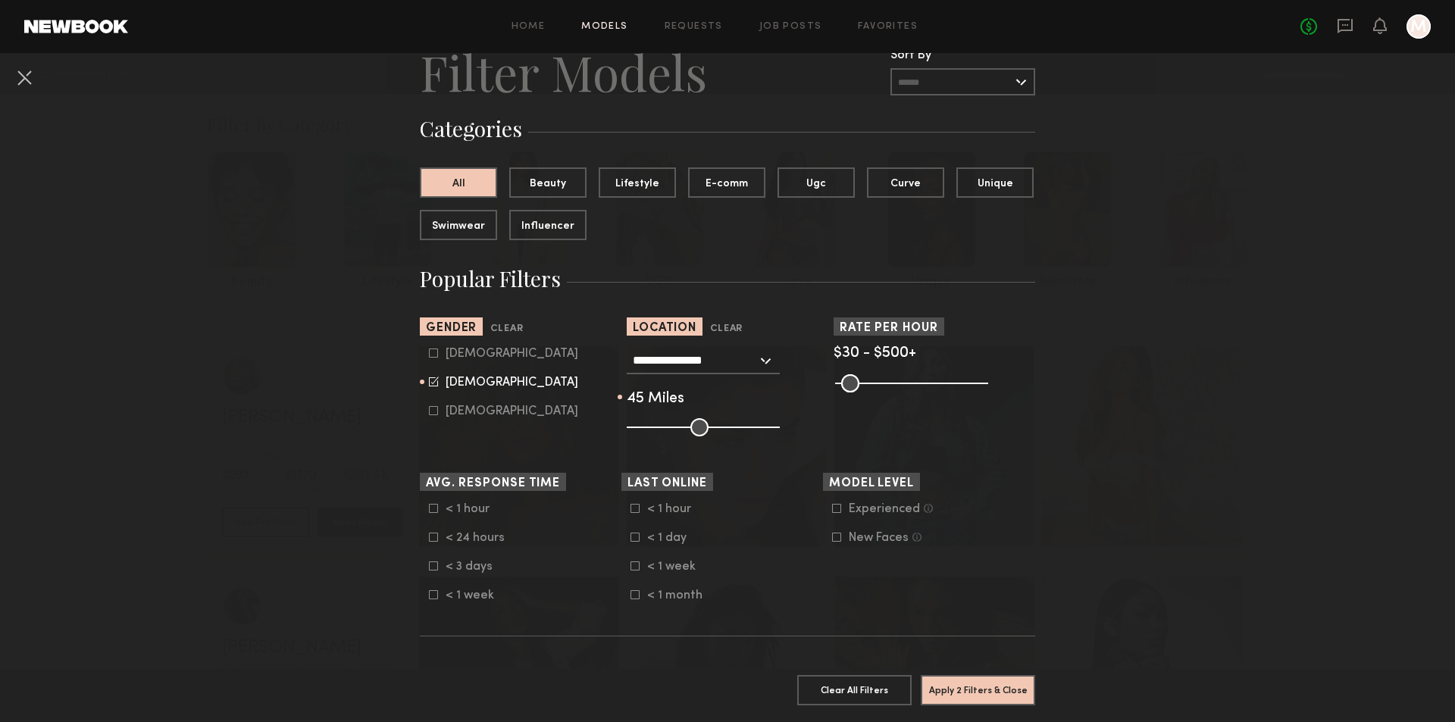
scroll to position [152, 0]
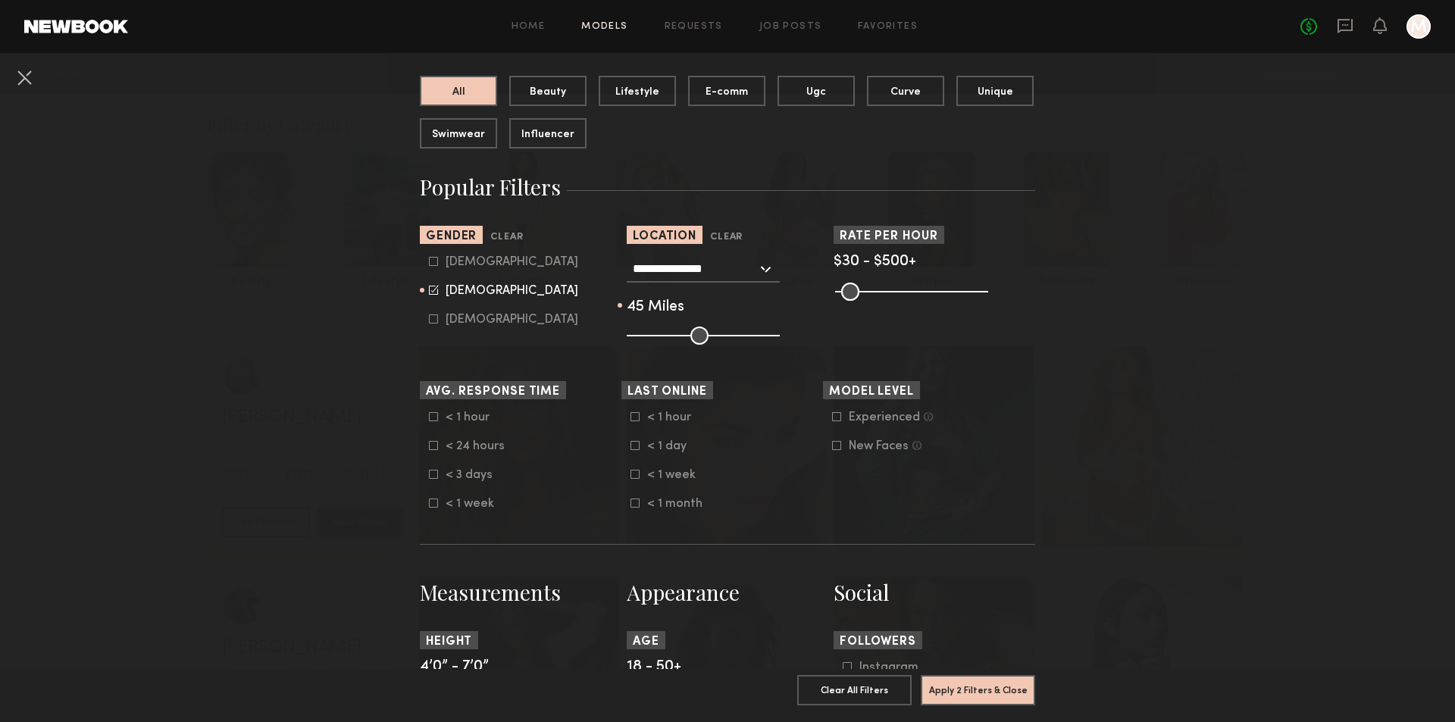
click at [833, 418] on icon at bounding box center [837, 417] width 8 height 8
click at [630, 450] on icon at bounding box center [634, 445] width 9 height 9
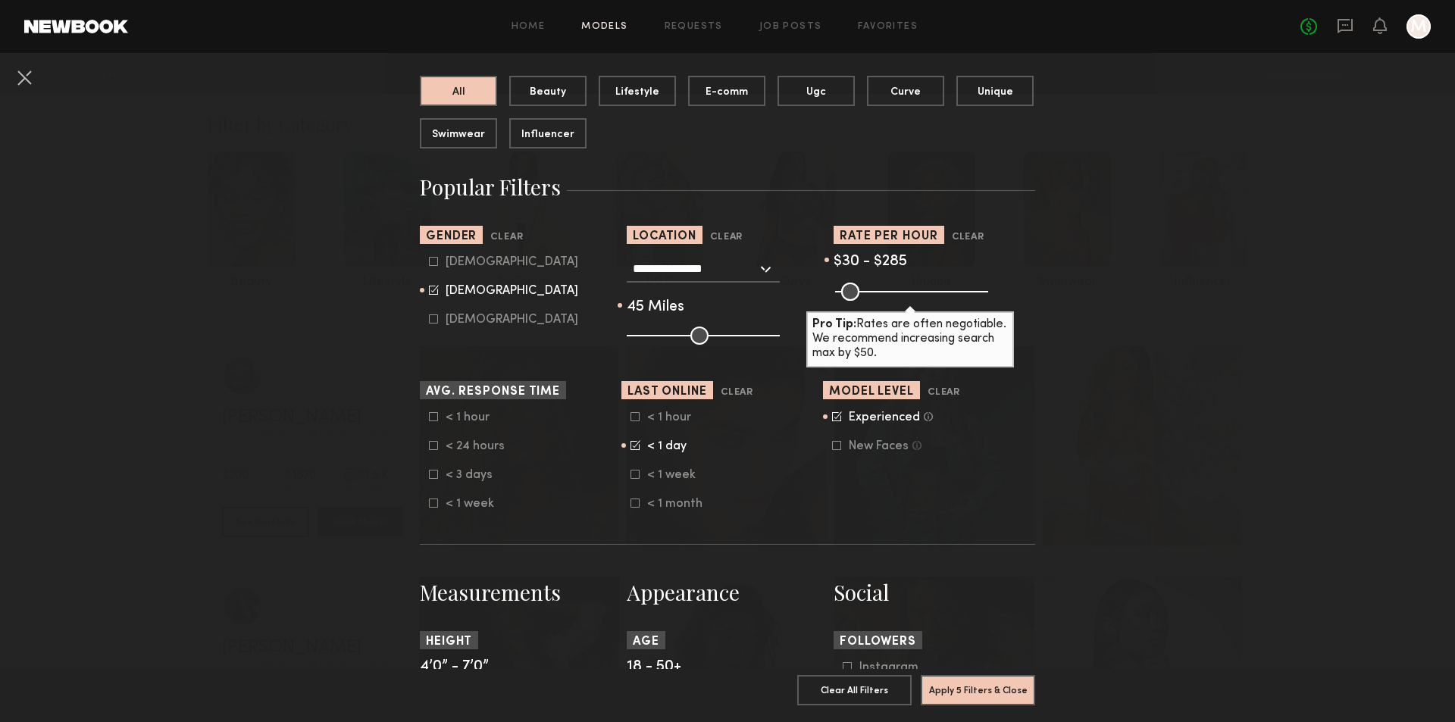
drag, startPoint x: 972, startPoint y: 296, endPoint x: 912, endPoint y: 303, distance: 61.1
type input "***"
click at [912, 301] on input "range" at bounding box center [911, 292] width 153 height 18
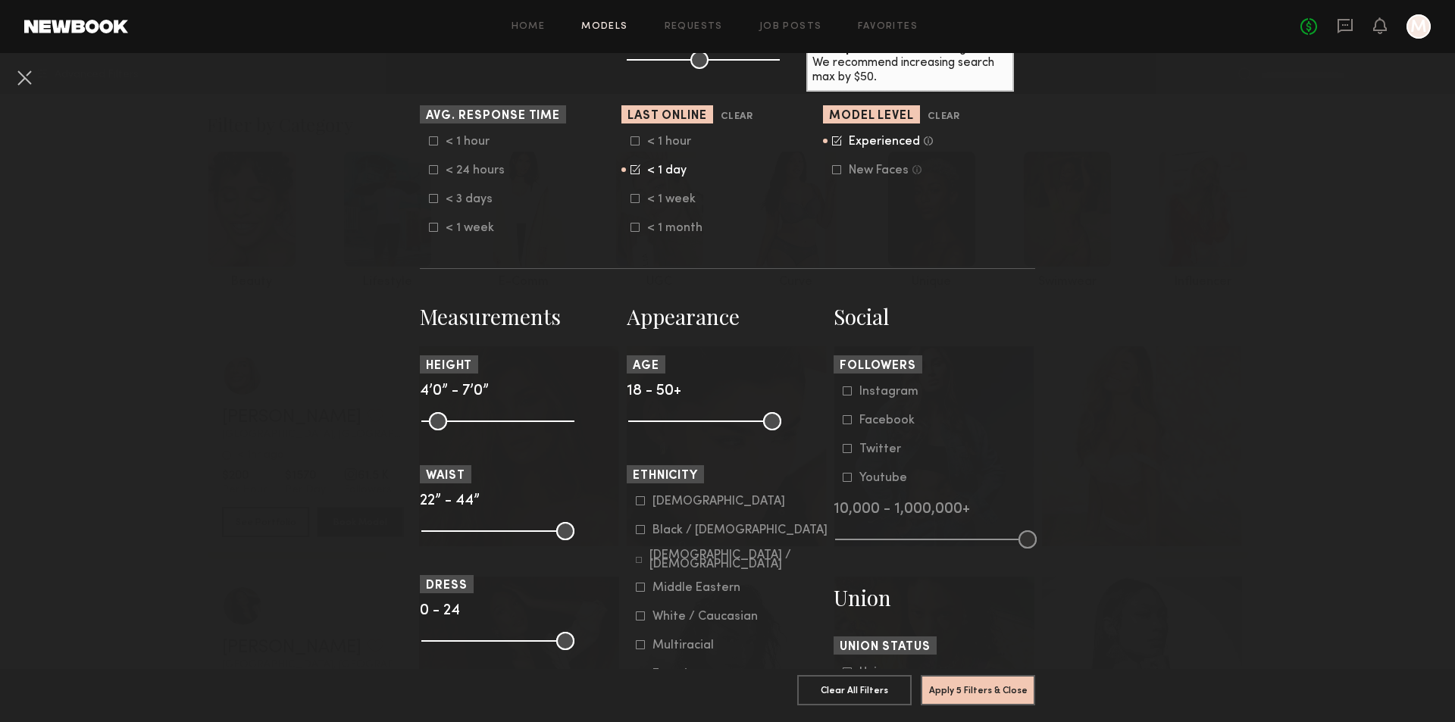
scroll to position [455, 0]
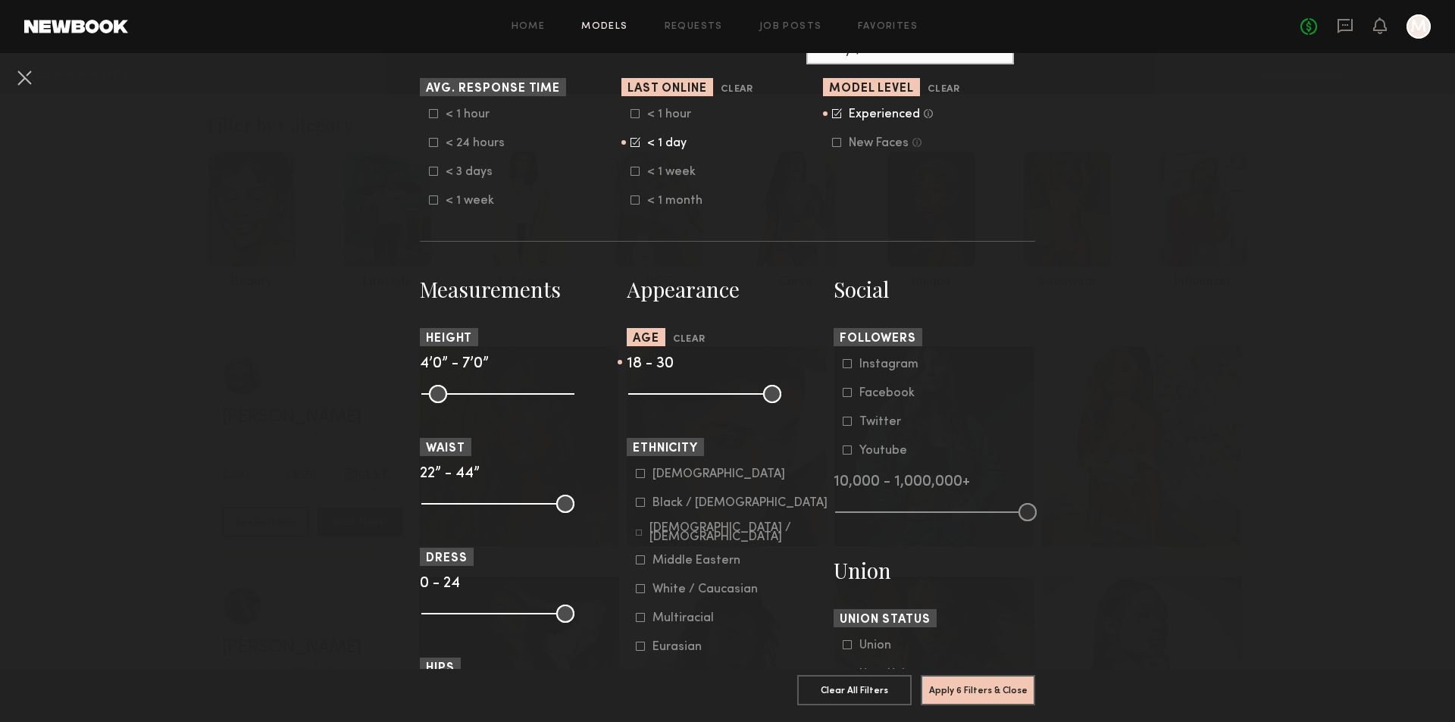
drag, startPoint x: 763, startPoint y: 414, endPoint x: 682, endPoint y: 411, distance: 81.1
type input "**"
click at [682, 403] on input "range" at bounding box center [704, 394] width 153 height 18
drag, startPoint x: 629, startPoint y: 417, endPoint x: 643, endPoint y: 419, distance: 13.8
type input "**"
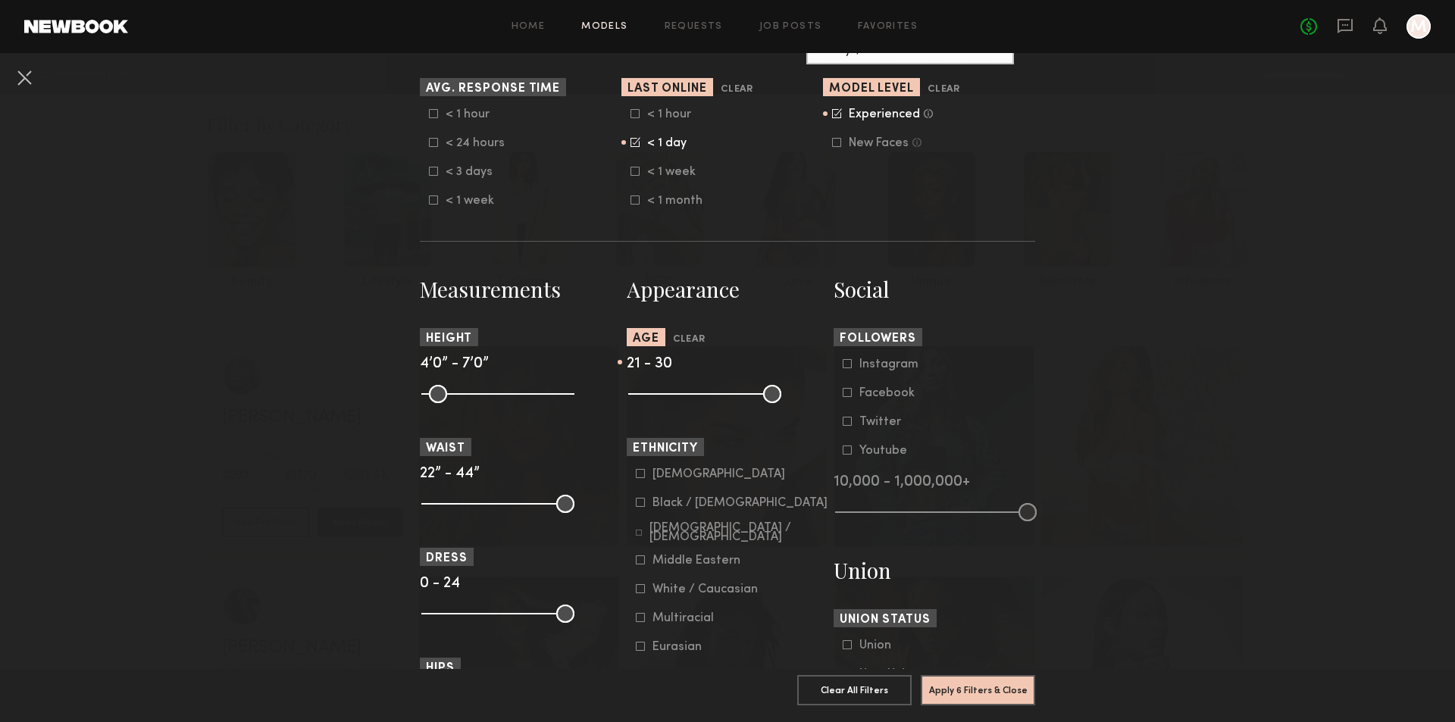
click at [643, 403] on input "range" at bounding box center [704, 394] width 153 height 18
drag, startPoint x: 418, startPoint y: 410, endPoint x: 482, endPoint y: 414, distance: 64.5
type input "**"
click at [482, 403] on input "range" at bounding box center [497, 394] width 153 height 18
drag, startPoint x: 554, startPoint y: 414, endPoint x: 524, endPoint y: 409, distance: 30.6
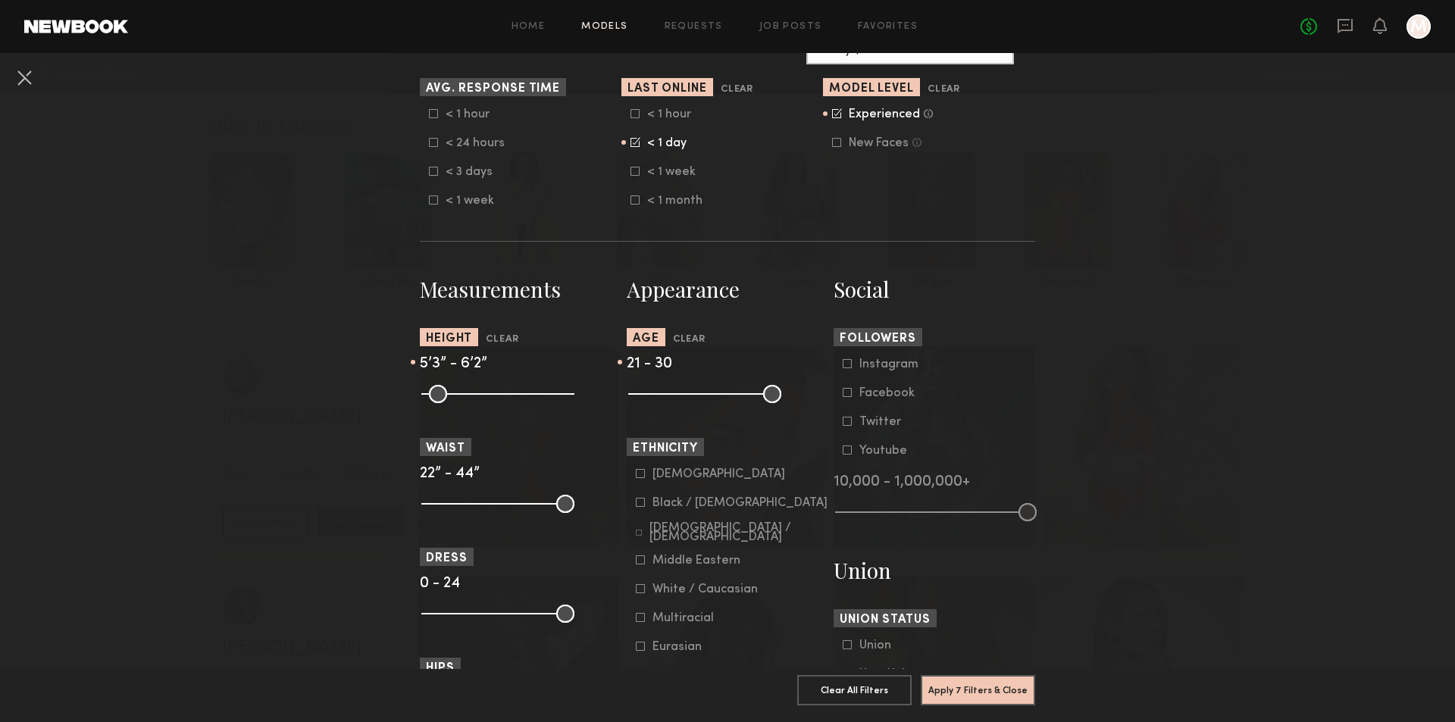
type input "**"
click at [524, 403] on input "range" at bounding box center [497, 394] width 153 height 18
drag, startPoint x: 558, startPoint y: 527, endPoint x: 451, endPoint y: 516, distance: 107.4
type input "**"
click at [451, 513] on input "range" at bounding box center [497, 504] width 153 height 18
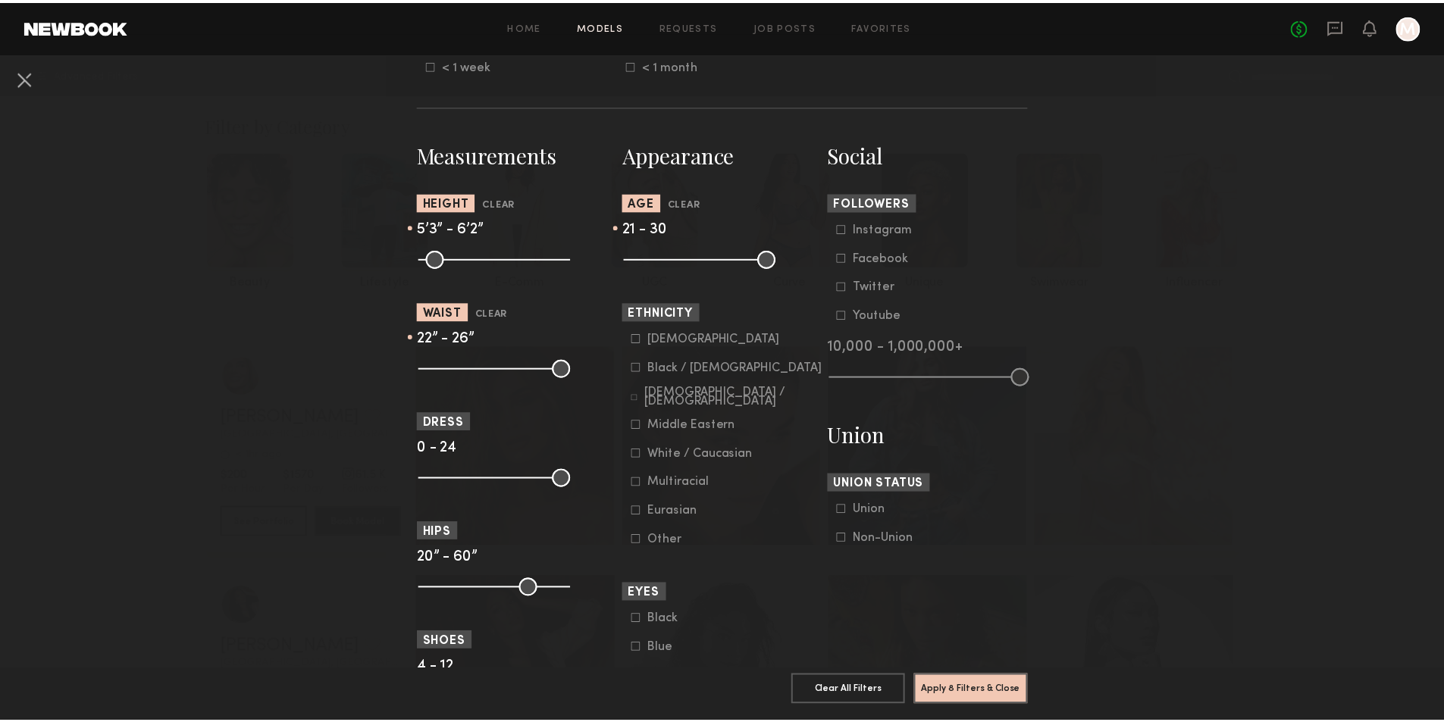
scroll to position [682, 0]
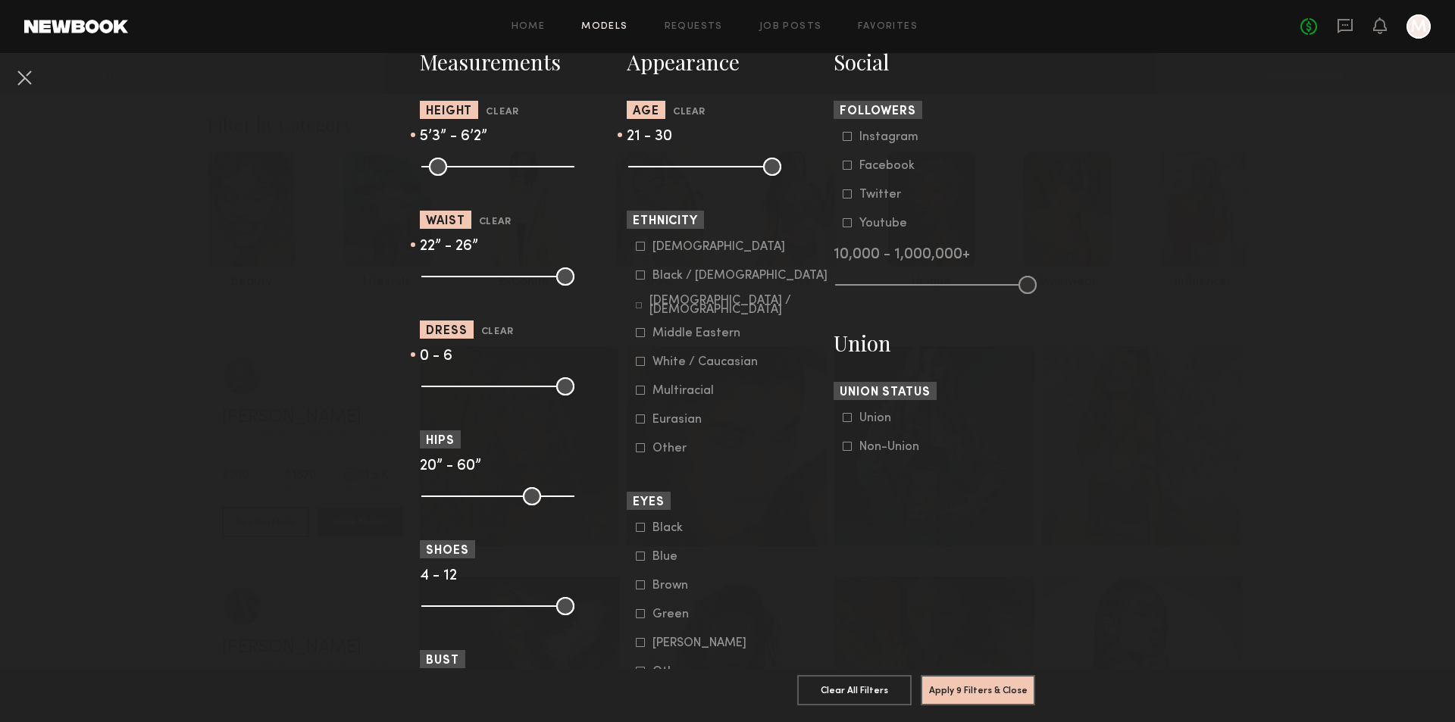
drag, startPoint x: 558, startPoint y: 407, endPoint x: 459, endPoint y: 437, distance: 103.8
click at [459, 396] on input "range" at bounding box center [497, 386] width 153 height 18
drag, startPoint x: 461, startPoint y: 406, endPoint x: 452, endPoint y: 406, distance: 8.3
type input "*"
click at [452, 396] on input "range" at bounding box center [497, 386] width 153 height 18
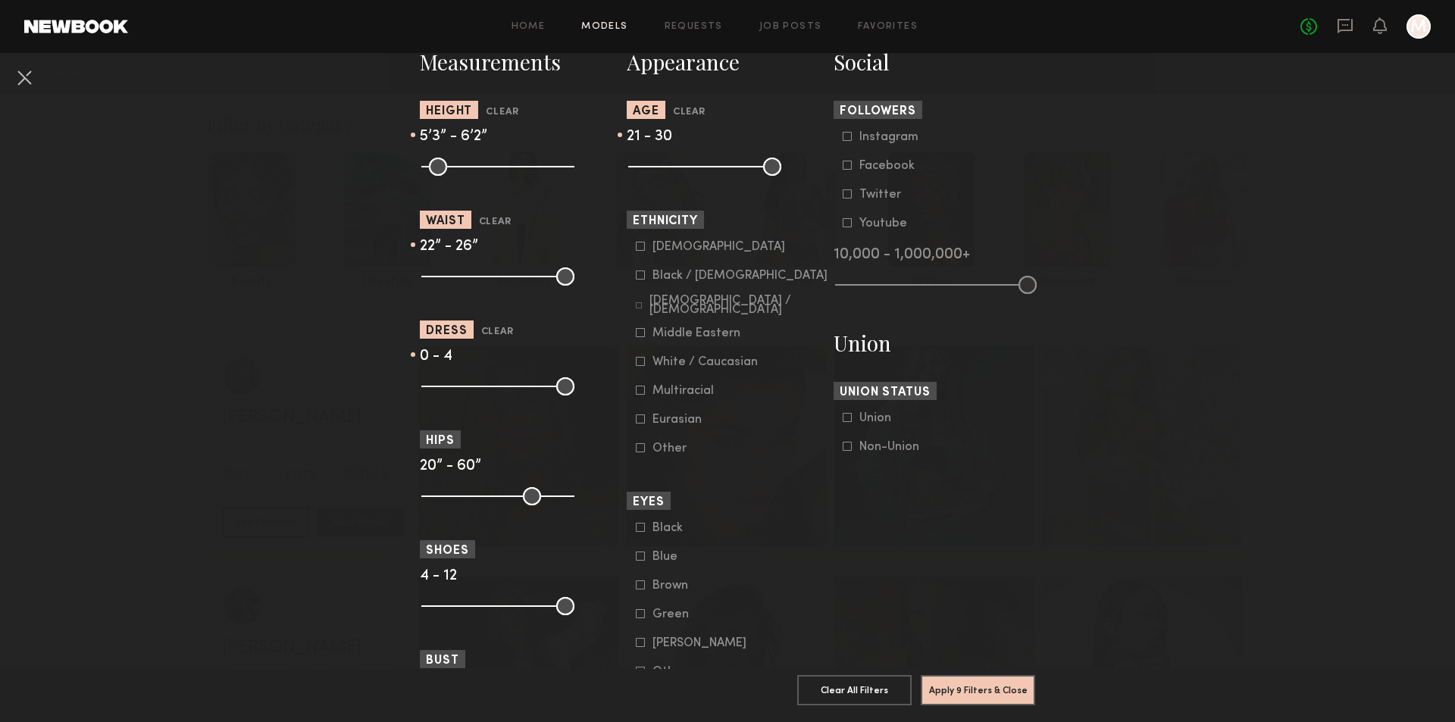
click at [677, 367] on div "White / Caucasian" at bounding box center [704, 362] width 105 height 9
drag, startPoint x: 565, startPoint y: 516, endPoint x: 480, endPoint y: 530, distance: 86.7
type input "**"
click at [480, 505] on input "range" at bounding box center [497, 496] width 153 height 18
click at [1011, 690] on button "Apply 11 Filters & Close" at bounding box center [978, 689] width 114 height 30
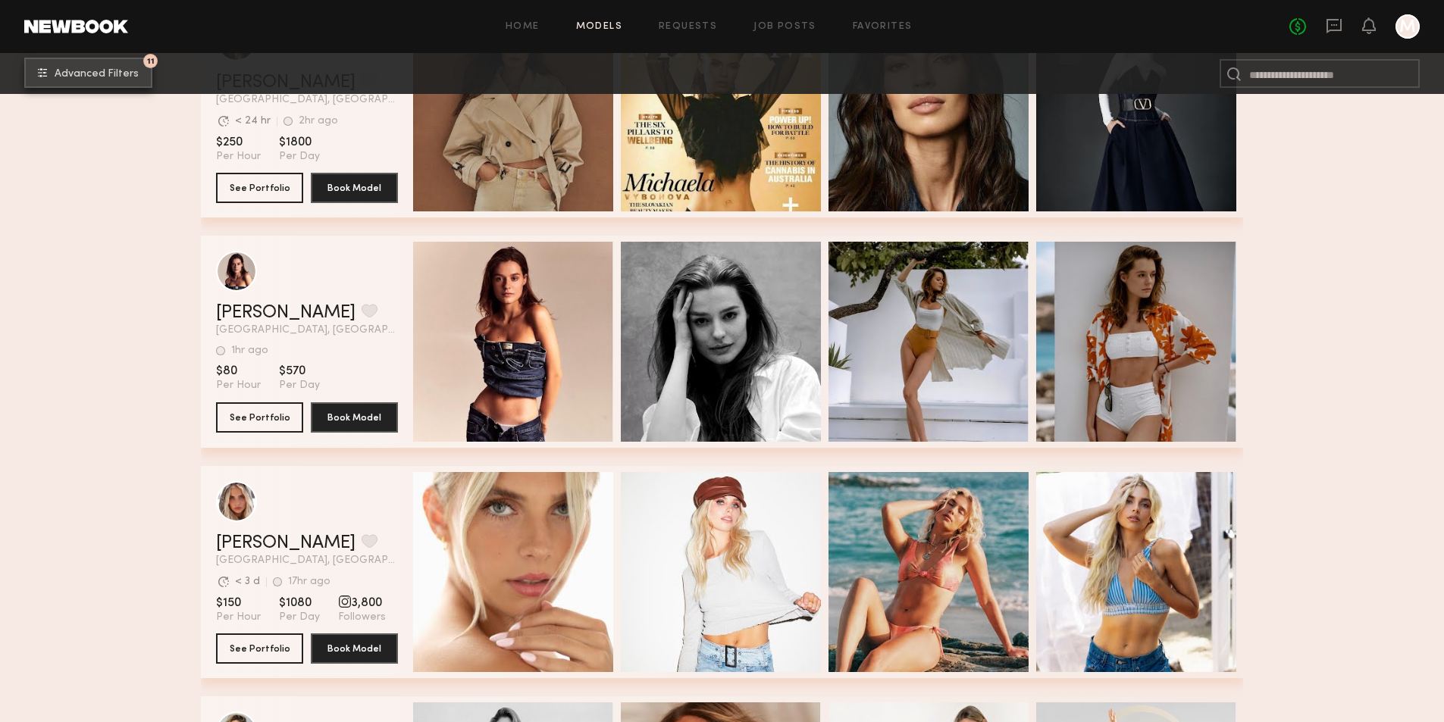
scroll to position [2804, 0]
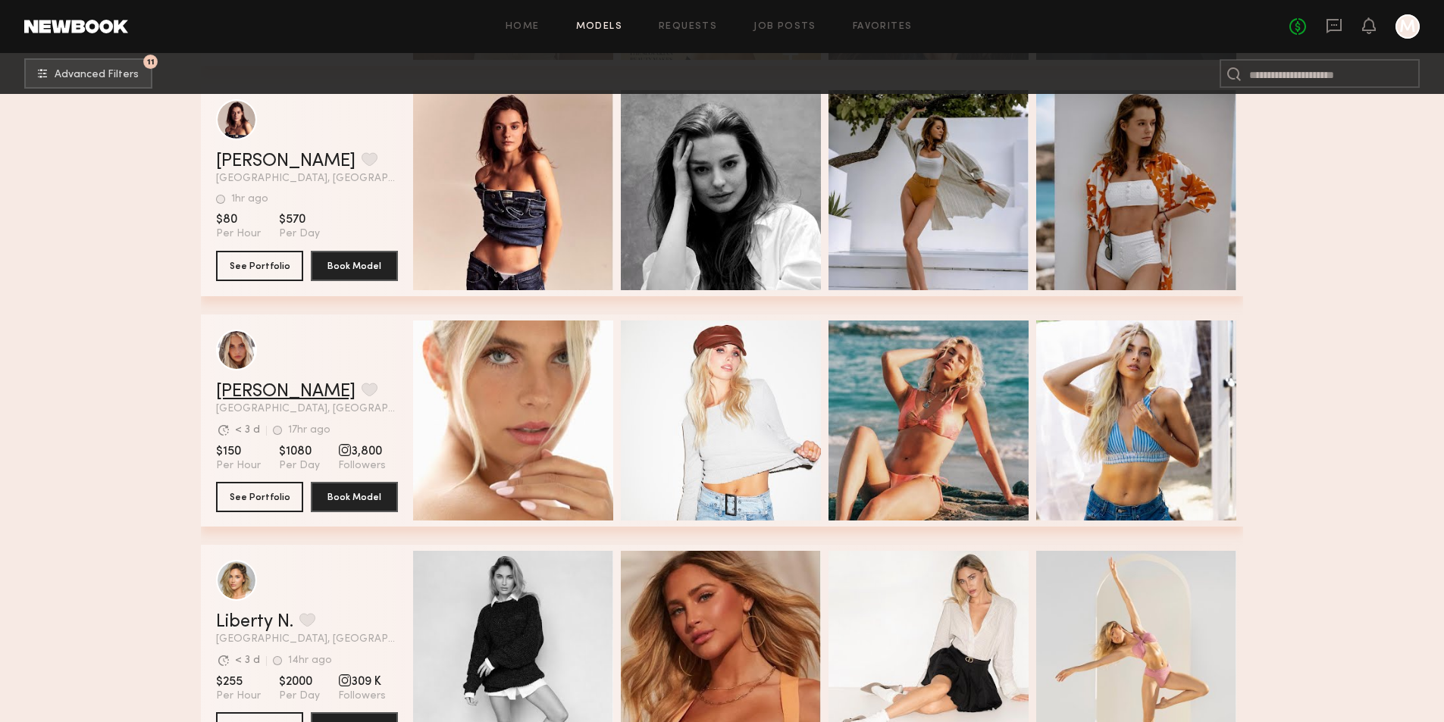
click at [221, 401] on link "Allea S." at bounding box center [285, 392] width 139 height 18
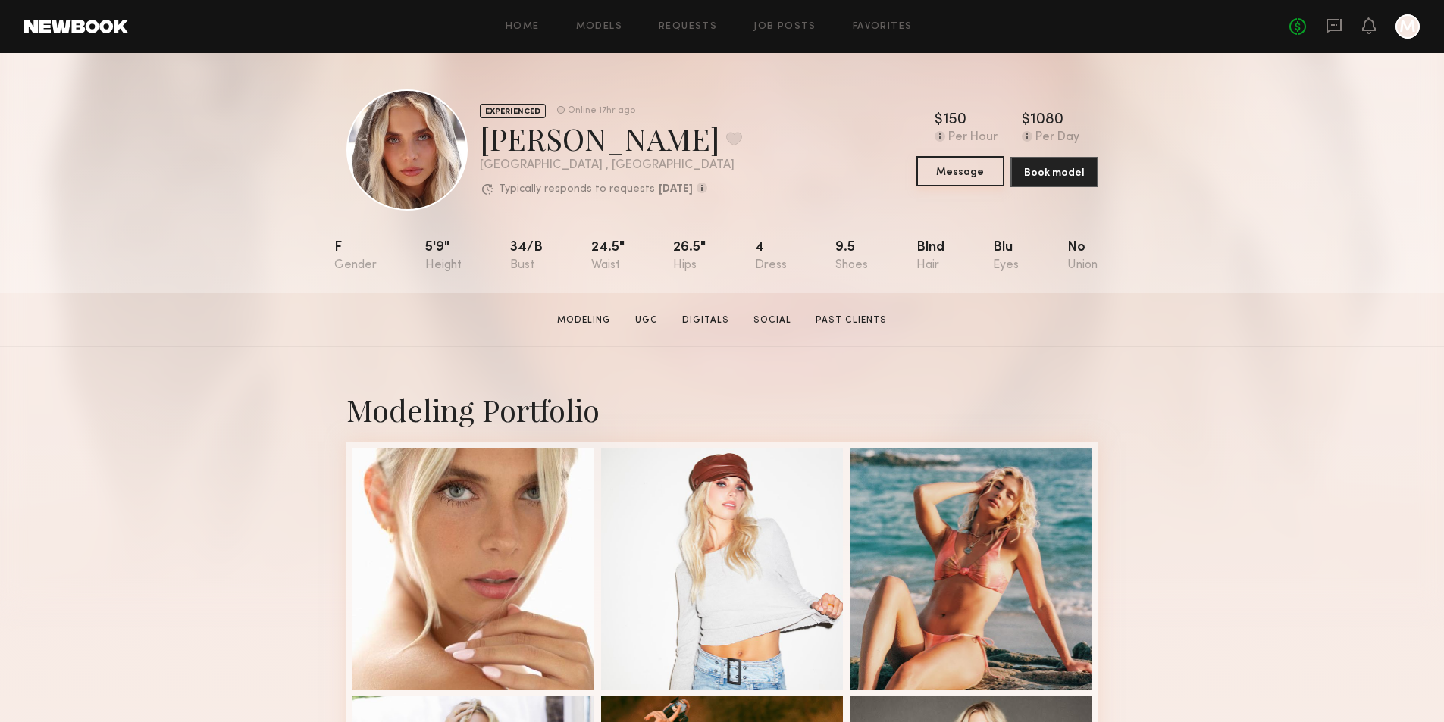
click at [977, 174] on button "Message" at bounding box center [960, 171] width 88 height 30
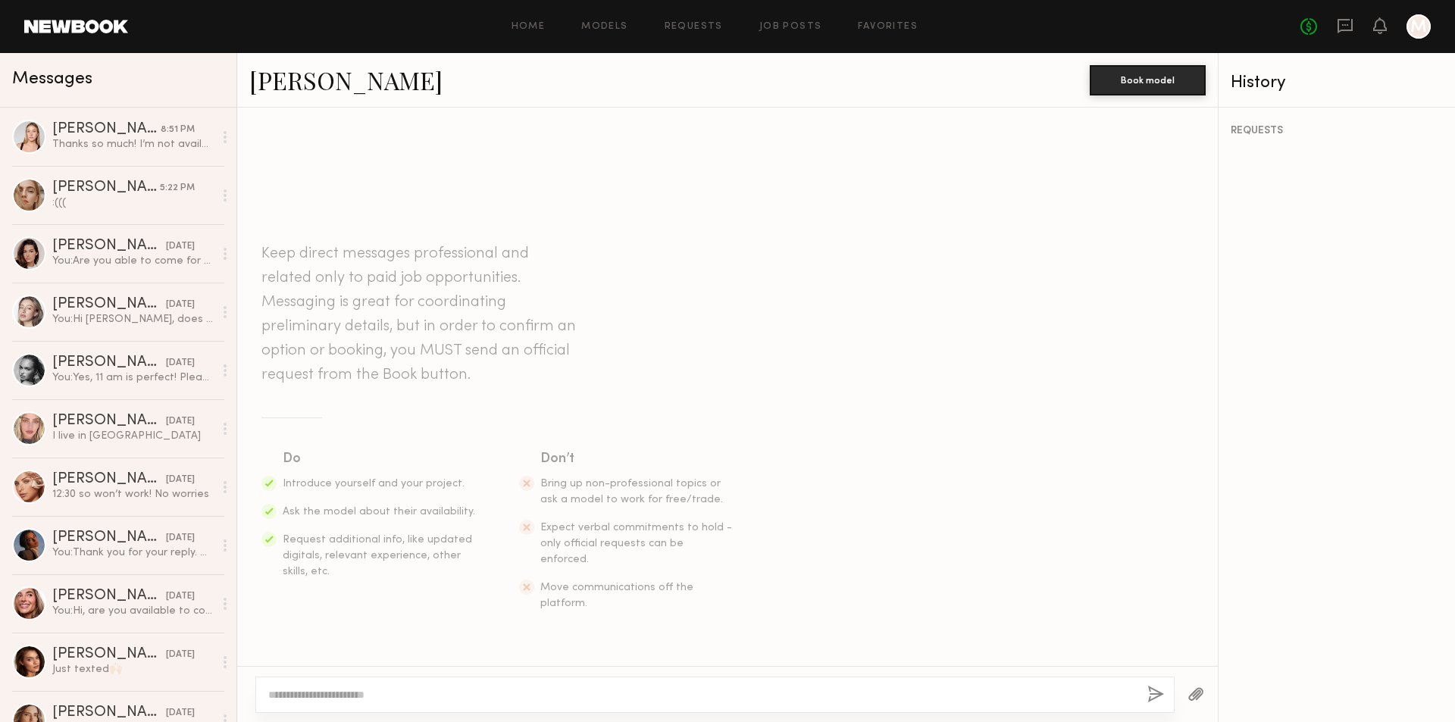
click at [386, 696] on textarea at bounding box center [701, 694] width 867 height 15
paste textarea "**********"
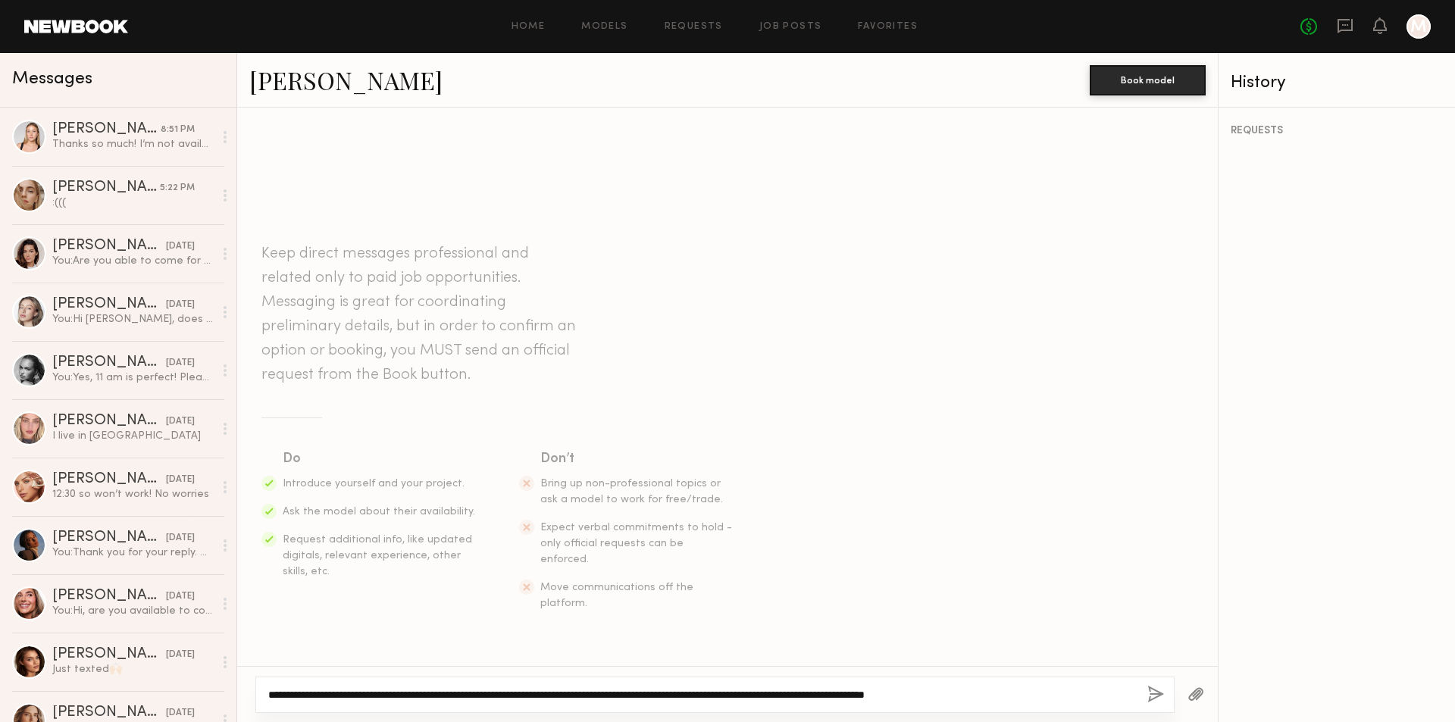
drag, startPoint x: 287, startPoint y: 694, endPoint x: 443, endPoint y: 698, distance: 156.1
click at [446, 702] on div "**********" at bounding box center [714, 695] width 919 height 36
click at [357, 692] on textarea "**********" at bounding box center [701, 694] width 867 height 15
click at [610, 698] on textarea "**********" at bounding box center [701, 694] width 867 height 15
click at [1060, 696] on textarea "**********" at bounding box center [701, 694] width 867 height 15
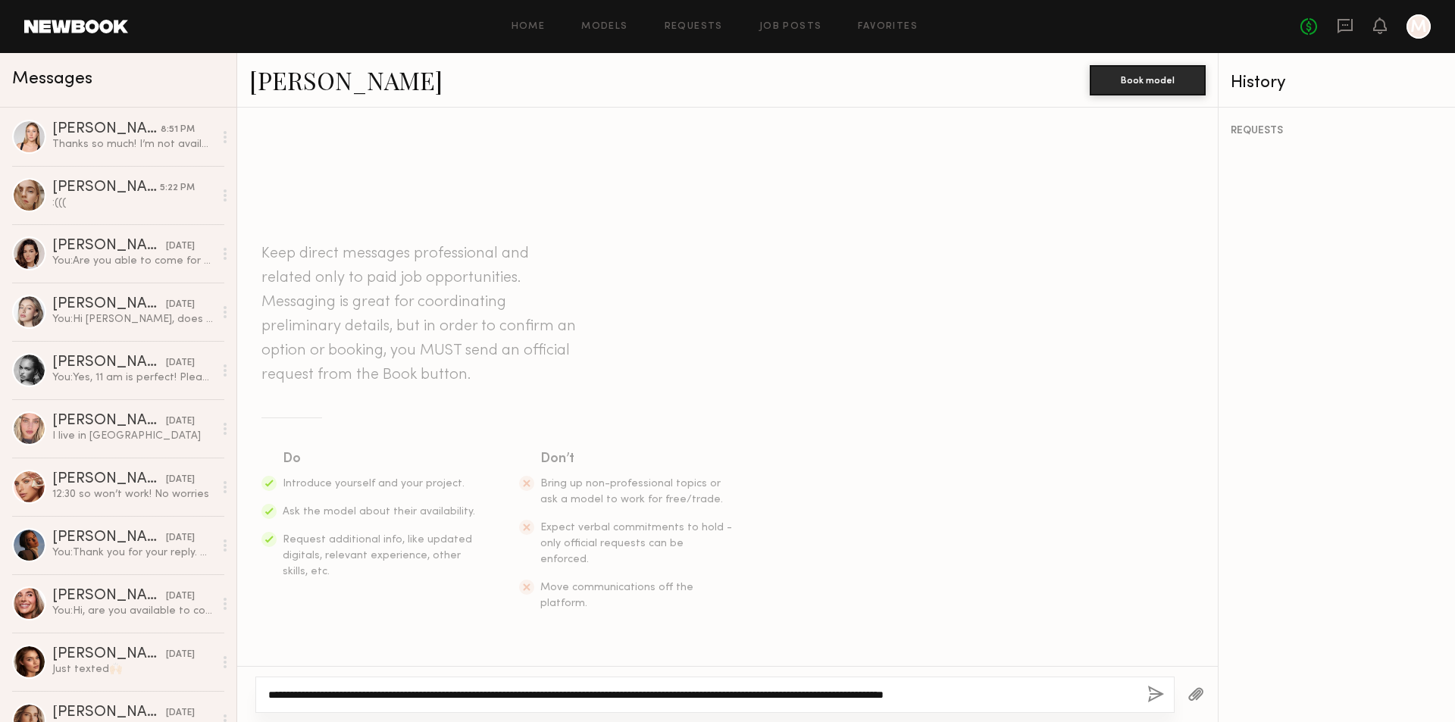
click at [751, 692] on textarea "**********" at bounding box center [701, 694] width 867 height 15
click at [1032, 697] on textarea "**********" at bounding box center [701, 694] width 867 height 15
type textarea "**********"
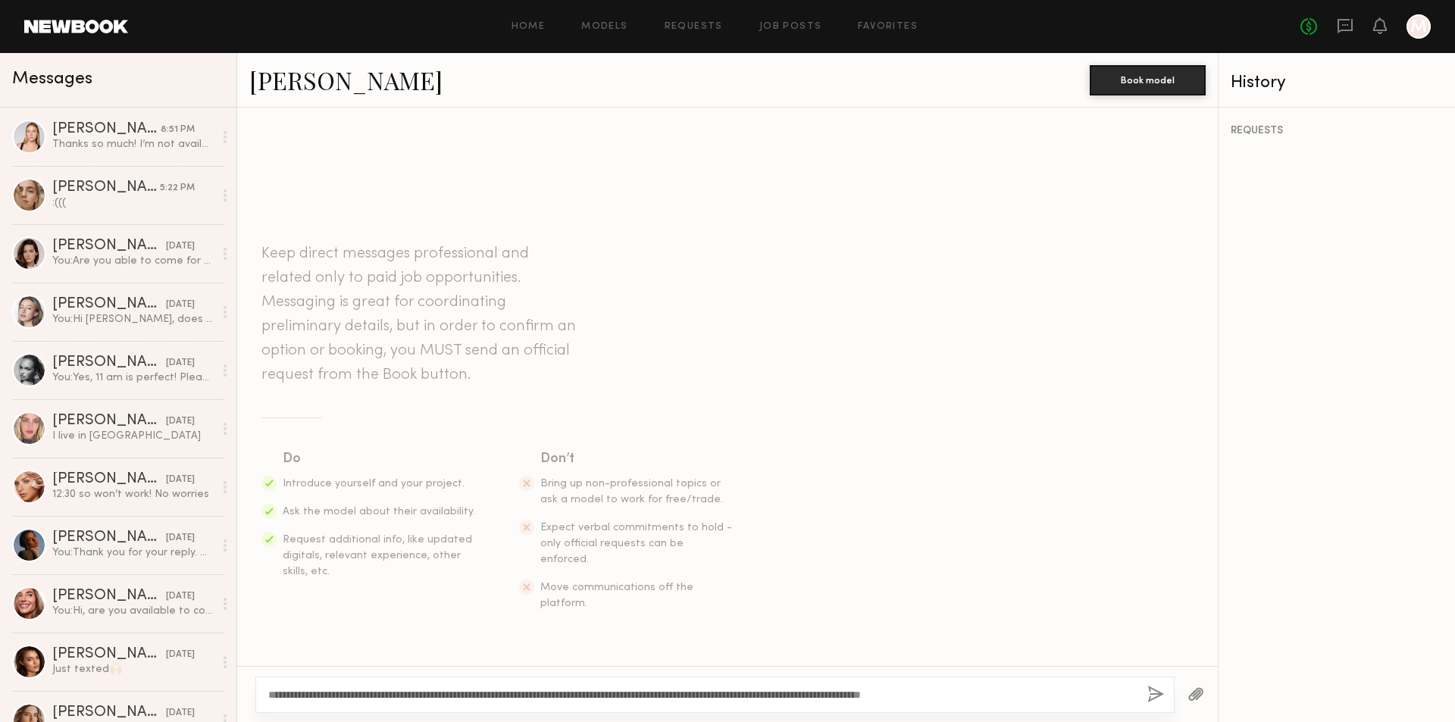
click at [1156, 700] on button "button" at bounding box center [1155, 695] width 17 height 19
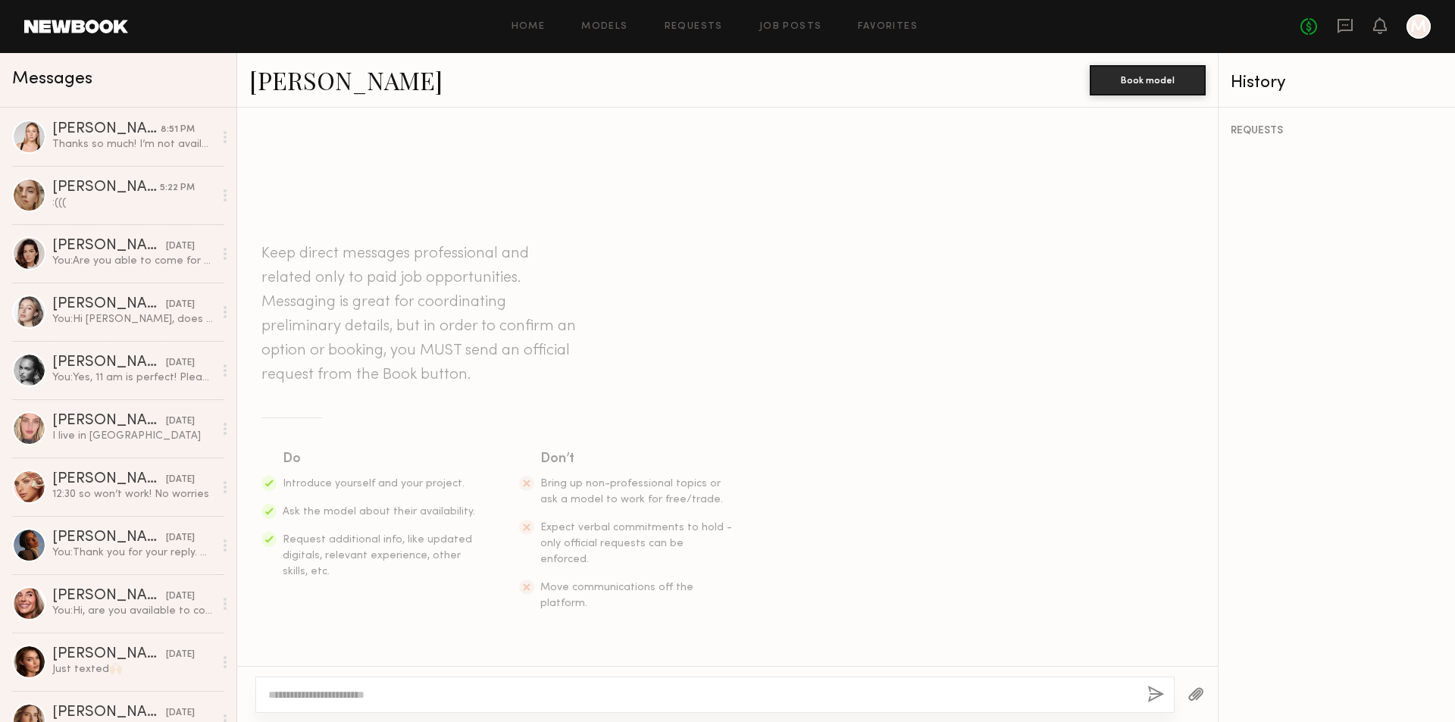
scroll to position [128, 0]
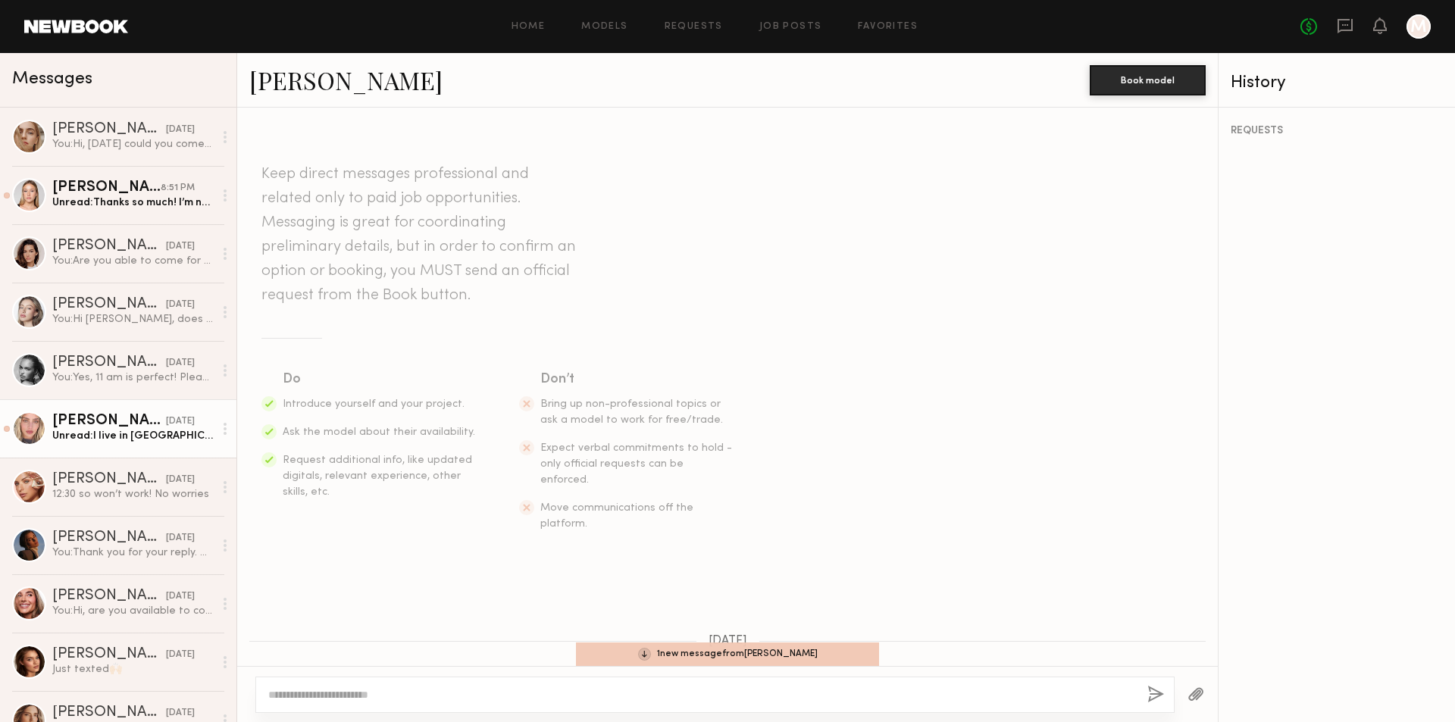
scroll to position [455, 0]
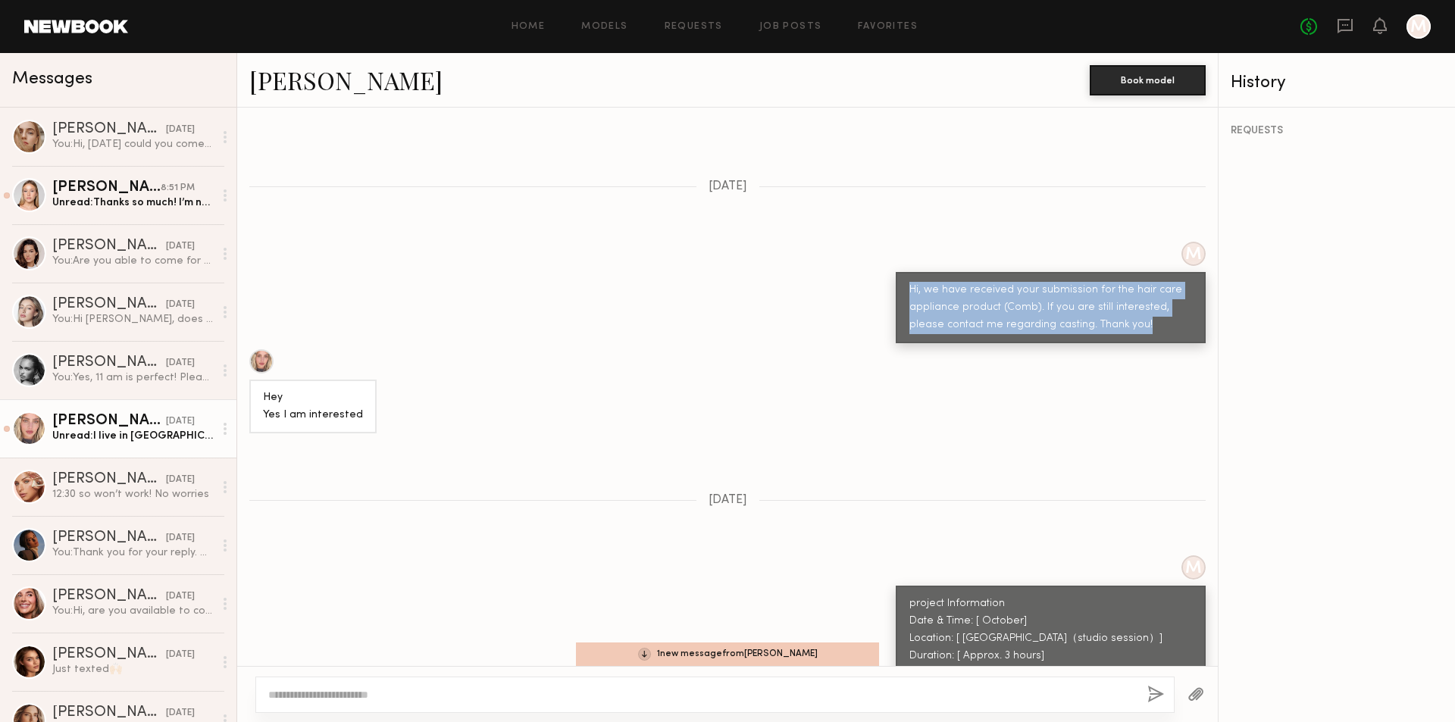
drag, startPoint x: 900, startPoint y: 272, endPoint x: 1120, endPoint y: 313, distance: 223.5
click at [1120, 313] on div "Hi, we have received your submission for the hair care appliance product (Comb)…" at bounding box center [1050, 308] width 283 height 52
copy div "Hi, we have received your submission for the hair care appliance product (Comb)…"
